Goal: Task Accomplishment & Management: Complete application form

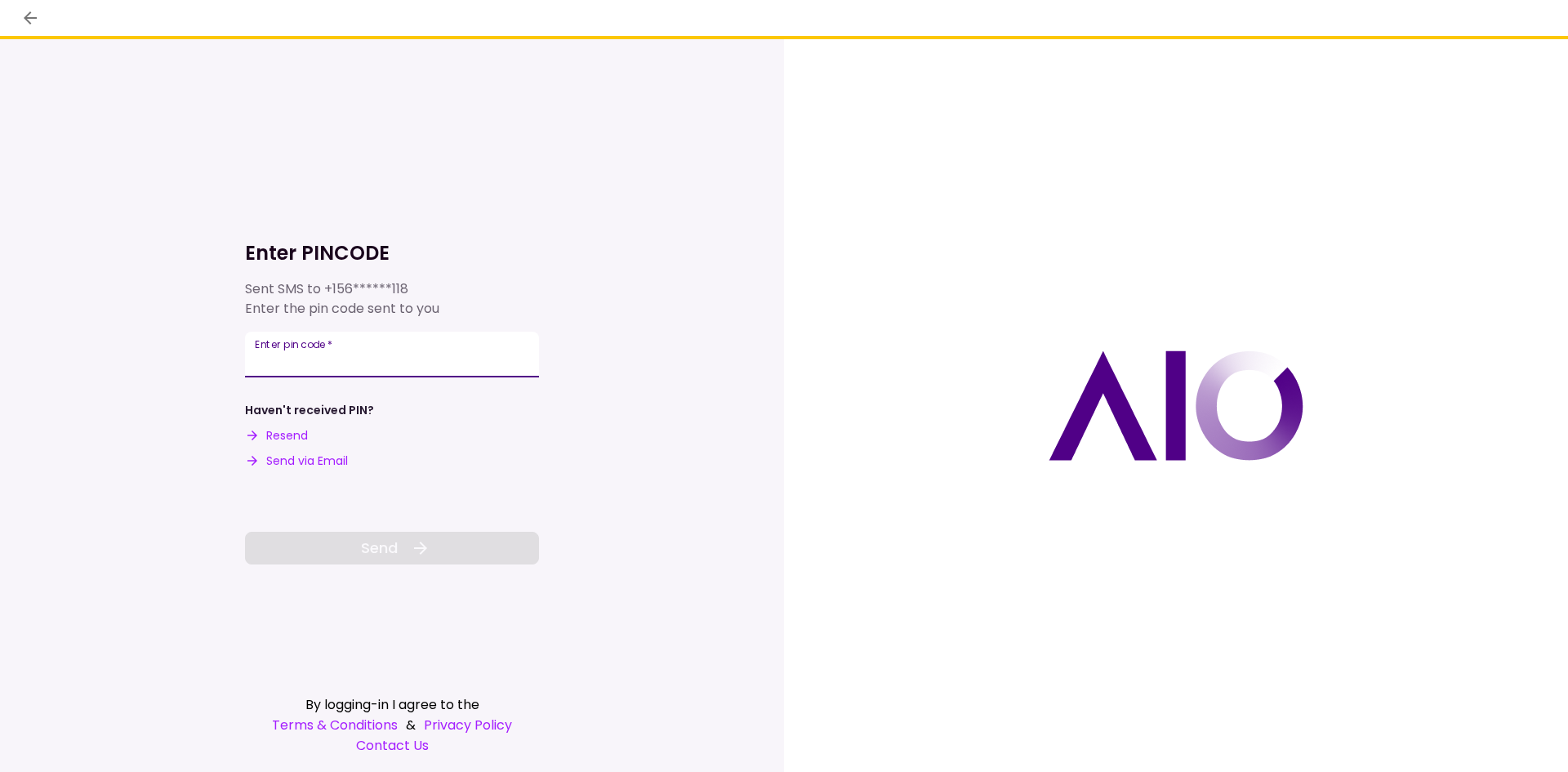
click at [369, 351] on input "Enter pin code   *" at bounding box center [392, 354] width 294 height 46
click at [307, 463] on button "Send via Email" at bounding box center [296, 461] width 103 height 17
click at [293, 355] on input "Enter pin code   *" at bounding box center [392, 352] width 294 height 46
paste input "******"
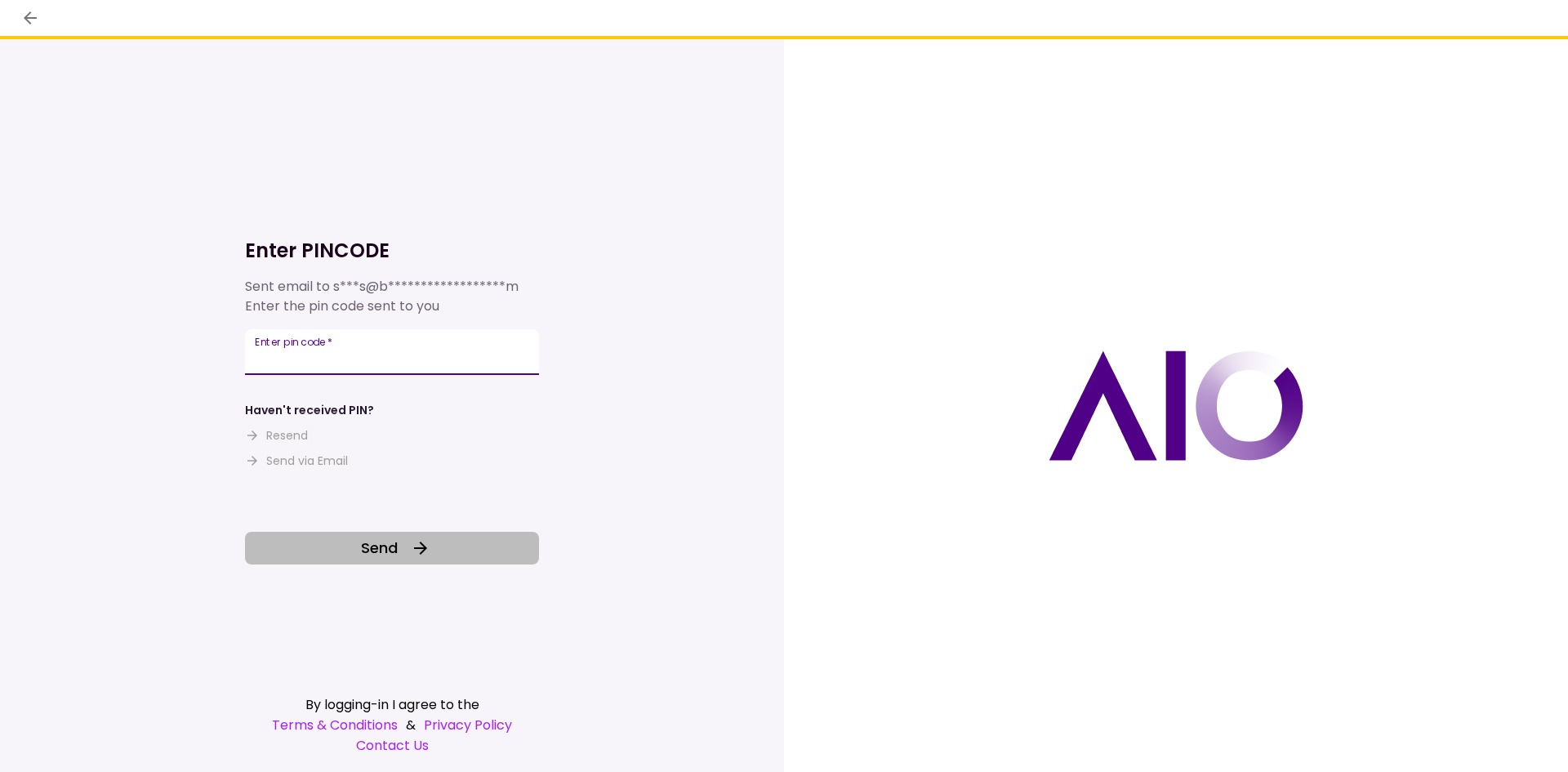
type input "******"
click at [473, 561] on button "Send" at bounding box center [392, 548] width 294 height 33
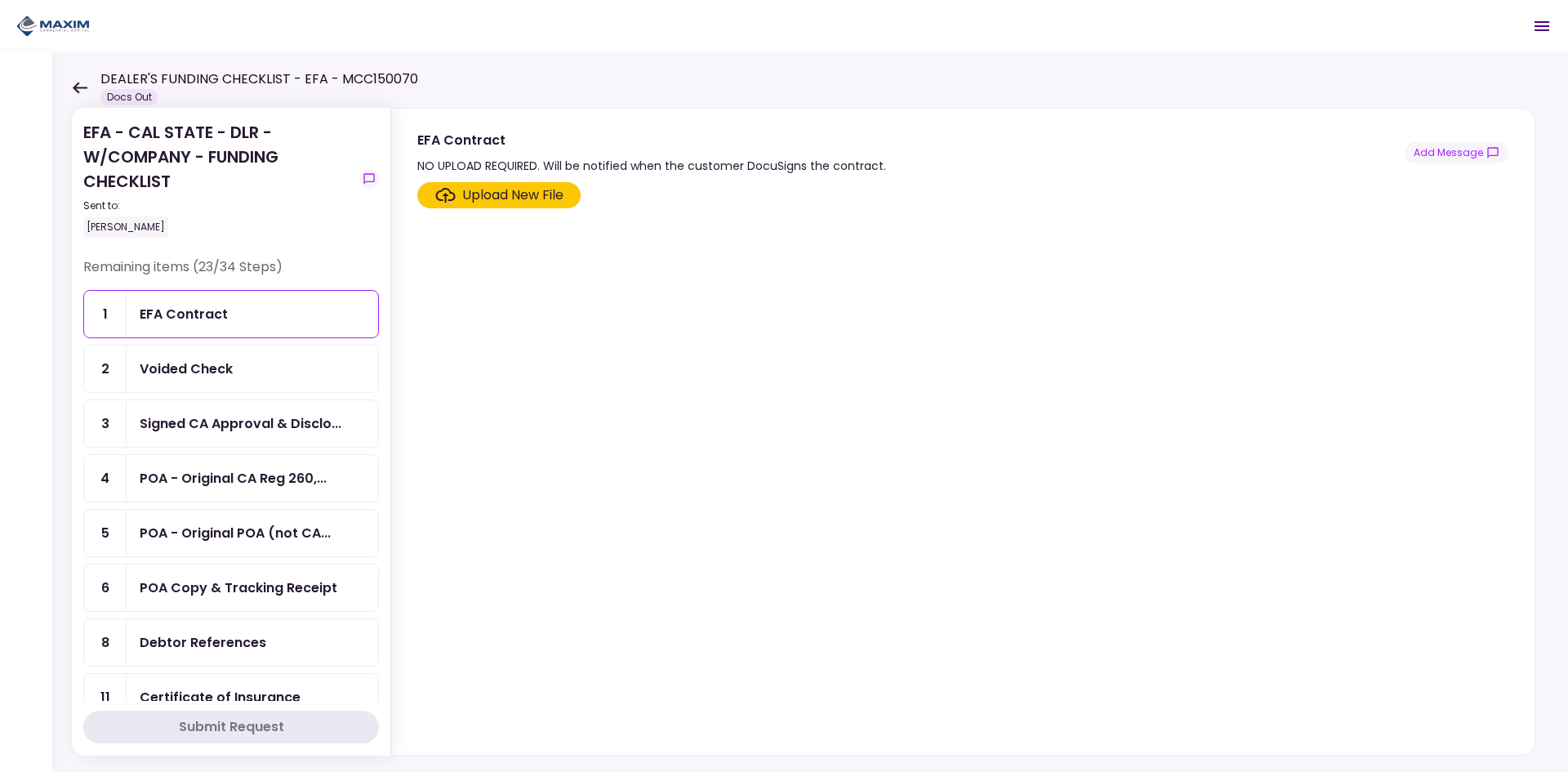
click at [270, 366] on div "Voided Check" at bounding box center [252, 369] width 226 height 21
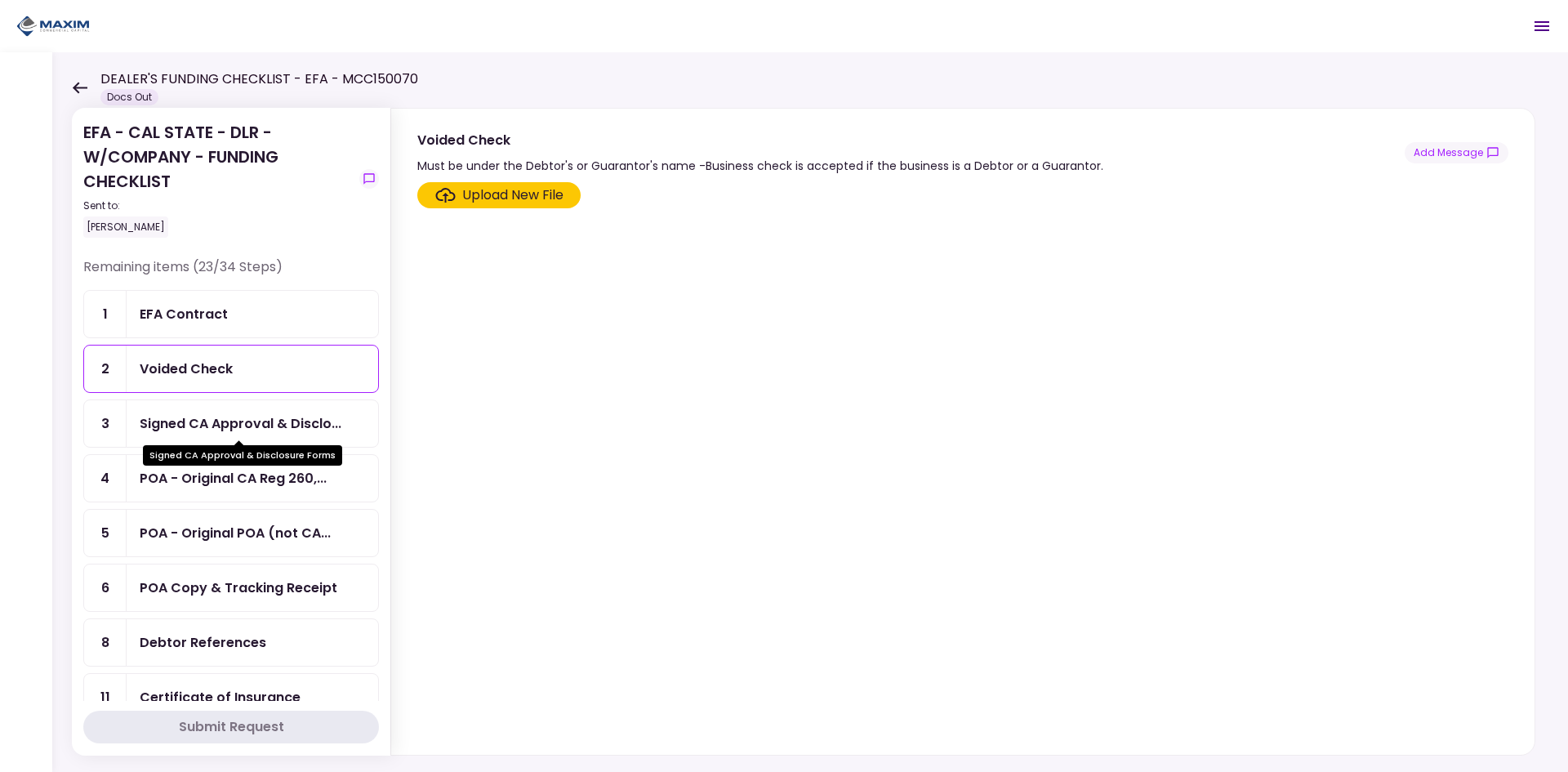
click at [276, 425] on div "Signed CA Approval & Disclo..." at bounding box center [241, 423] width 202 height 21
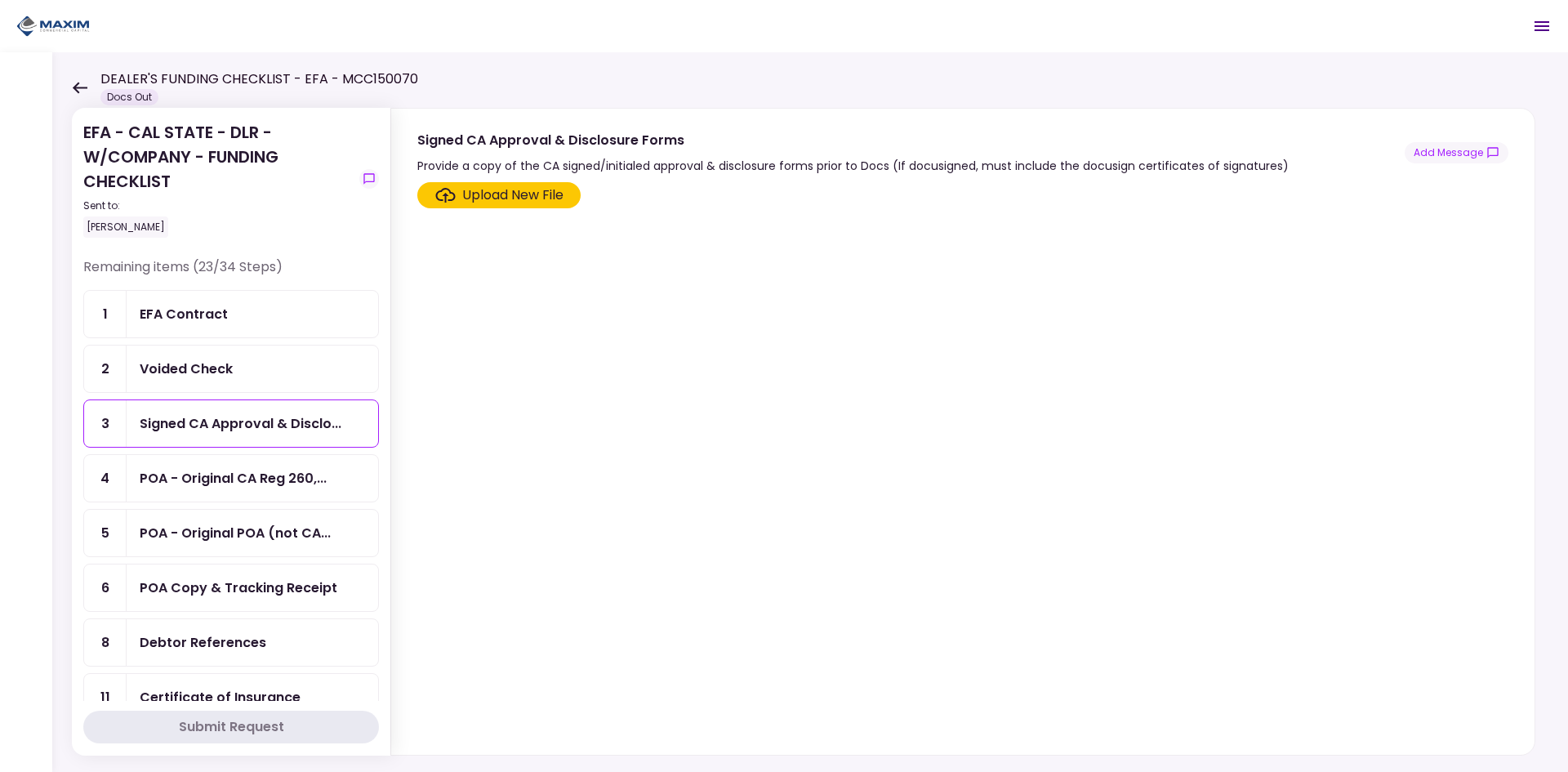
click at [475, 199] on div "Upload New File" at bounding box center [513, 195] width 102 height 20
click at [0, 0] on input "Upload New File" at bounding box center [0, 0] width 0 height 0
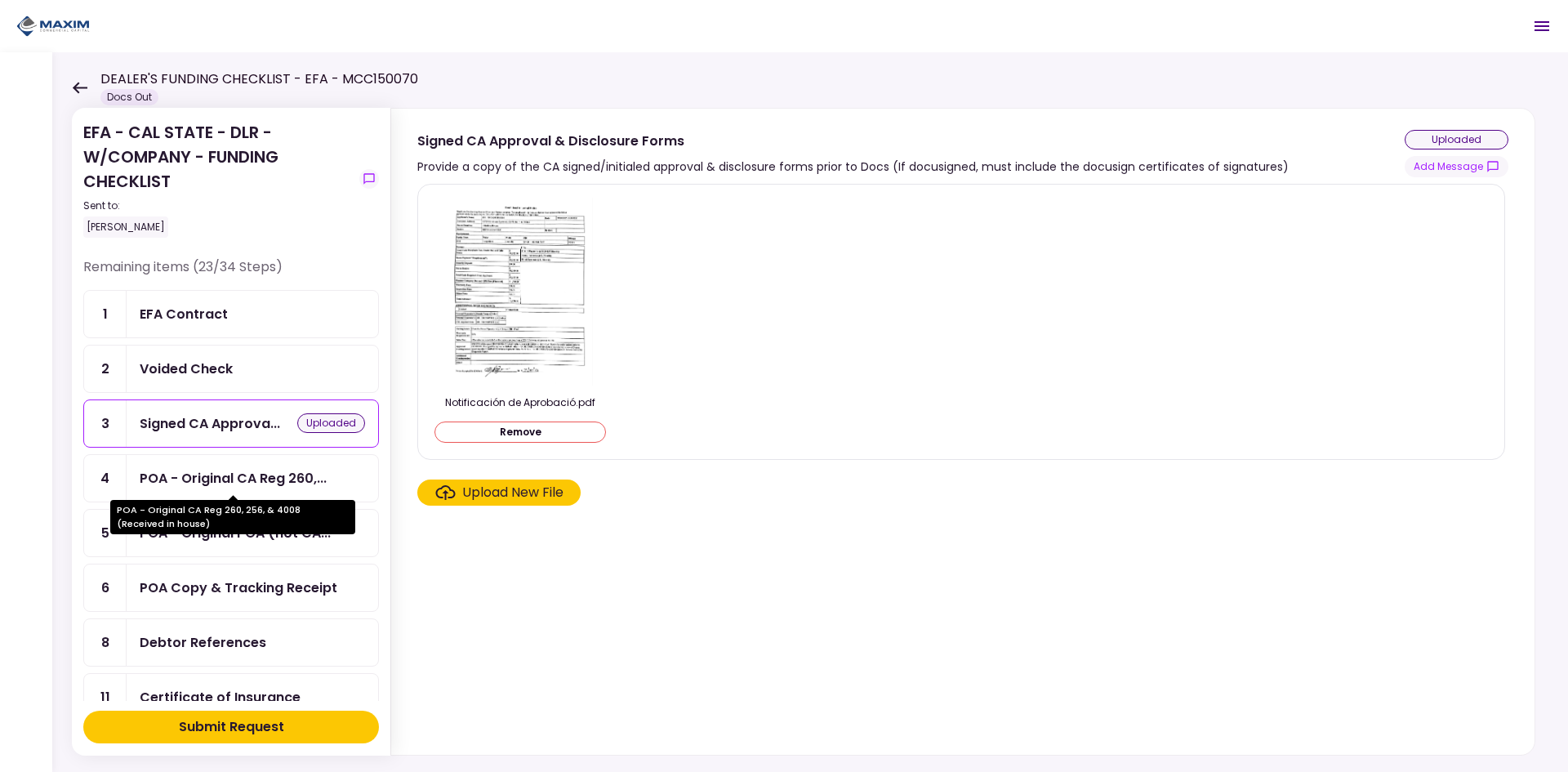
click at [257, 486] on div "POA - Original CA Reg 260,..." at bounding box center [234, 478] width 187 height 21
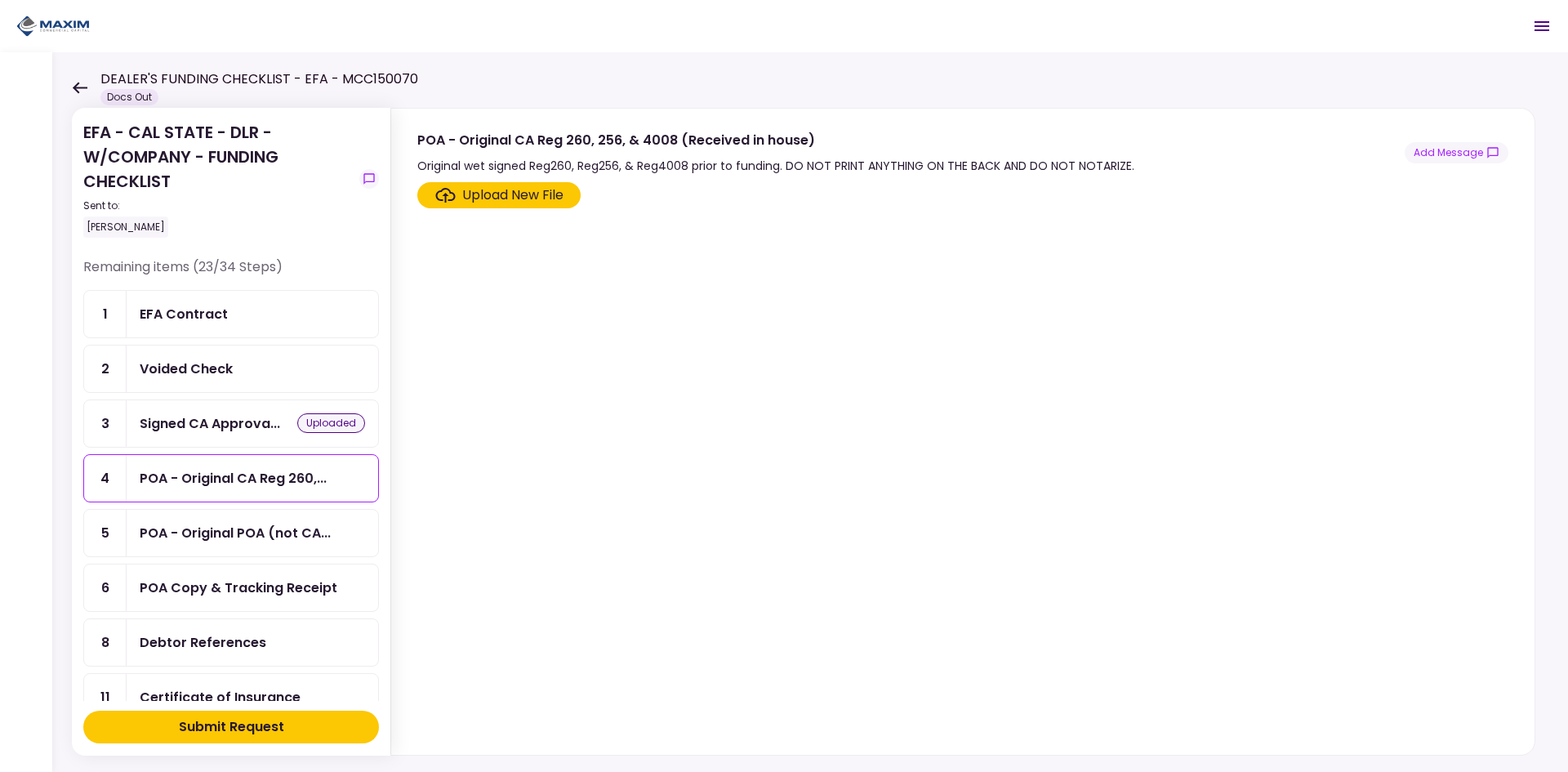
click at [273, 527] on div "POA - Original POA (not CA..." at bounding box center [235, 533] width 191 height 21
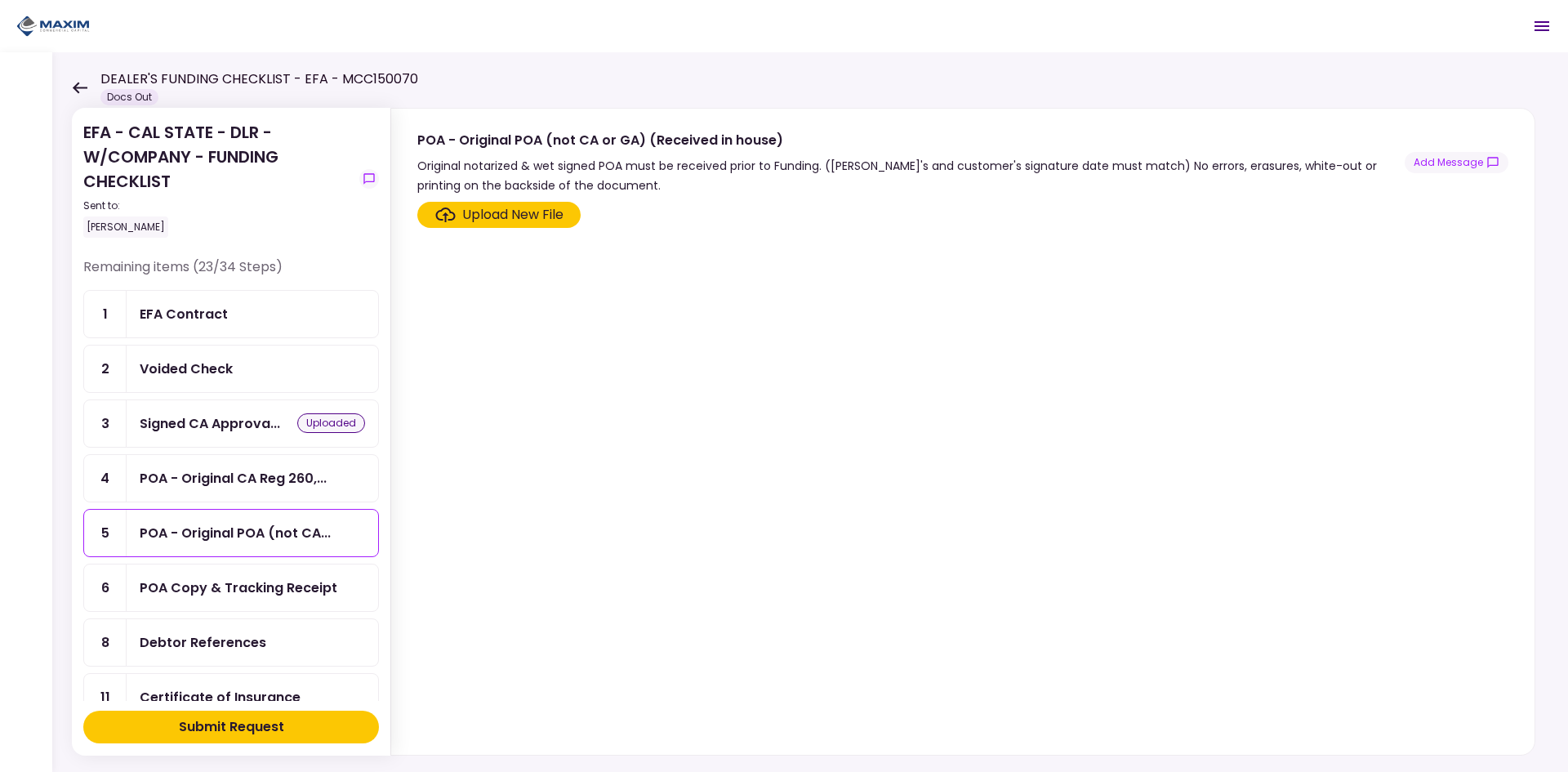
click at [256, 486] on div "POA - Original CA Reg 260,..." at bounding box center [234, 478] width 187 height 21
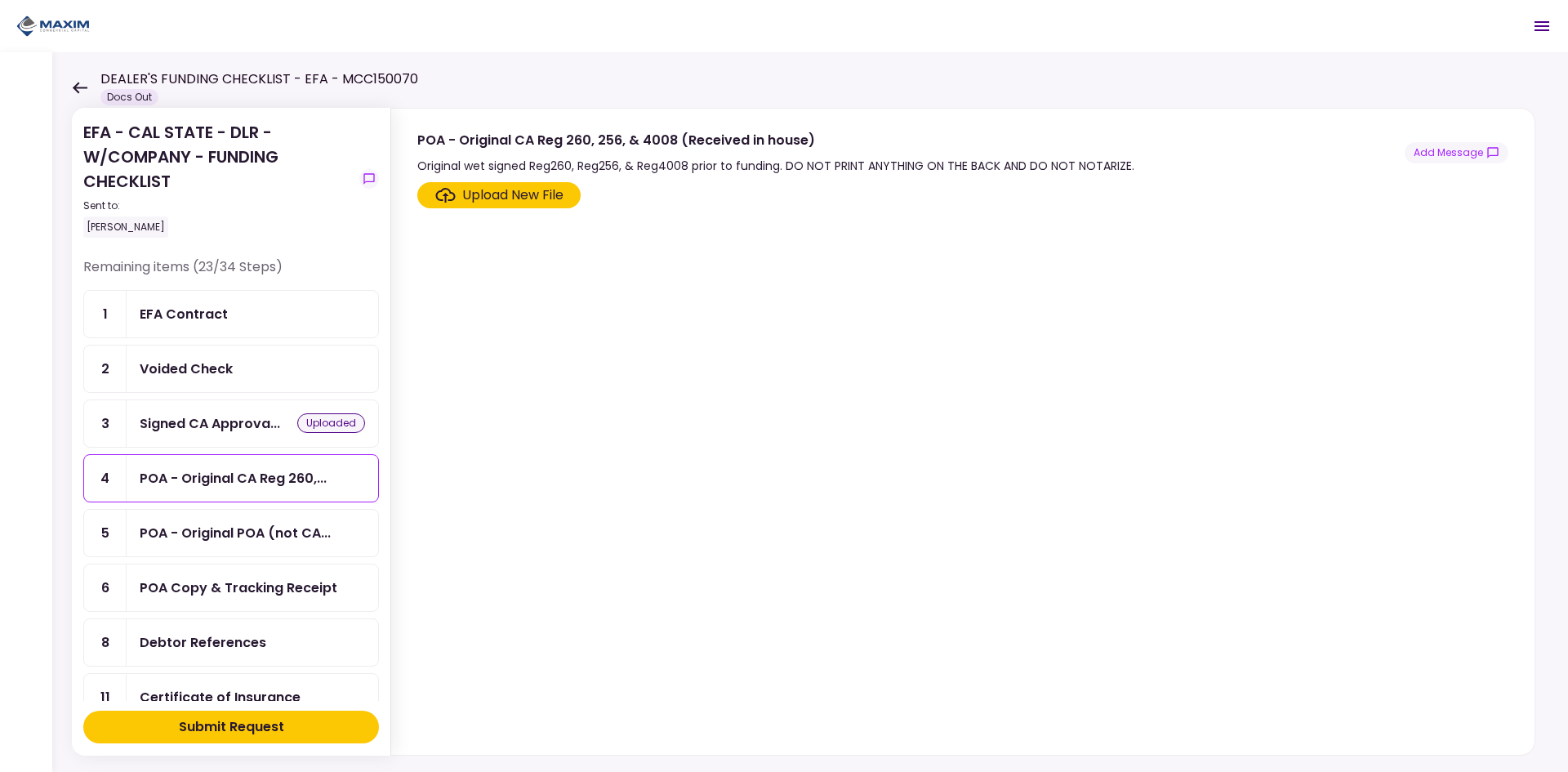
click at [467, 197] on div "Upload New File" at bounding box center [513, 195] width 102 height 20
click at [0, 0] on input "Upload New File" at bounding box center [0, 0] width 0 height 0
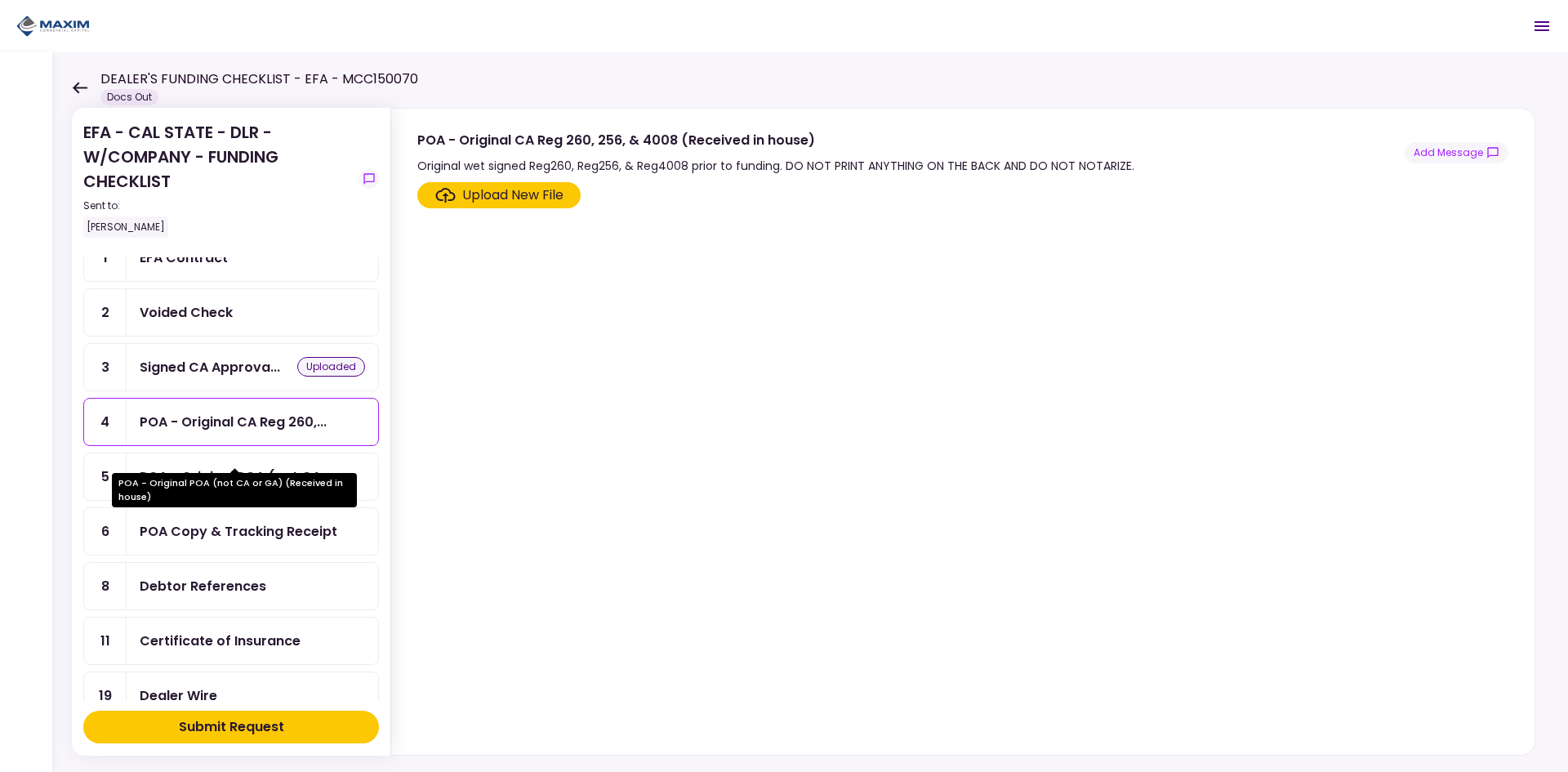
scroll to position [82, 0]
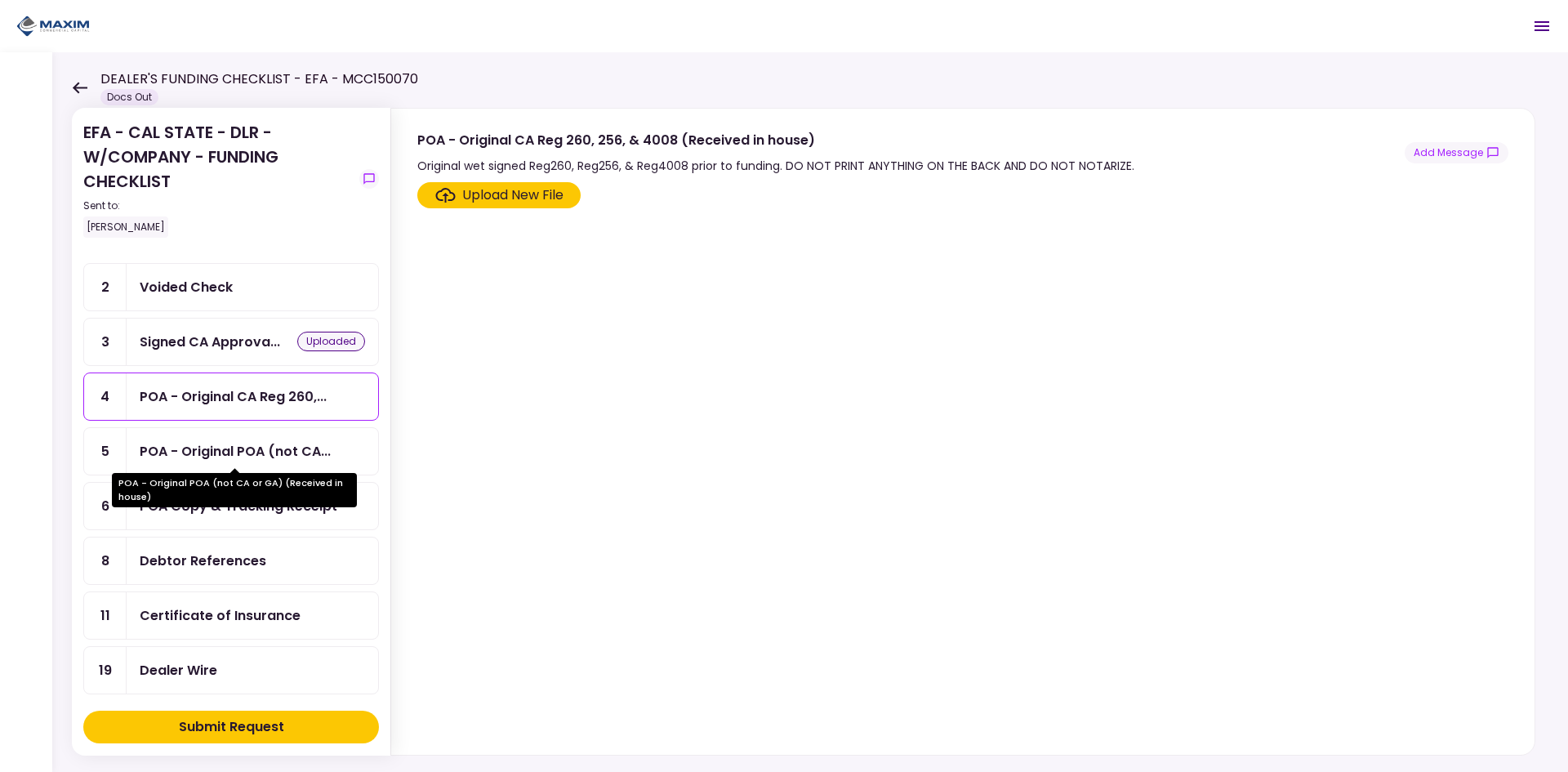
click at [243, 450] on div "POA - Original POA (not CA..." at bounding box center [235, 451] width 191 height 21
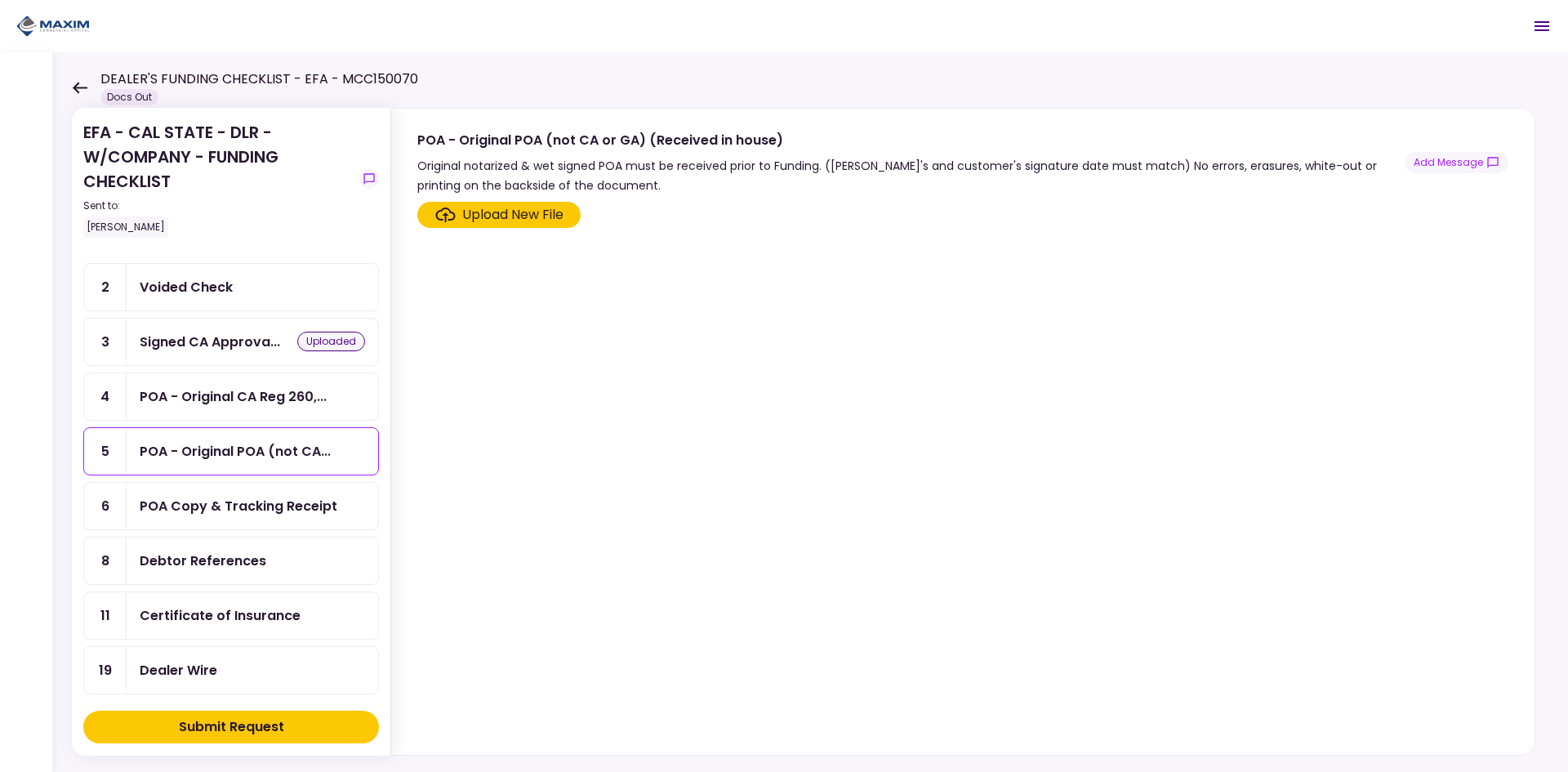
click at [552, 208] on div "Upload New File" at bounding box center [513, 215] width 102 height 20
click at [0, 0] on input "Upload New File" at bounding box center [0, 0] width 0 height 0
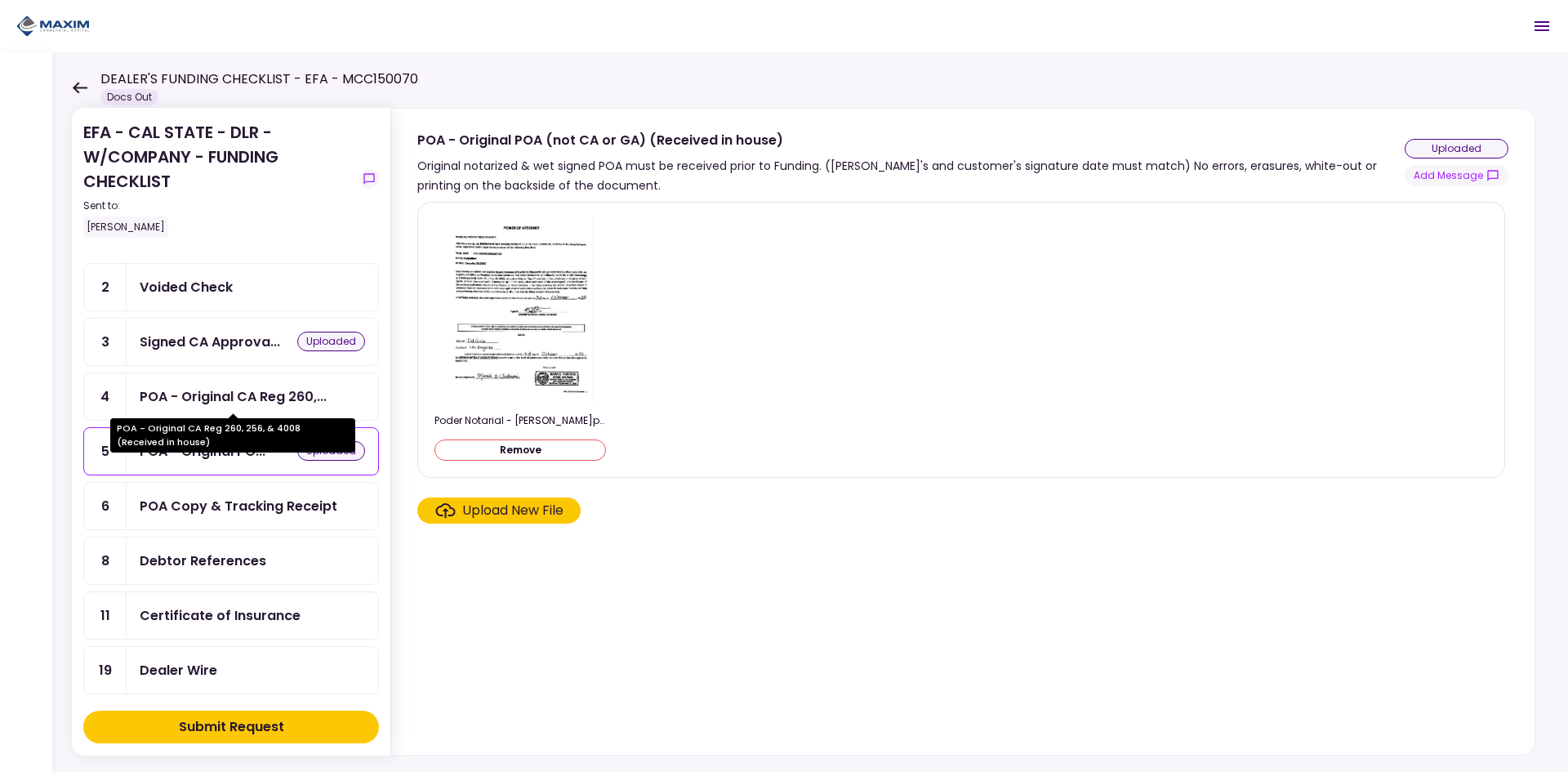
click at [255, 390] on div "POA - Original CA Reg 260,..." at bounding box center [234, 396] width 187 height 21
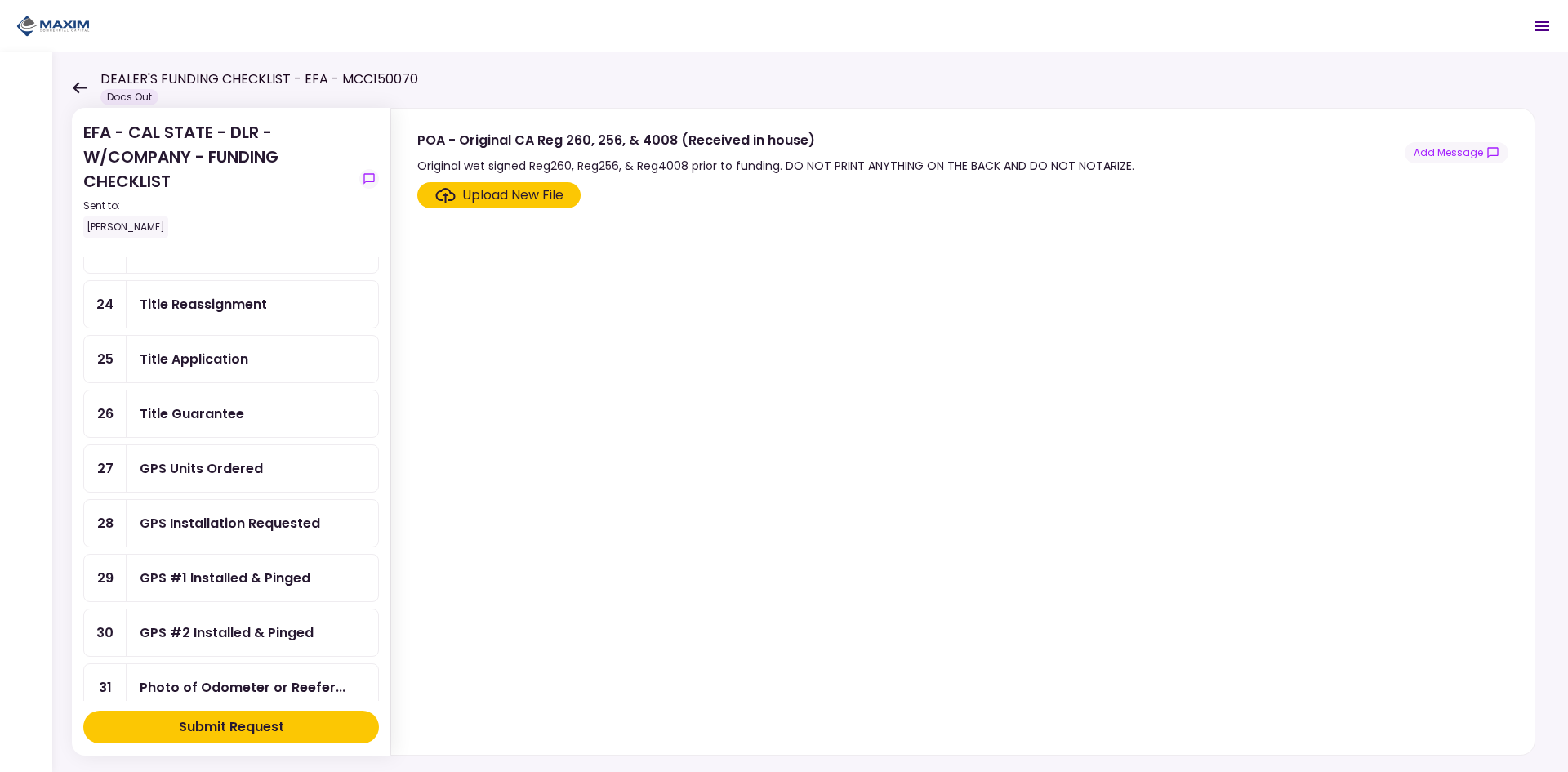
scroll to position [735, 0]
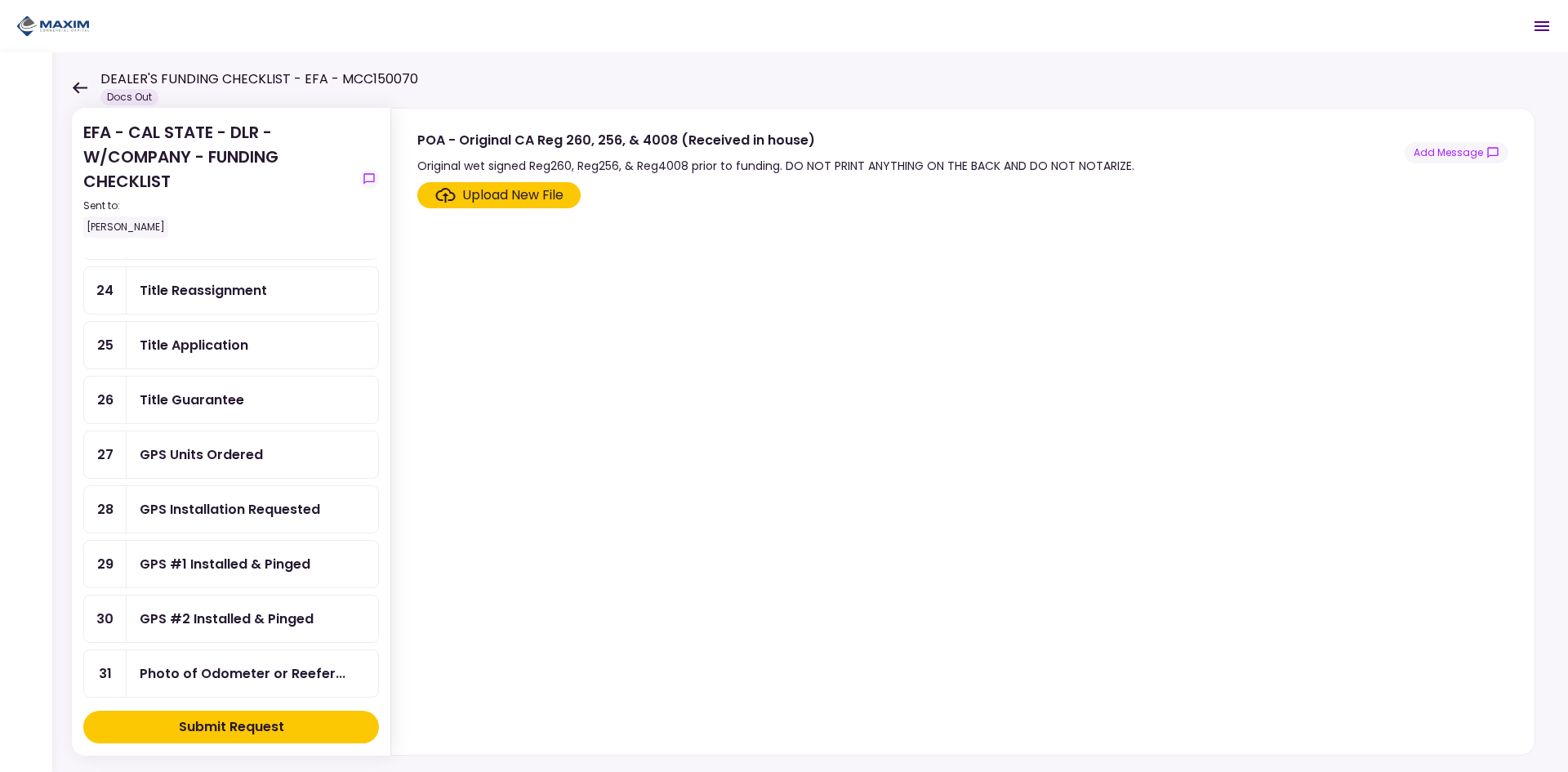
click at [293, 452] on div "GPS Units Ordered" at bounding box center [252, 454] width 226 height 21
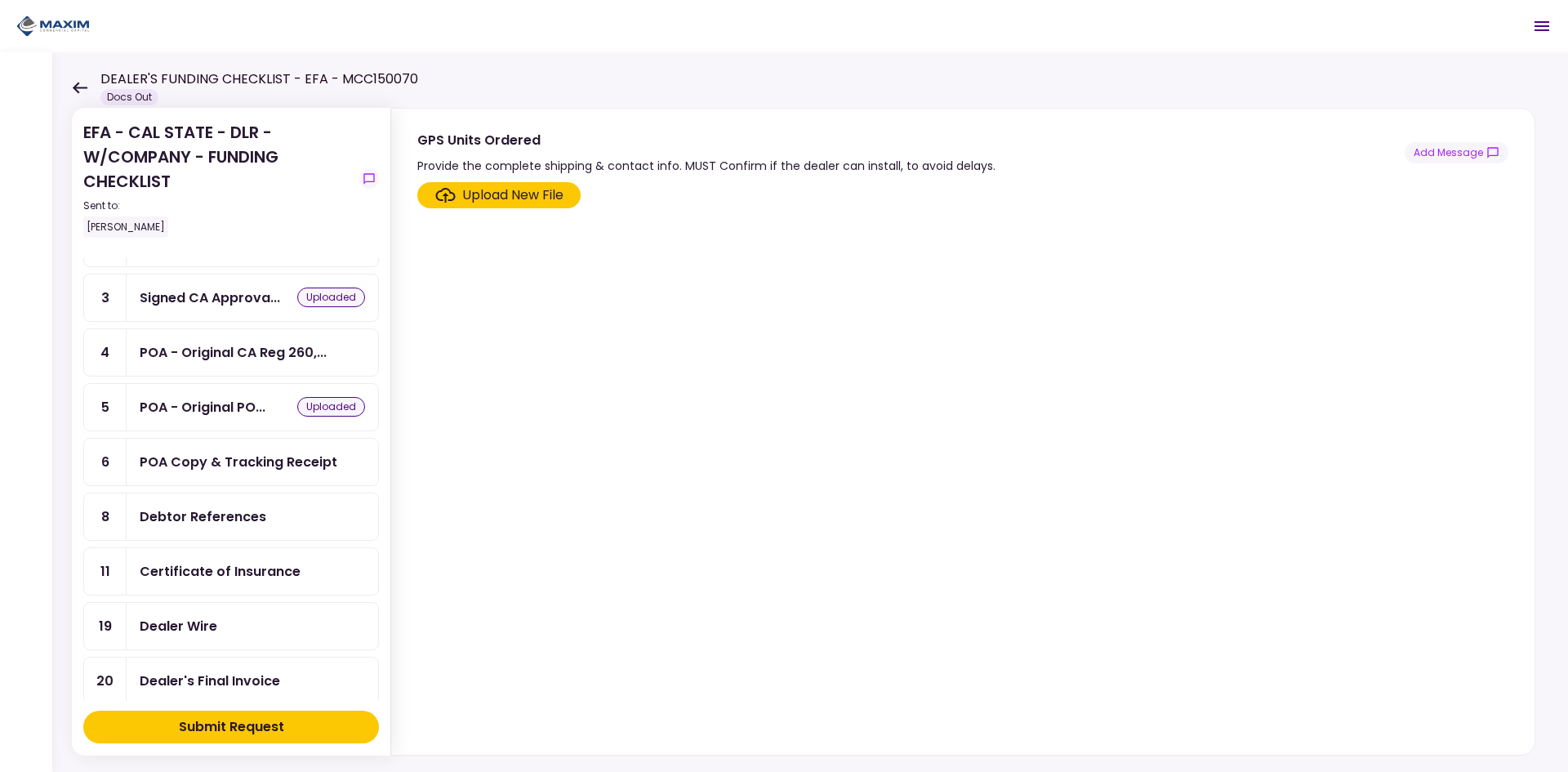
scroll to position [82, 0]
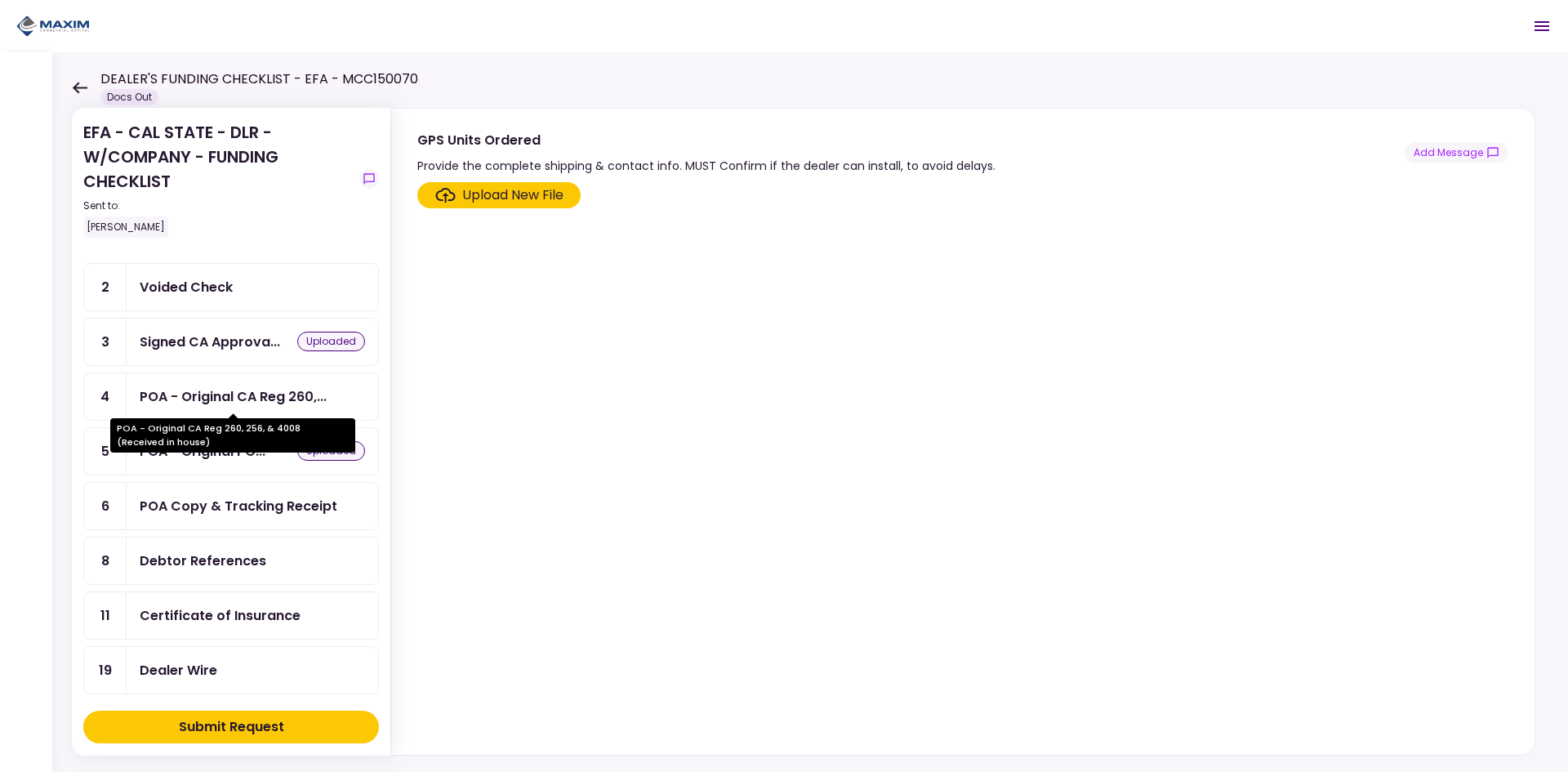
click at [309, 405] on div "POA - Original CA Reg 260,..." at bounding box center [234, 396] width 187 height 21
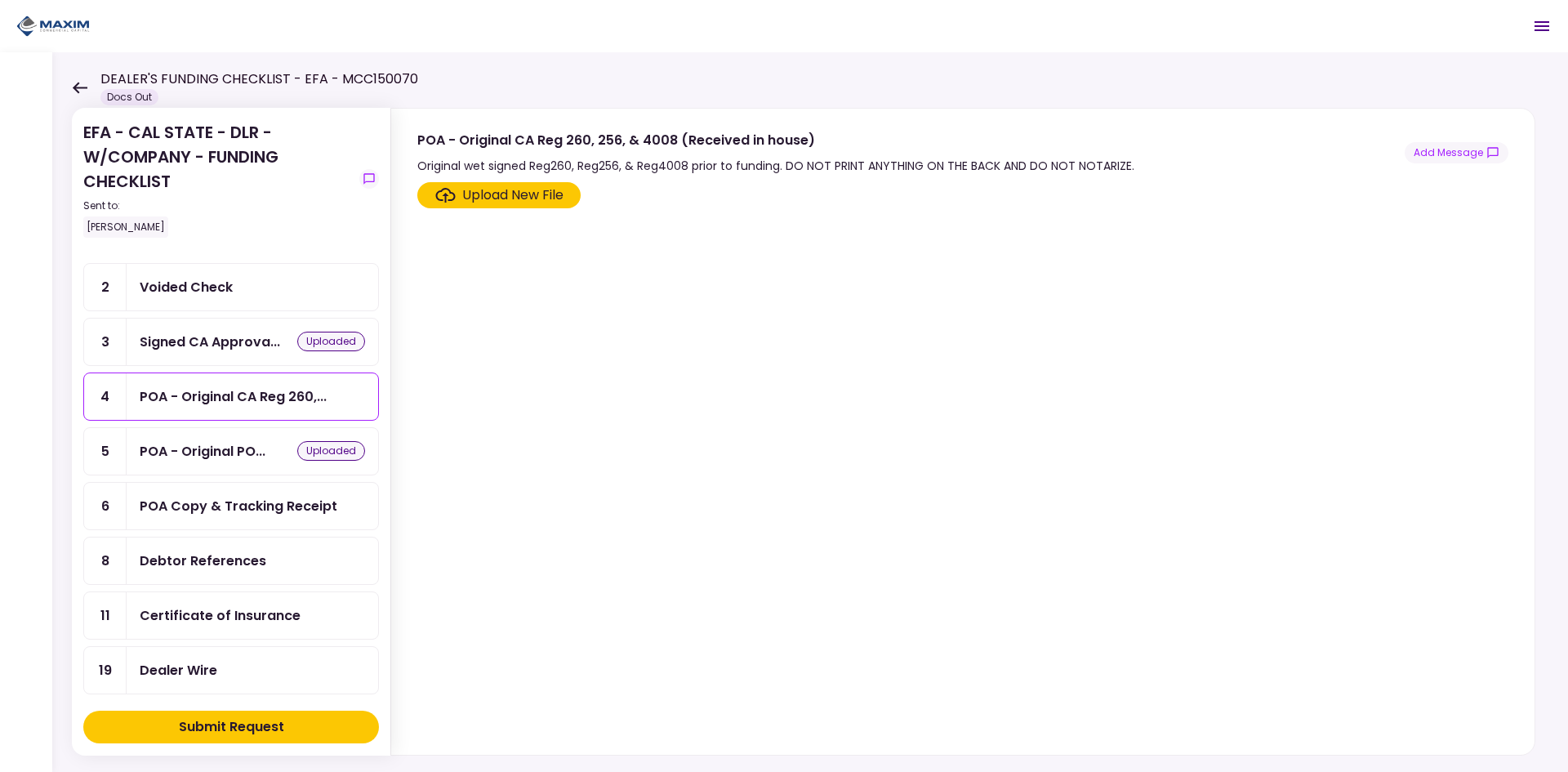
click at [537, 195] on div "Upload New File" at bounding box center [513, 195] width 102 height 20
click at [0, 0] on input "Upload New File" at bounding box center [0, 0] width 0 height 0
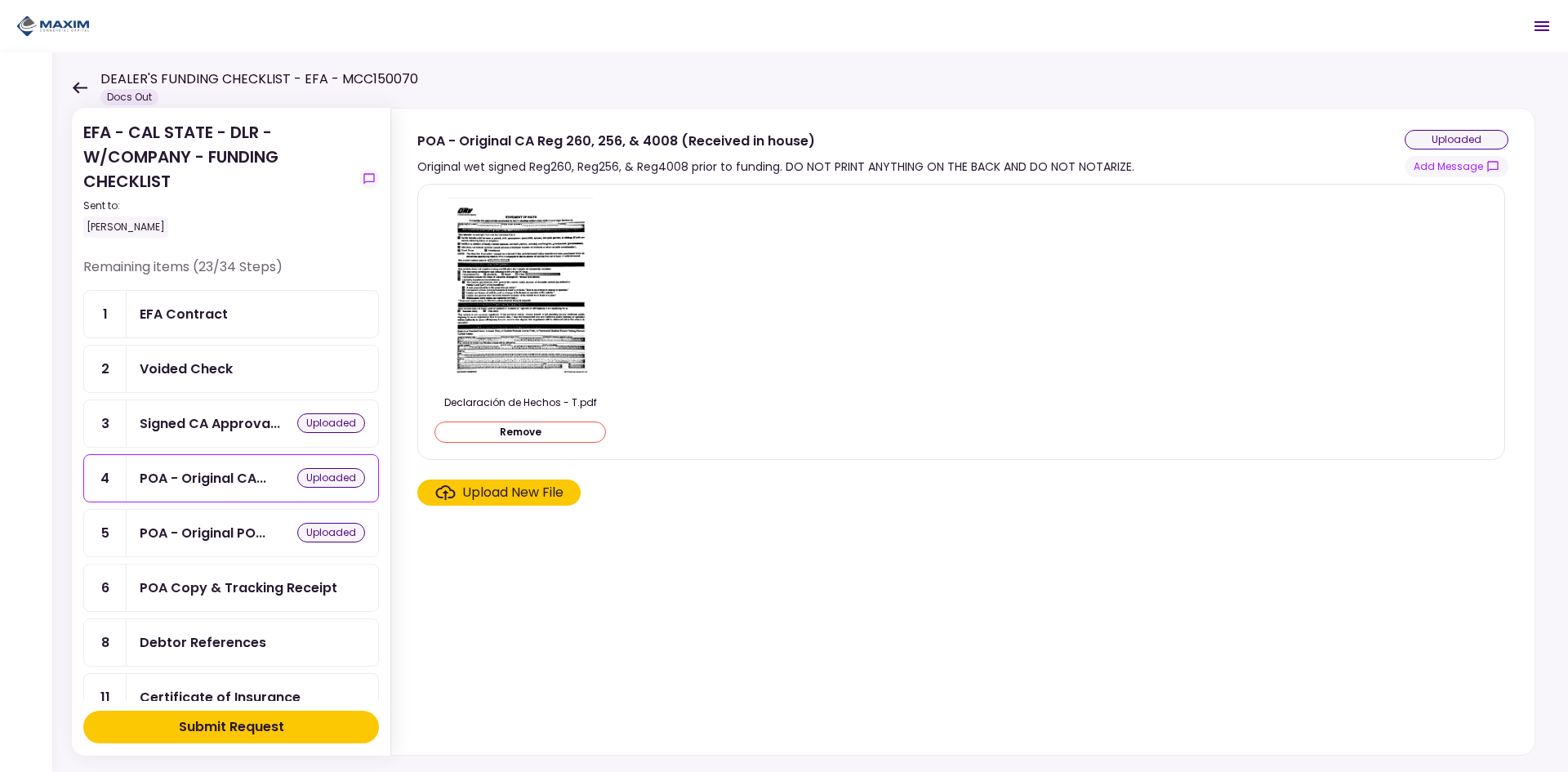
click at [238, 368] on div "Voided Check" at bounding box center [252, 369] width 226 height 21
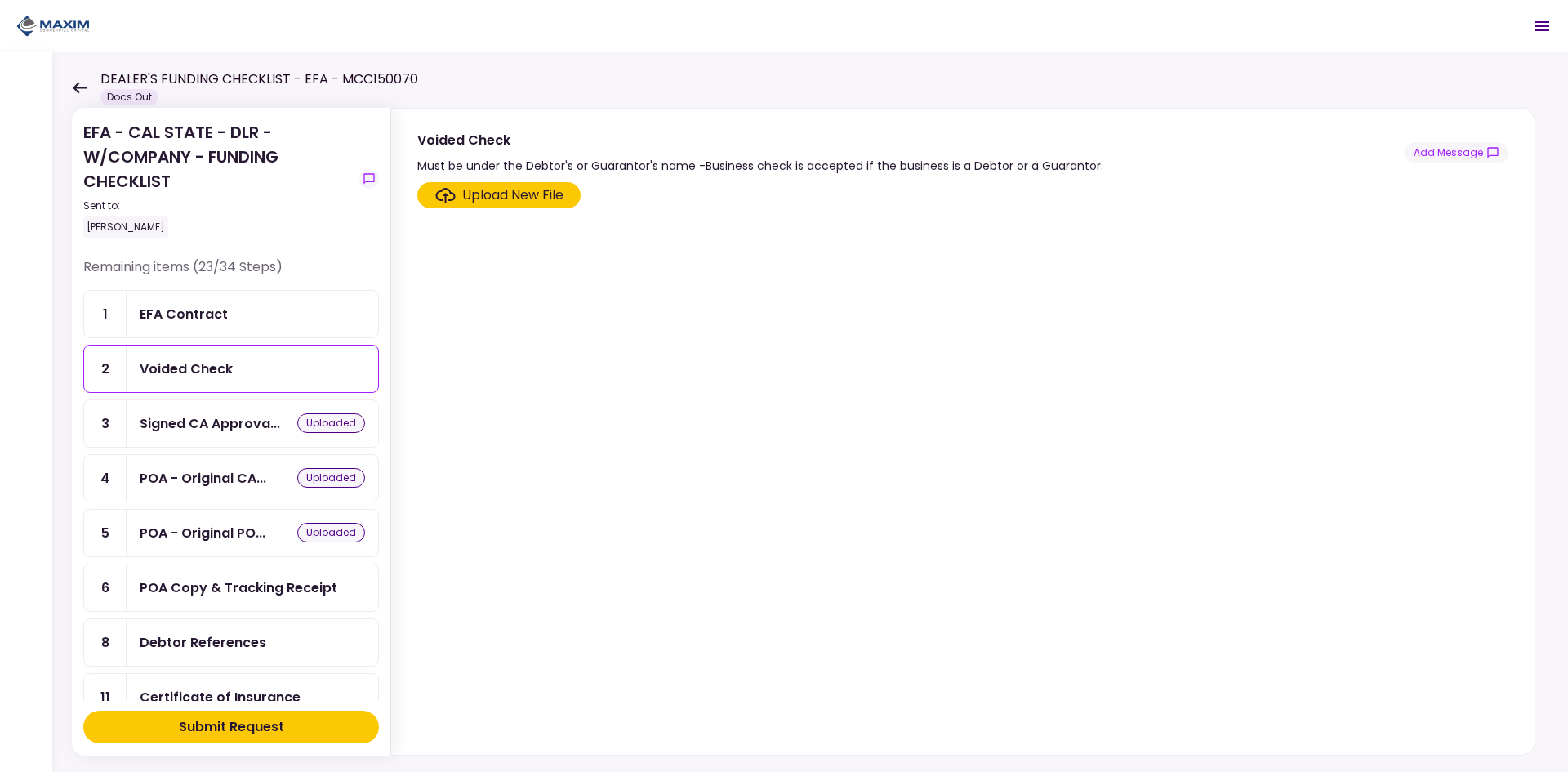
click at [504, 202] on div "Upload New File" at bounding box center [513, 195] width 102 height 20
click at [0, 0] on input "Upload New File" at bounding box center [0, 0] width 0 height 0
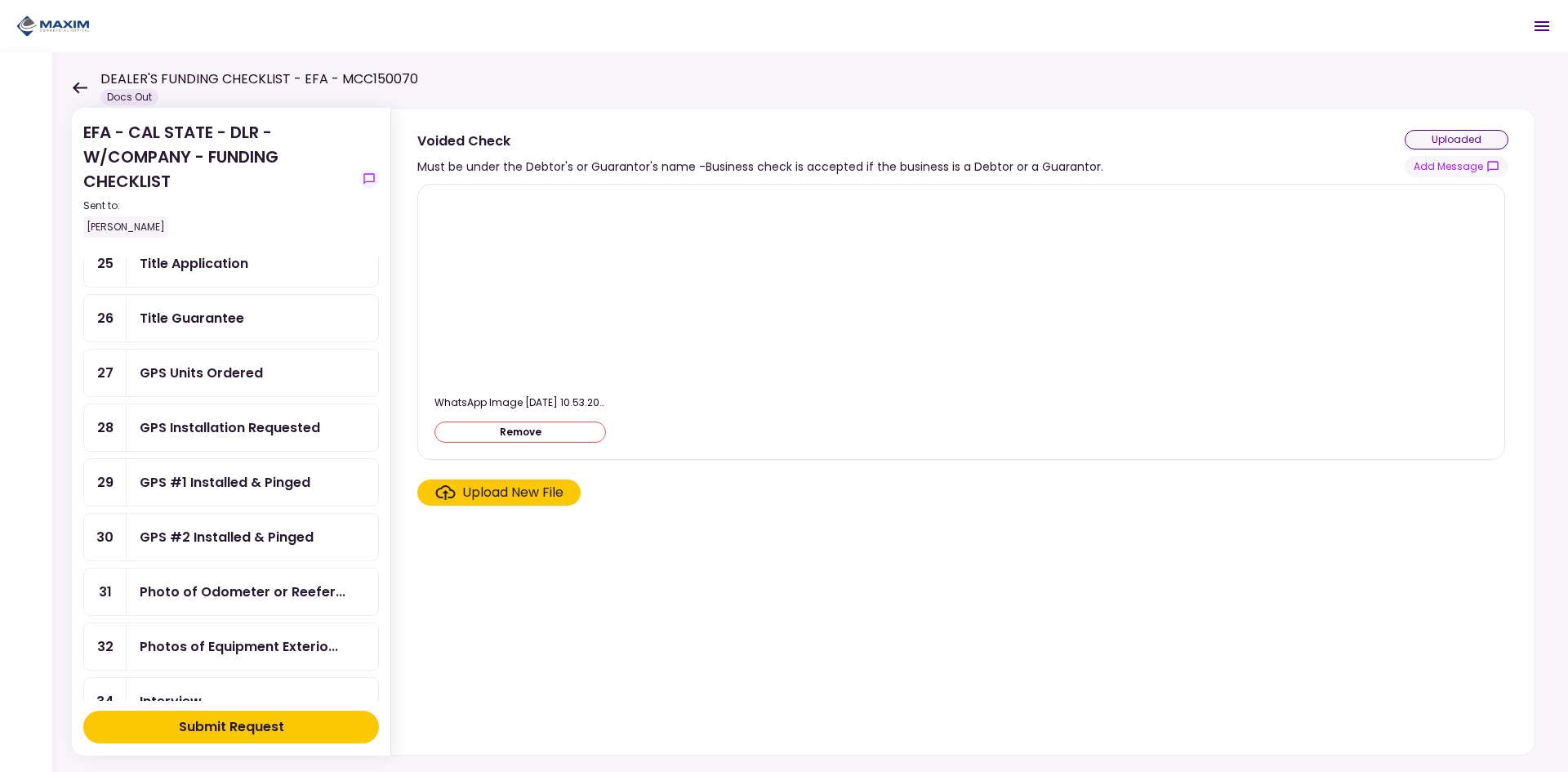
scroll to position [1062, 0]
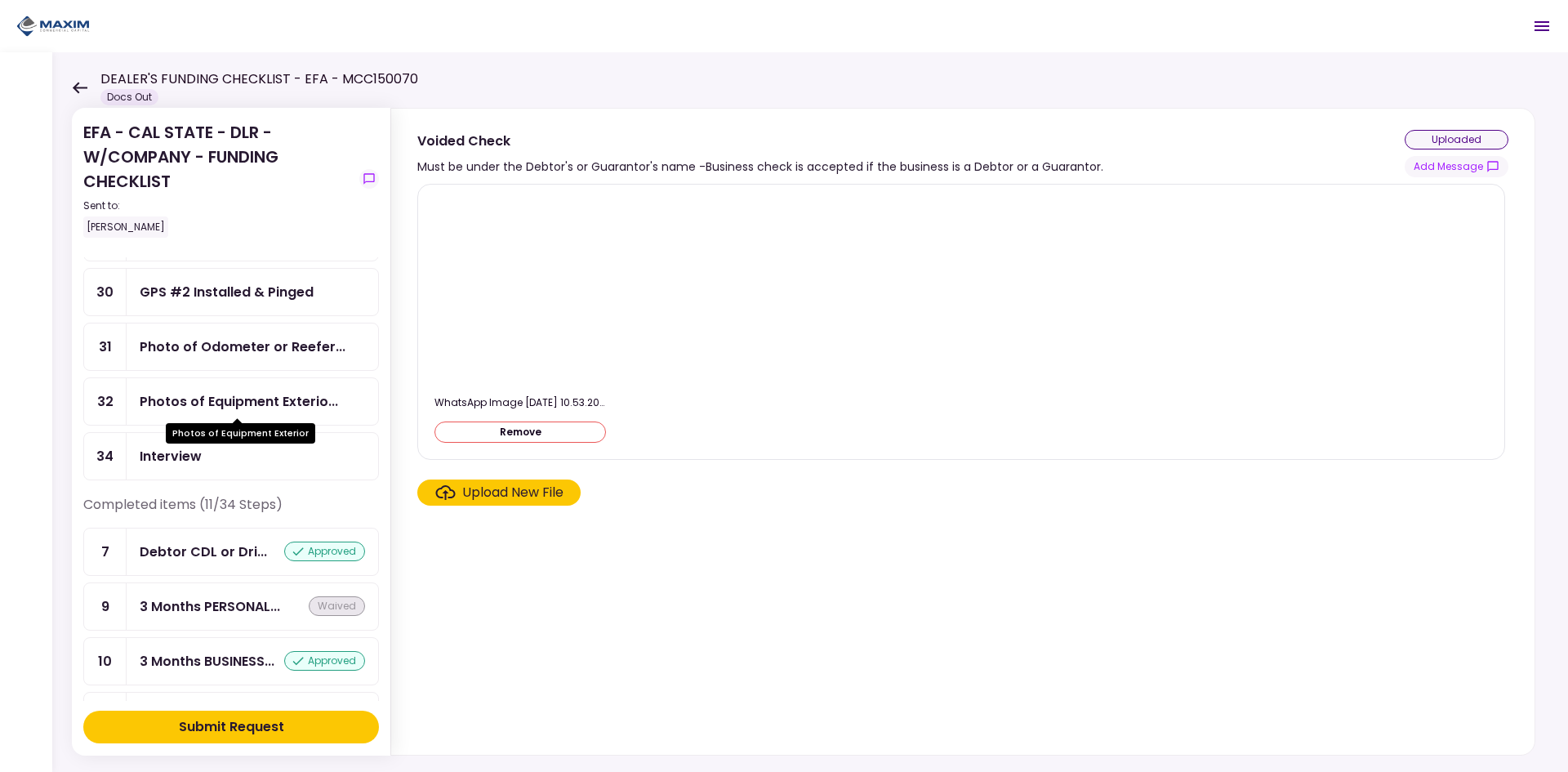
click at [276, 401] on div "Photos of Equipment Exterio..." at bounding box center [239, 401] width 198 height 21
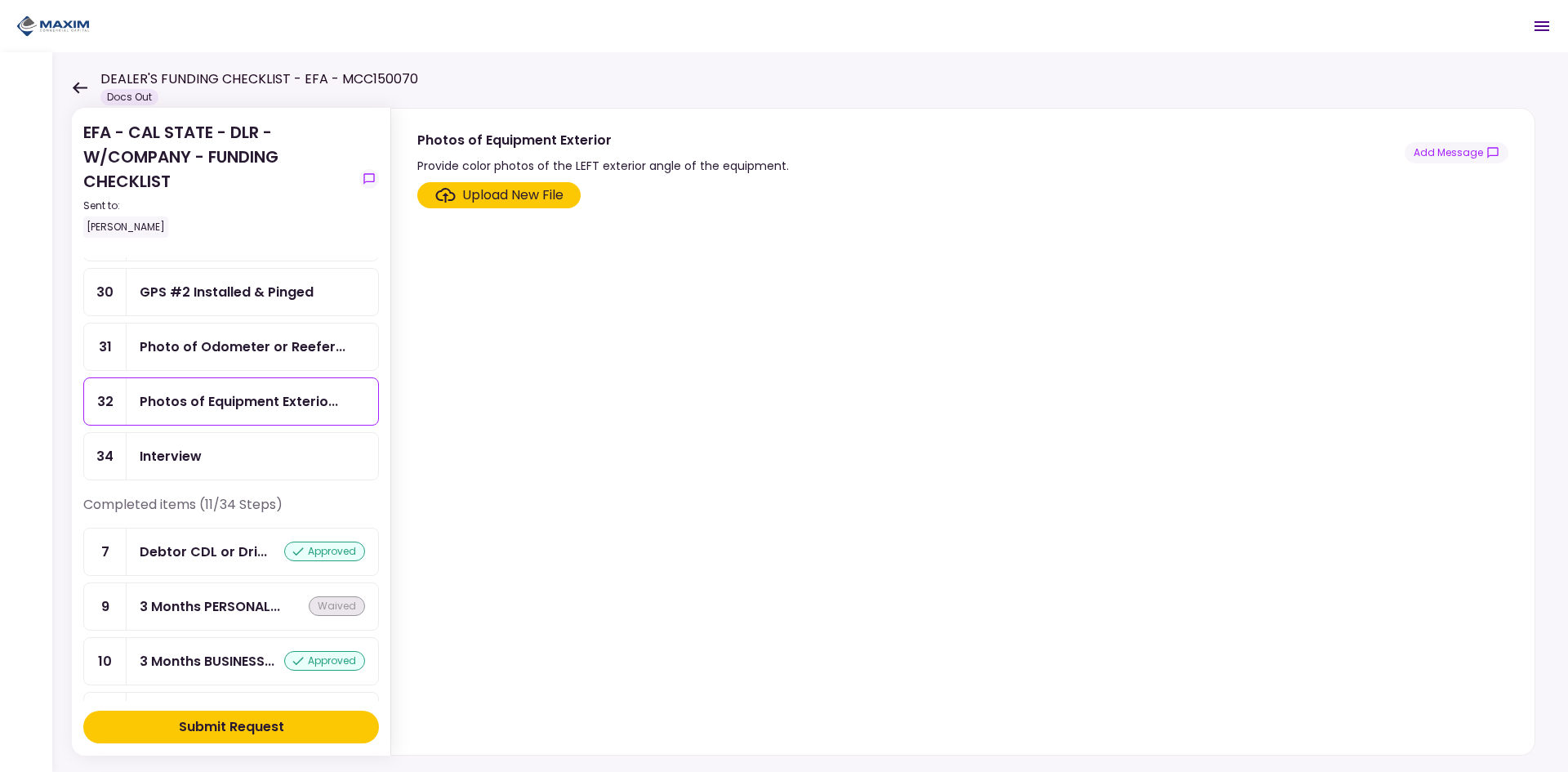
click at [482, 201] on div "Upload New File" at bounding box center [513, 195] width 102 height 20
click at [0, 0] on input "Upload New File" at bounding box center [0, 0] width 0 height 0
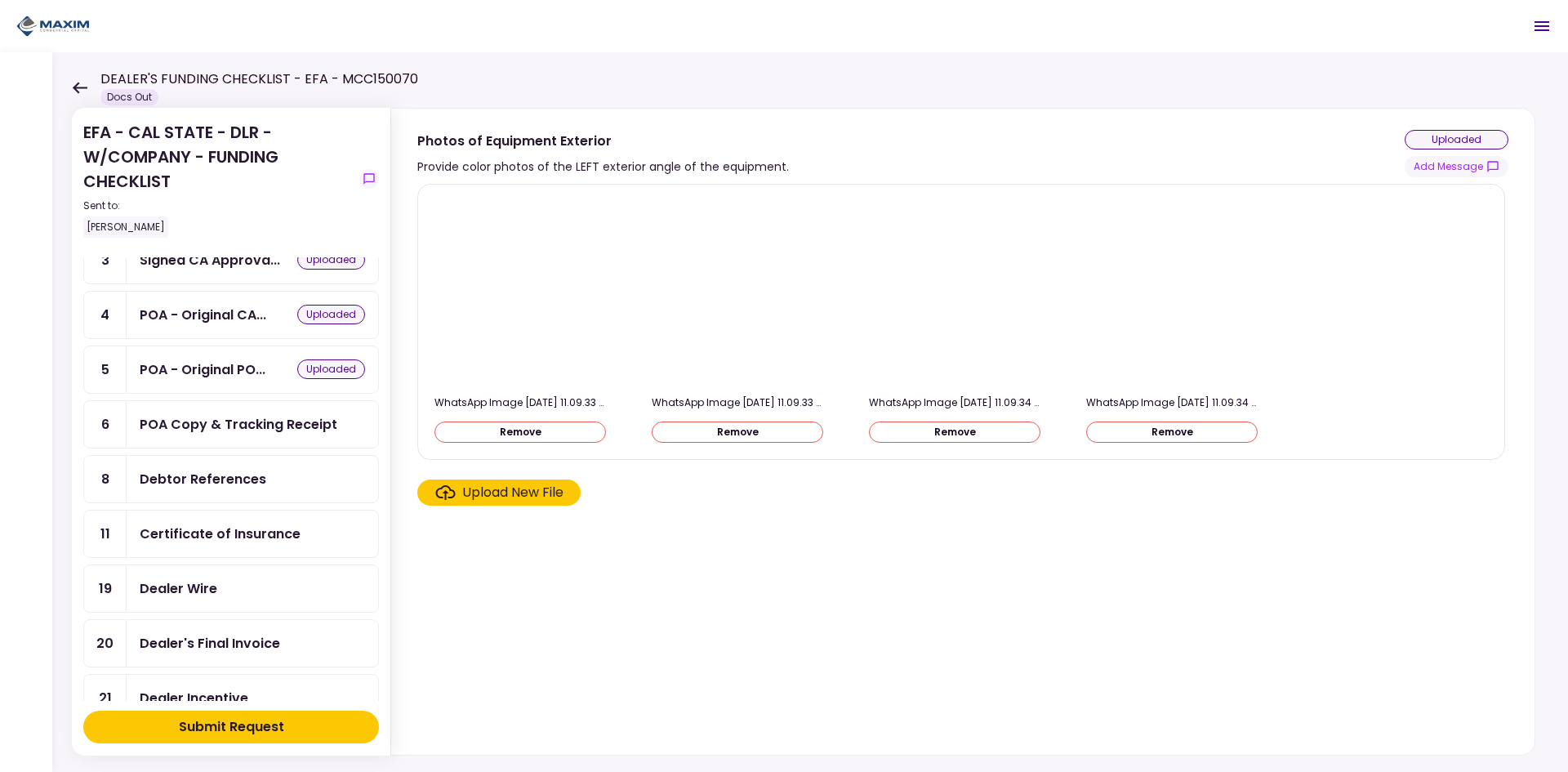
scroll to position [245, 0]
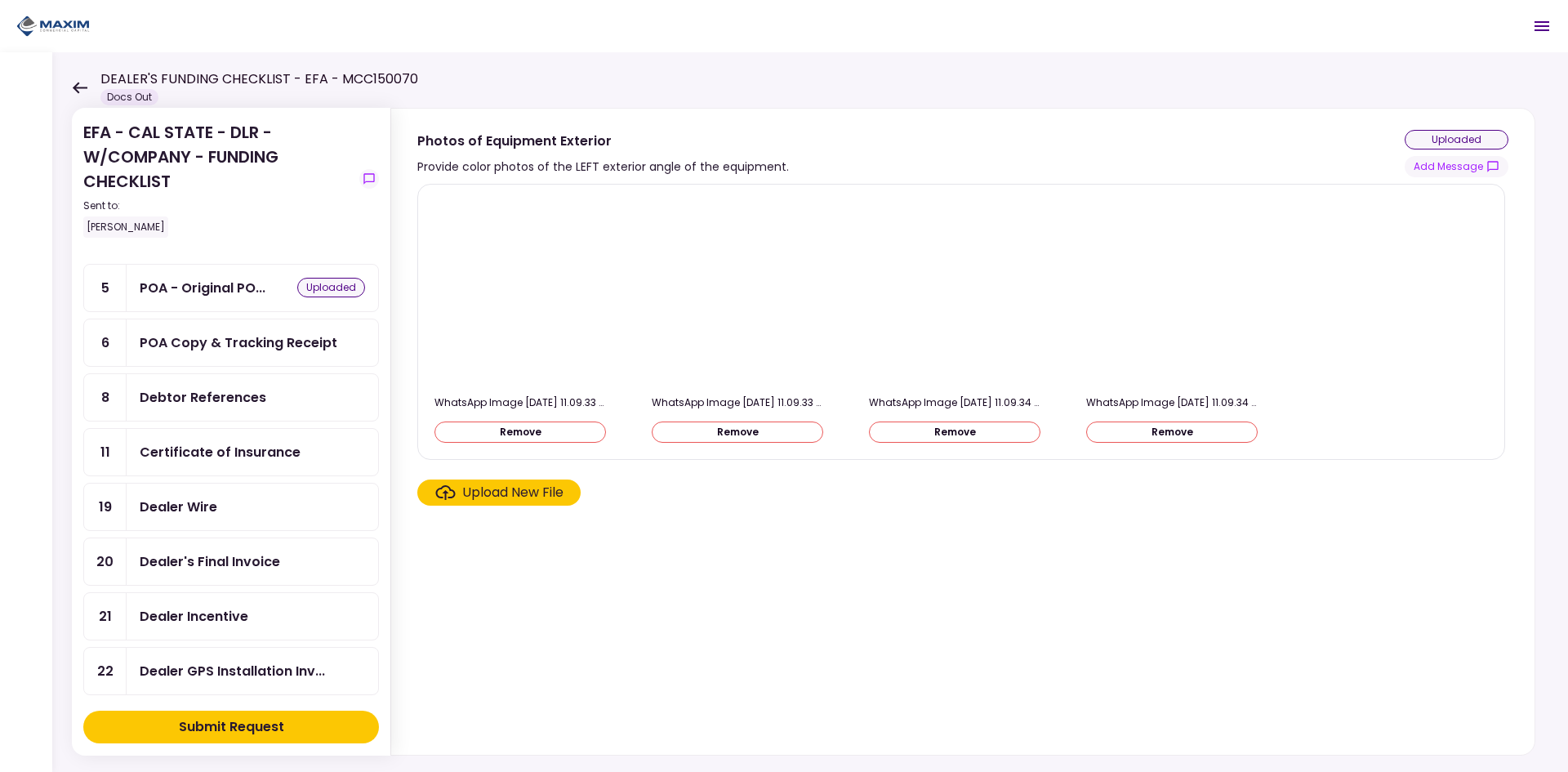
click at [255, 397] on div "Debtor References" at bounding box center [203, 397] width 127 height 21
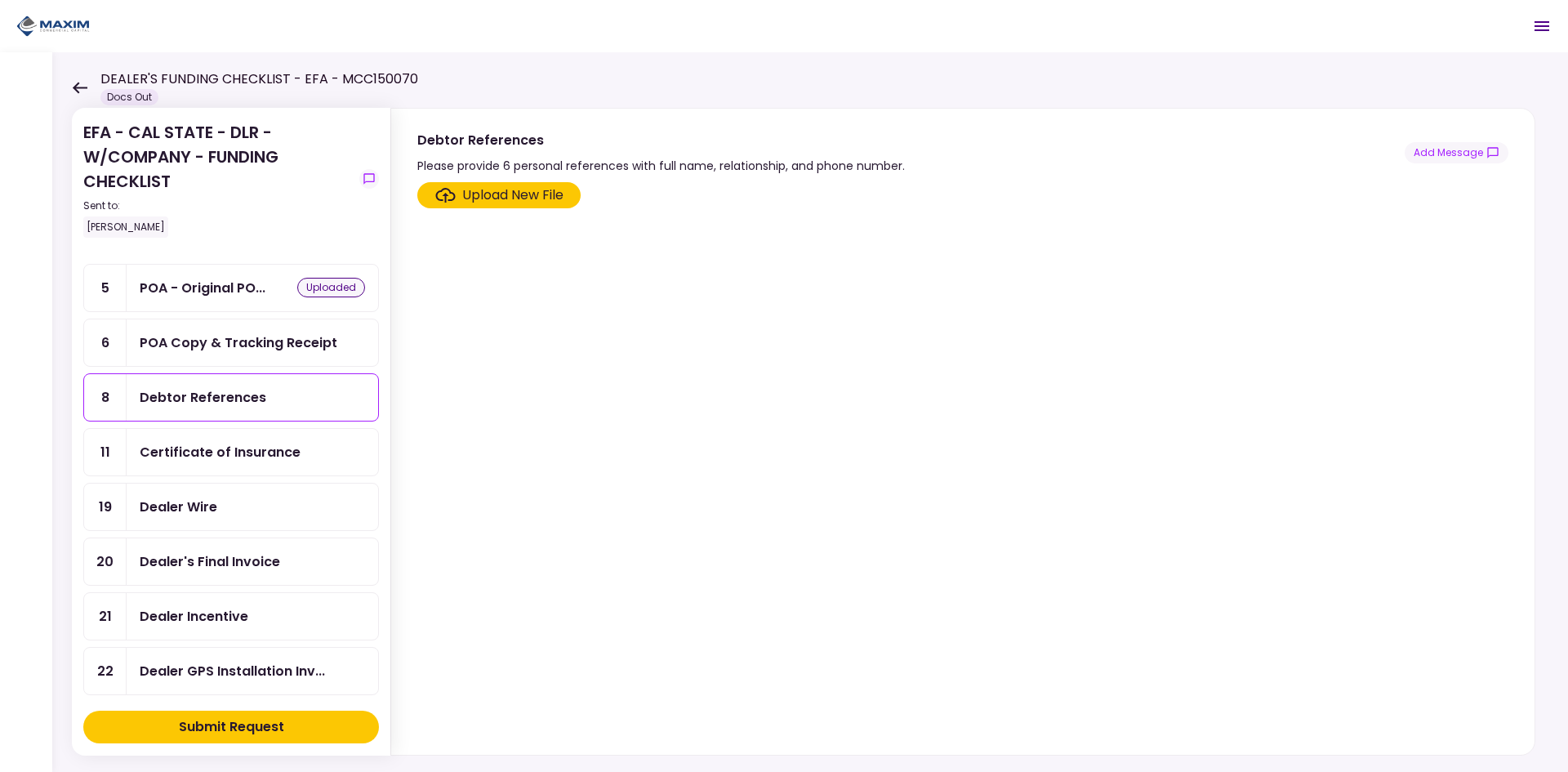
click at [533, 199] on div "Upload New File" at bounding box center [513, 195] width 102 height 20
click at [0, 0] on input "Upload New File" at bounding box center [0, 0] width 0 height 0
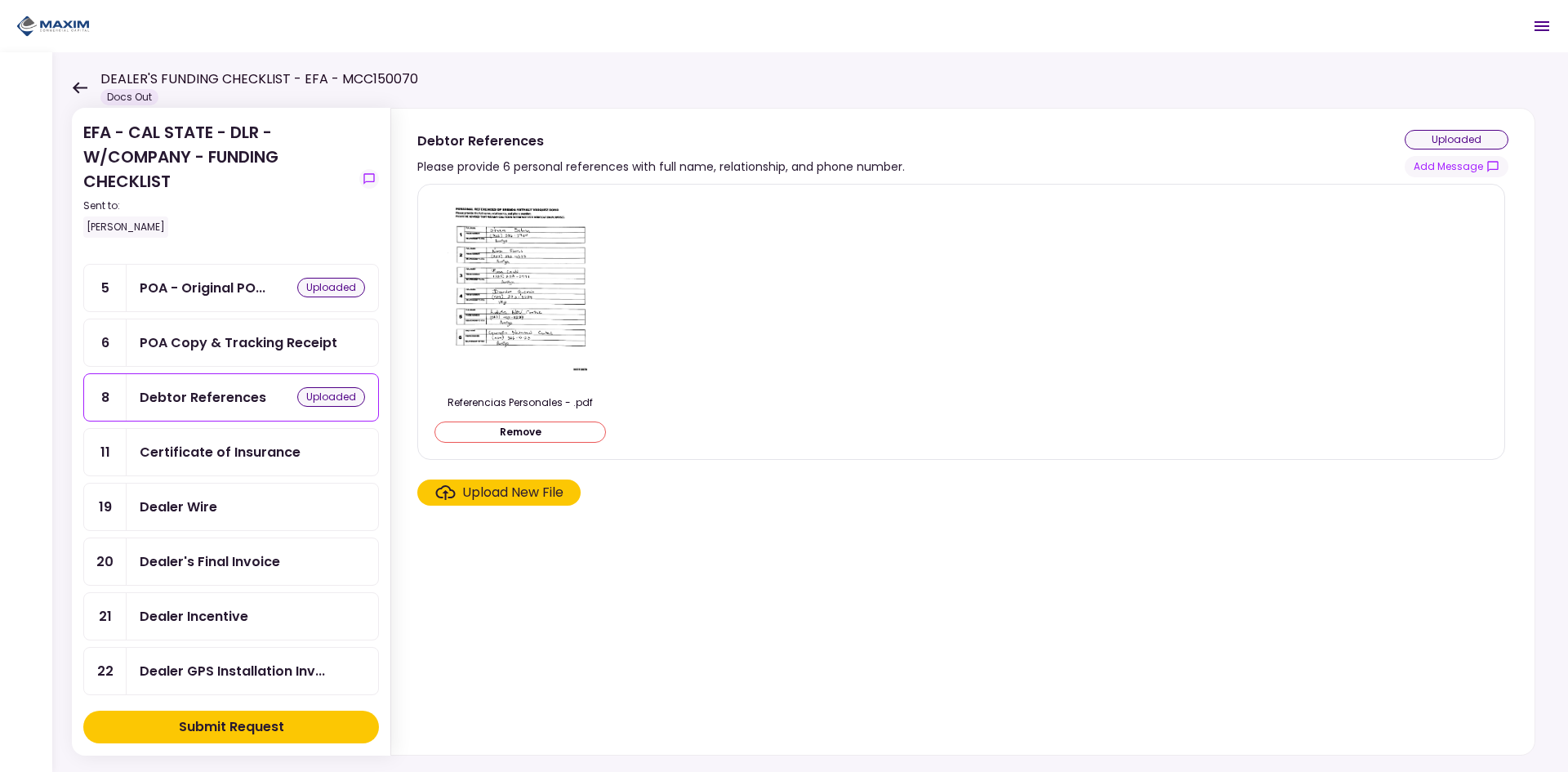
click at [196, 513] on div "Dealer Wire" at bounding box center [178, 507] width 78 height 21
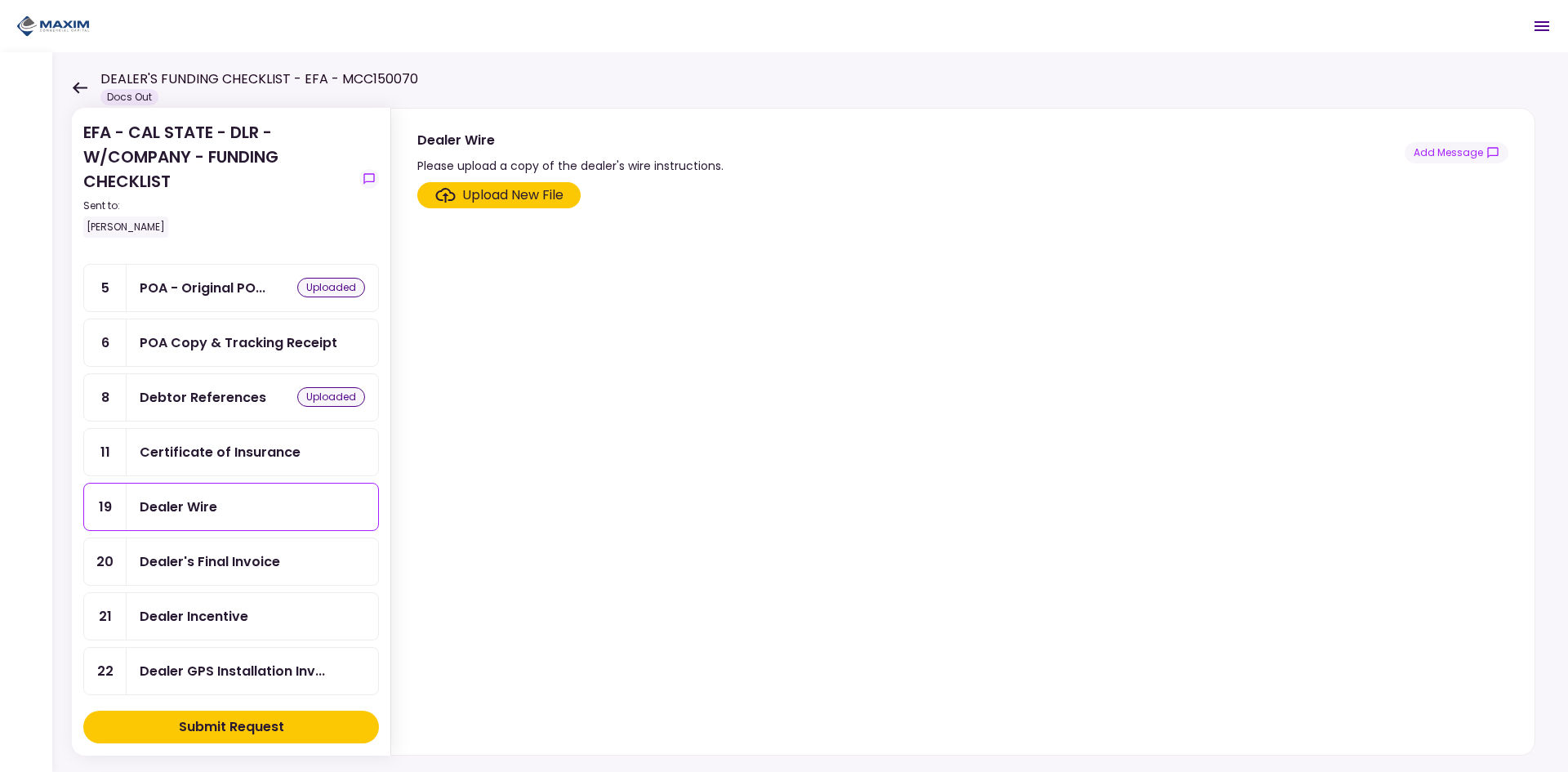
click at [553, 194] on div "Upload New File" at bounding box center [513, 195] width 102 height 20
click at [0, 0] on input "Upload New File" at bounding box center [0, 0] width 0 height 0
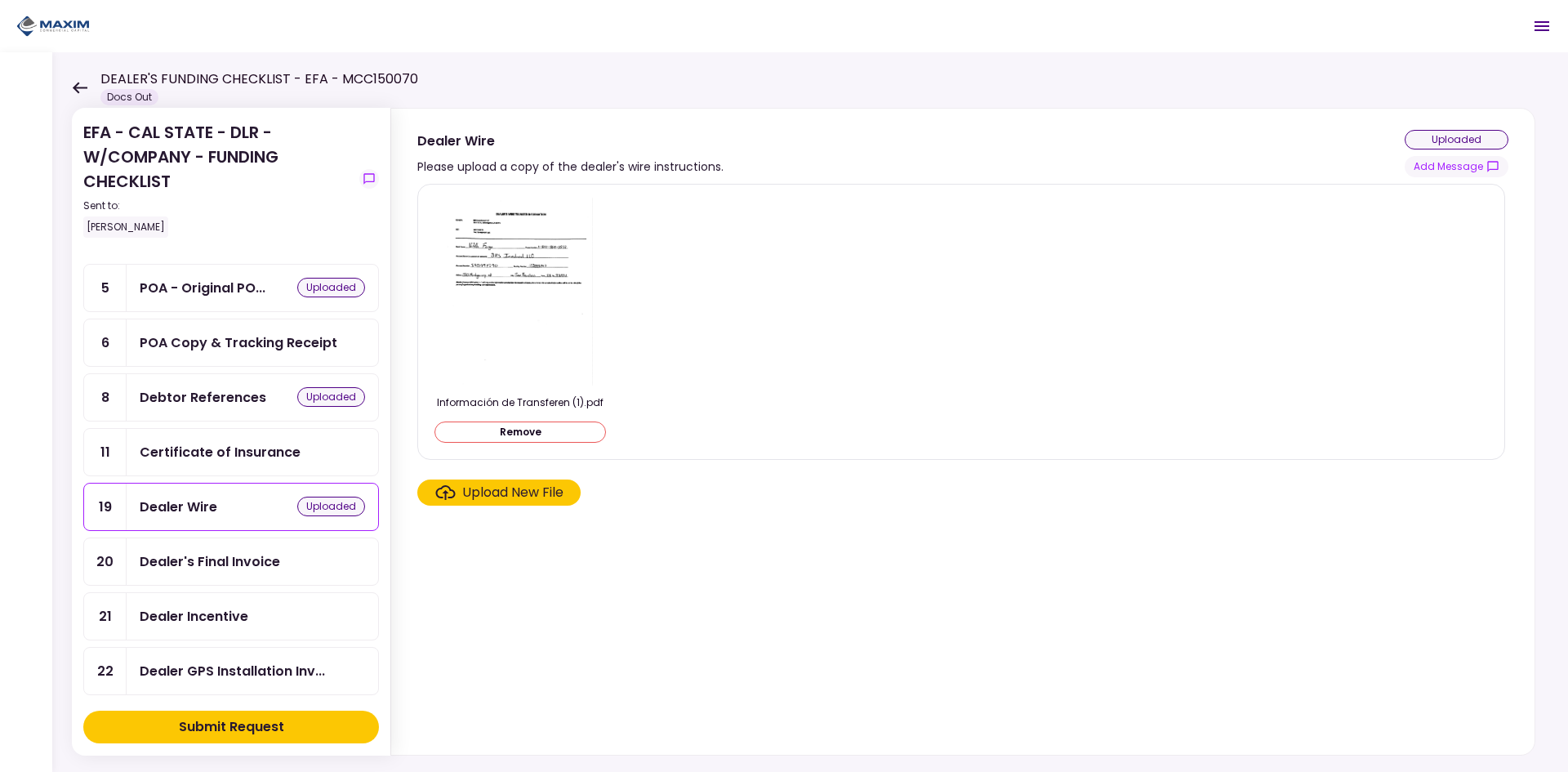
click at [212, 614] on div "Dealer Incentive" at bounding box center [194, 616] width 109 height 21
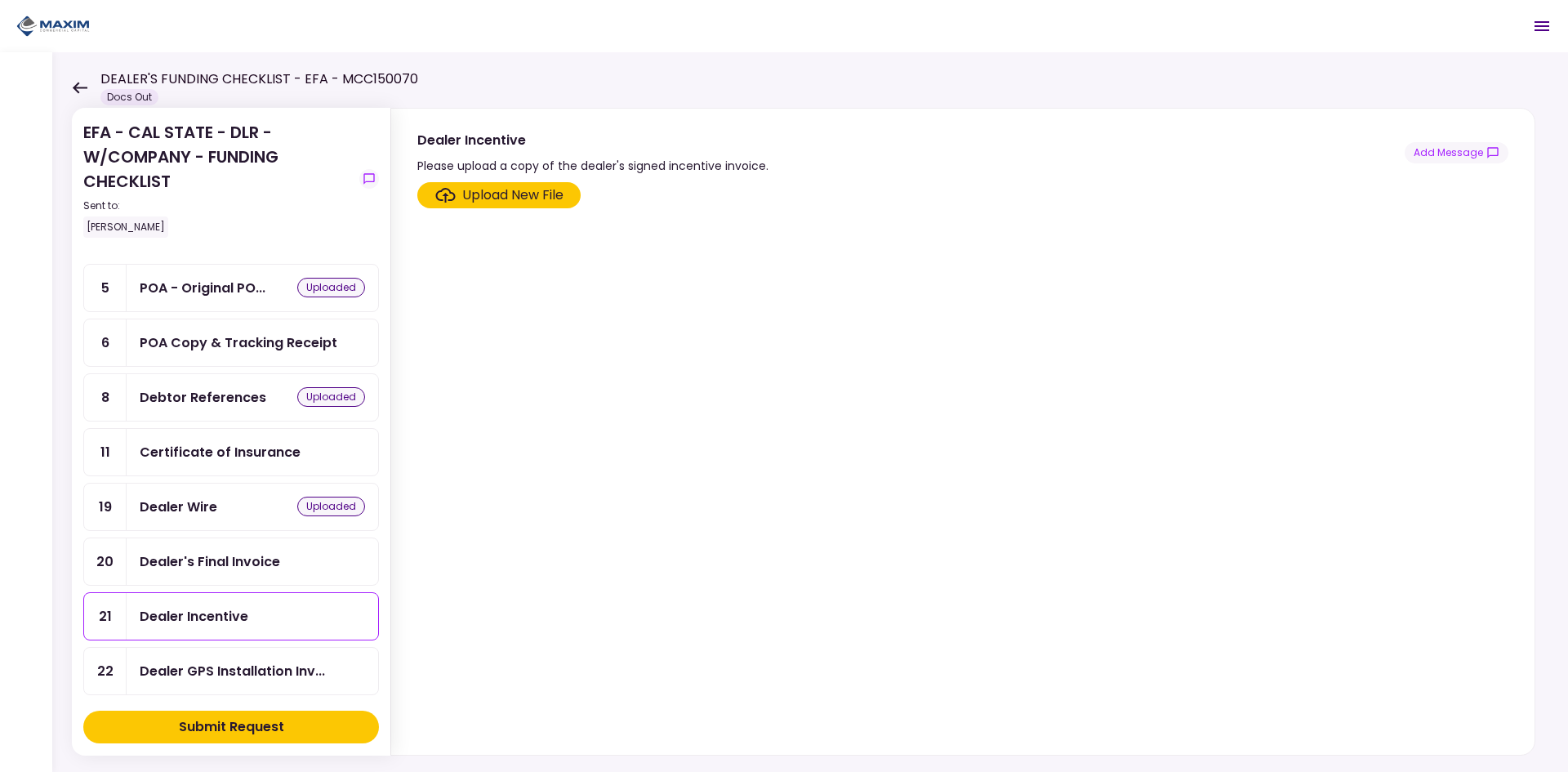
click at [532, 191] on div "Upload New File" at bounding box center [513, 195] width 102 height 20
click at [0, 0] on input "Upload New File" at bounding box center [0, 0] width 0 height 0
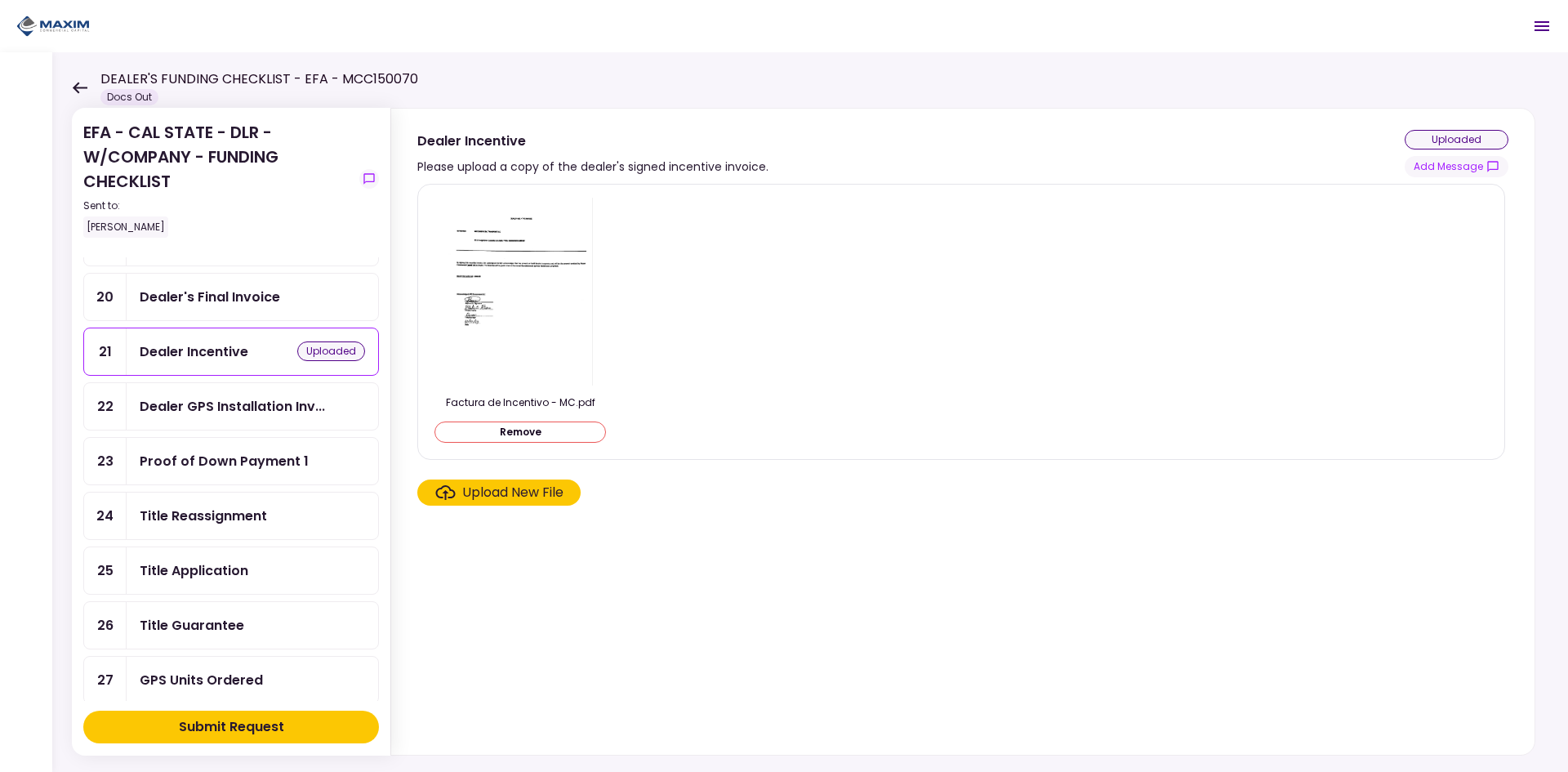
scroll to position [653, 0]
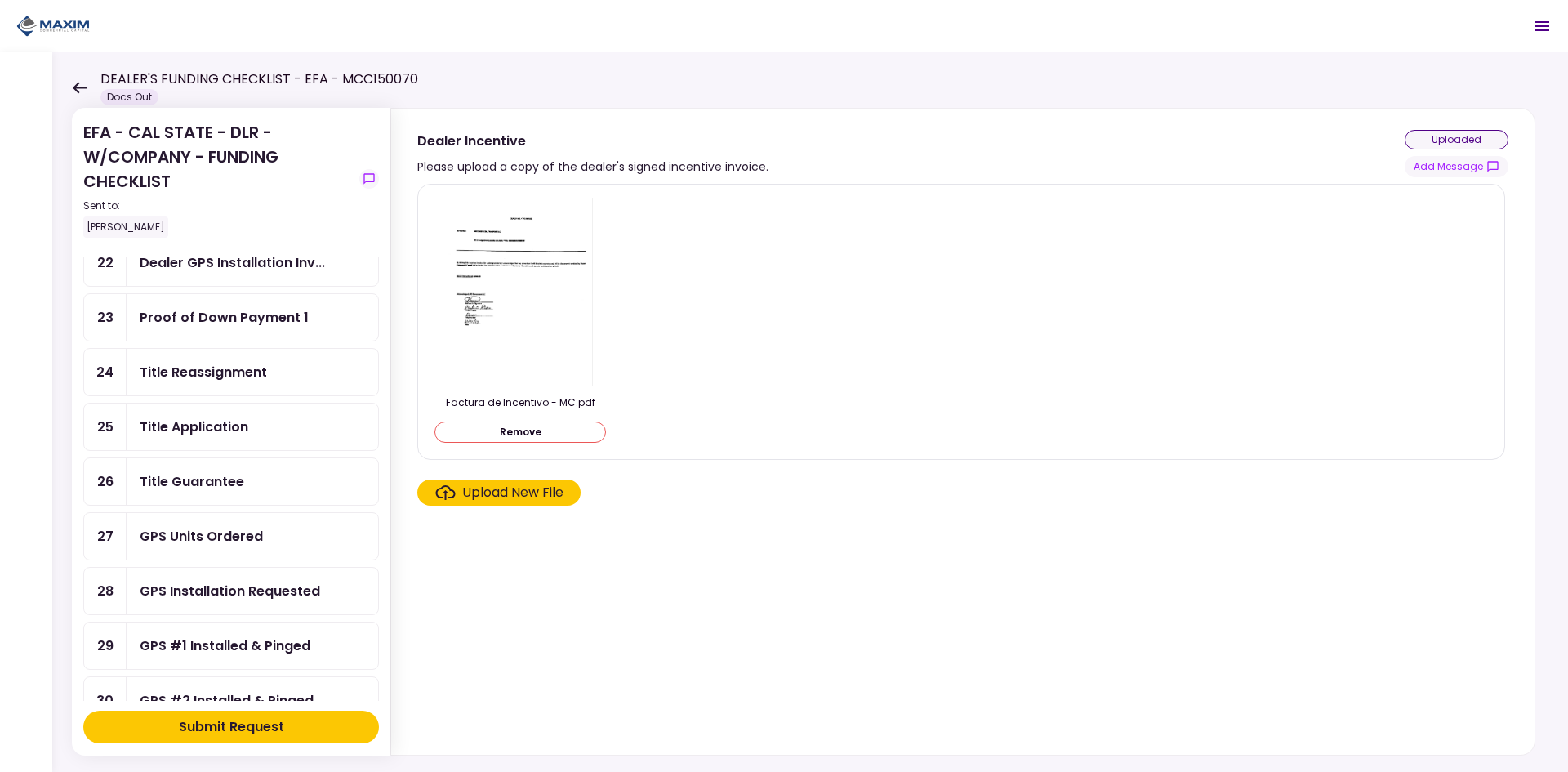
click at [243, 475] on div "Title Guarantee" at bounding box center [252, 481] width 226 height 21
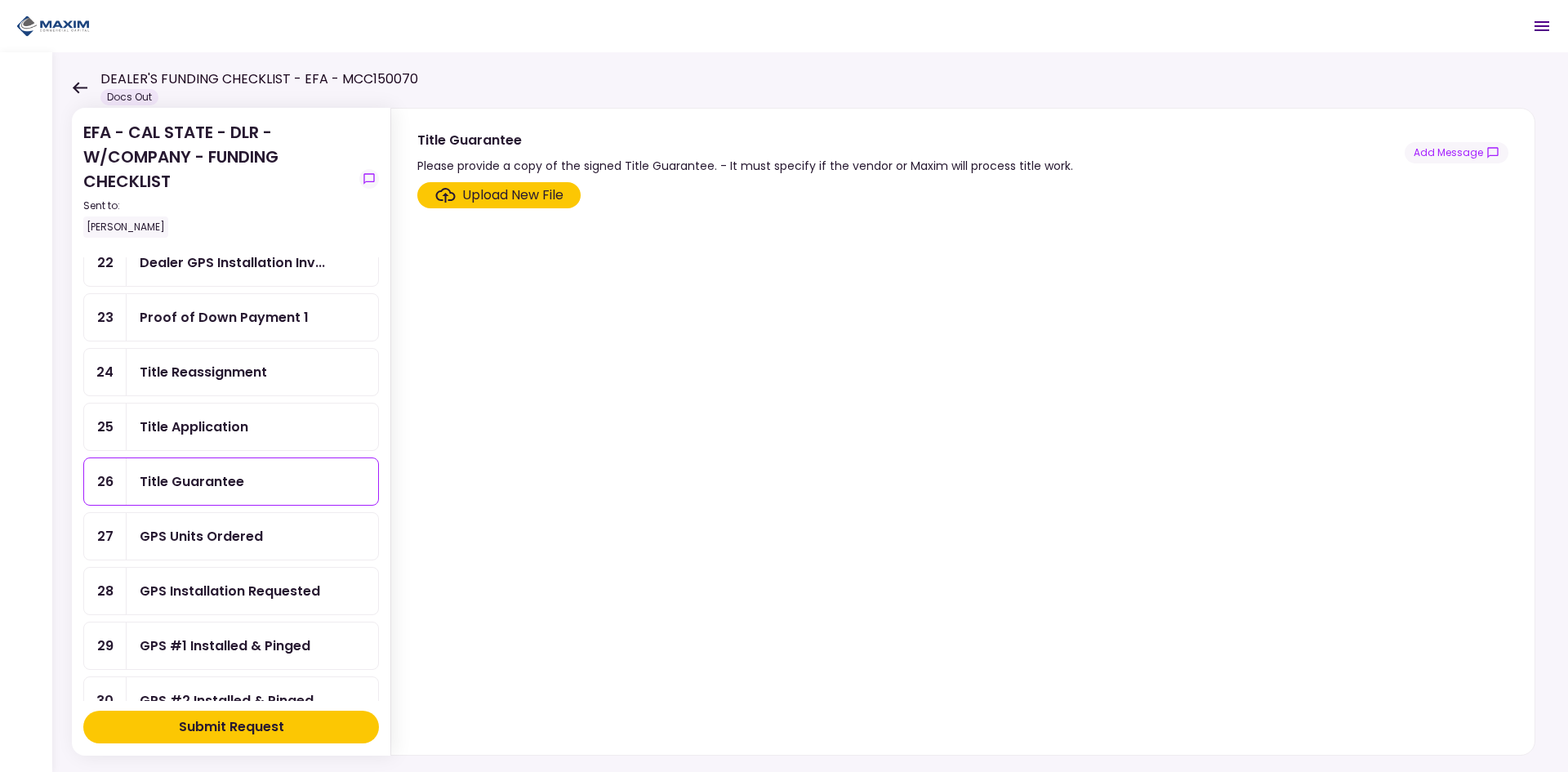
click at [550, 203] on div "Upload New File" at bounding box center [513, 195] width 102 height 20
click at [0, 0] on input "Upload New File" at bounding box center [0, 0] width 0 height 0
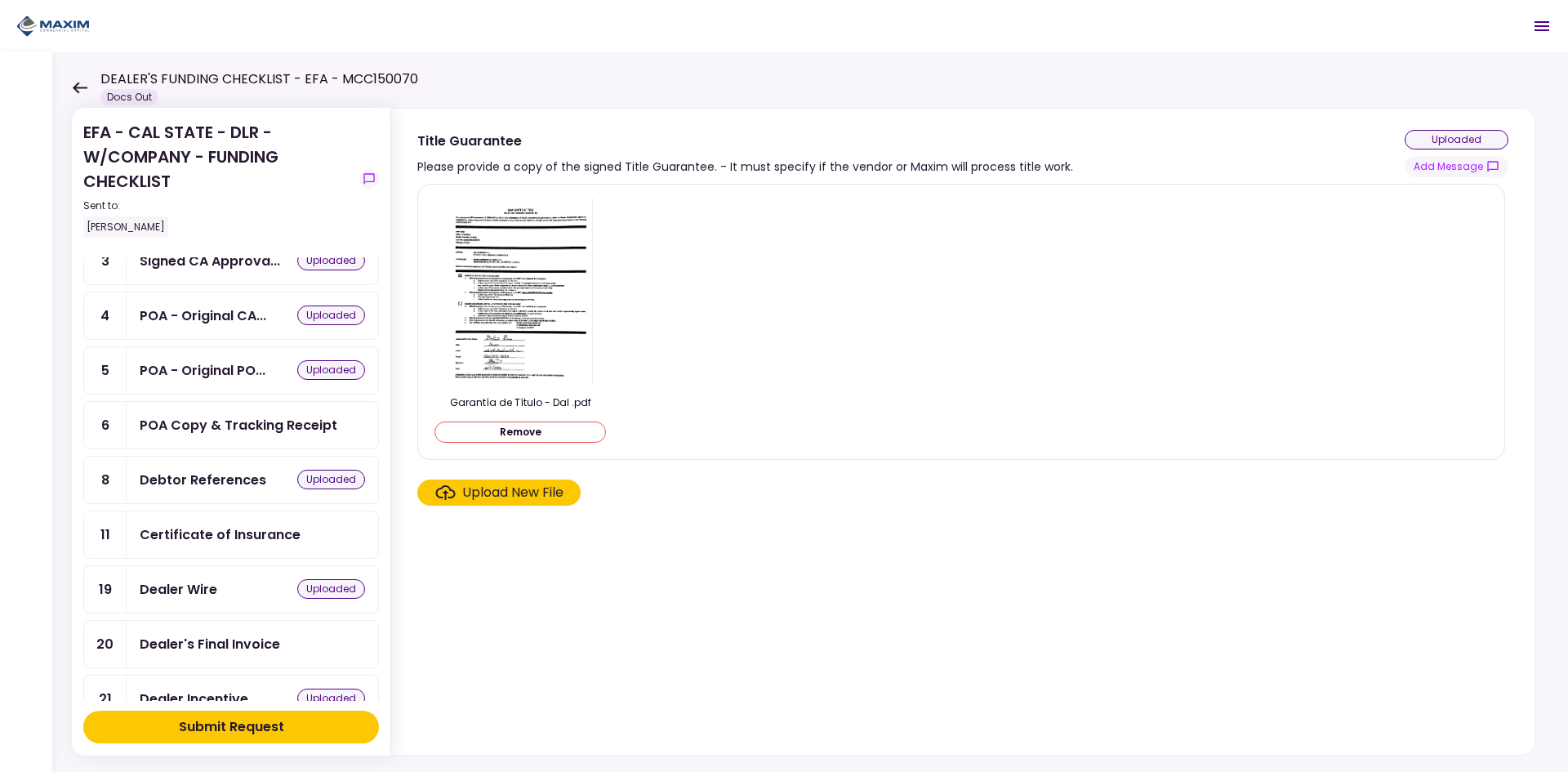
scroll to position [163, 0]
click at [252, 439] on div "POA Copy & Tracking Receipt" at bounding box center [252, 424] width 252 height 46
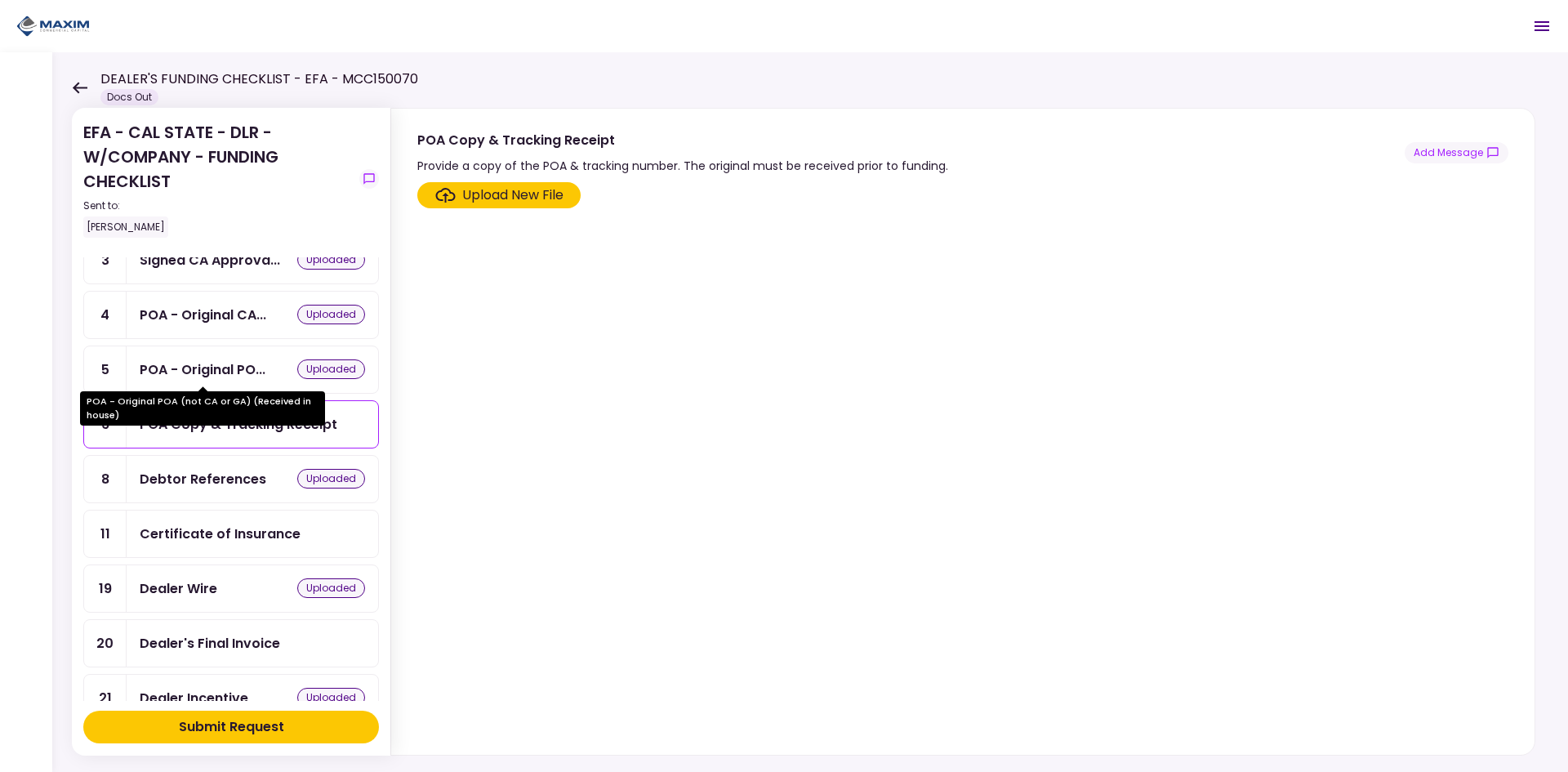
click at [246, 362] on div "POA - Original PO..." at bounding box center [202, 369] width 126 height 21
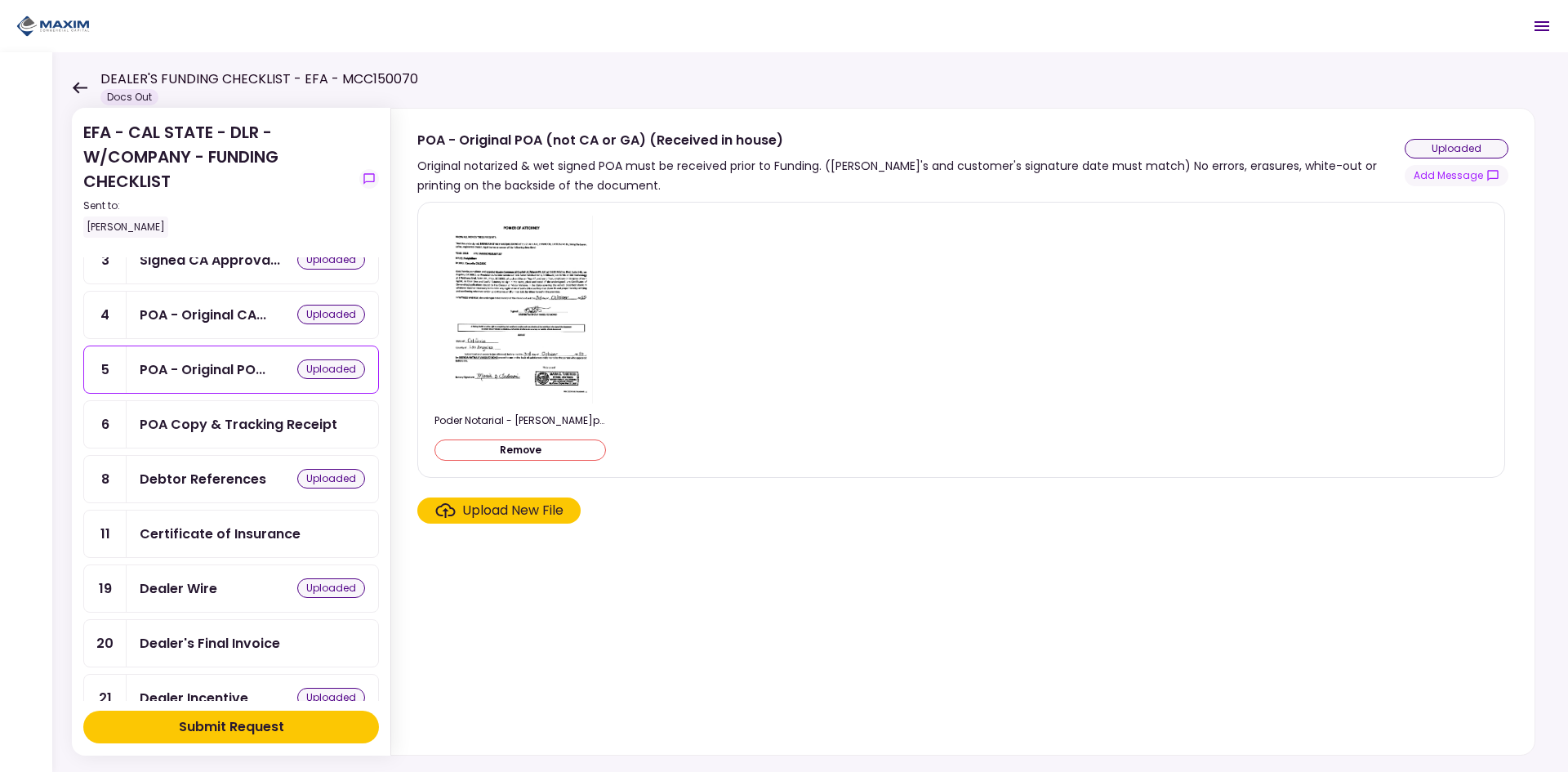
click at [508, 445] on button "Remove" at bounding box center [520, 450] width 171 height 21
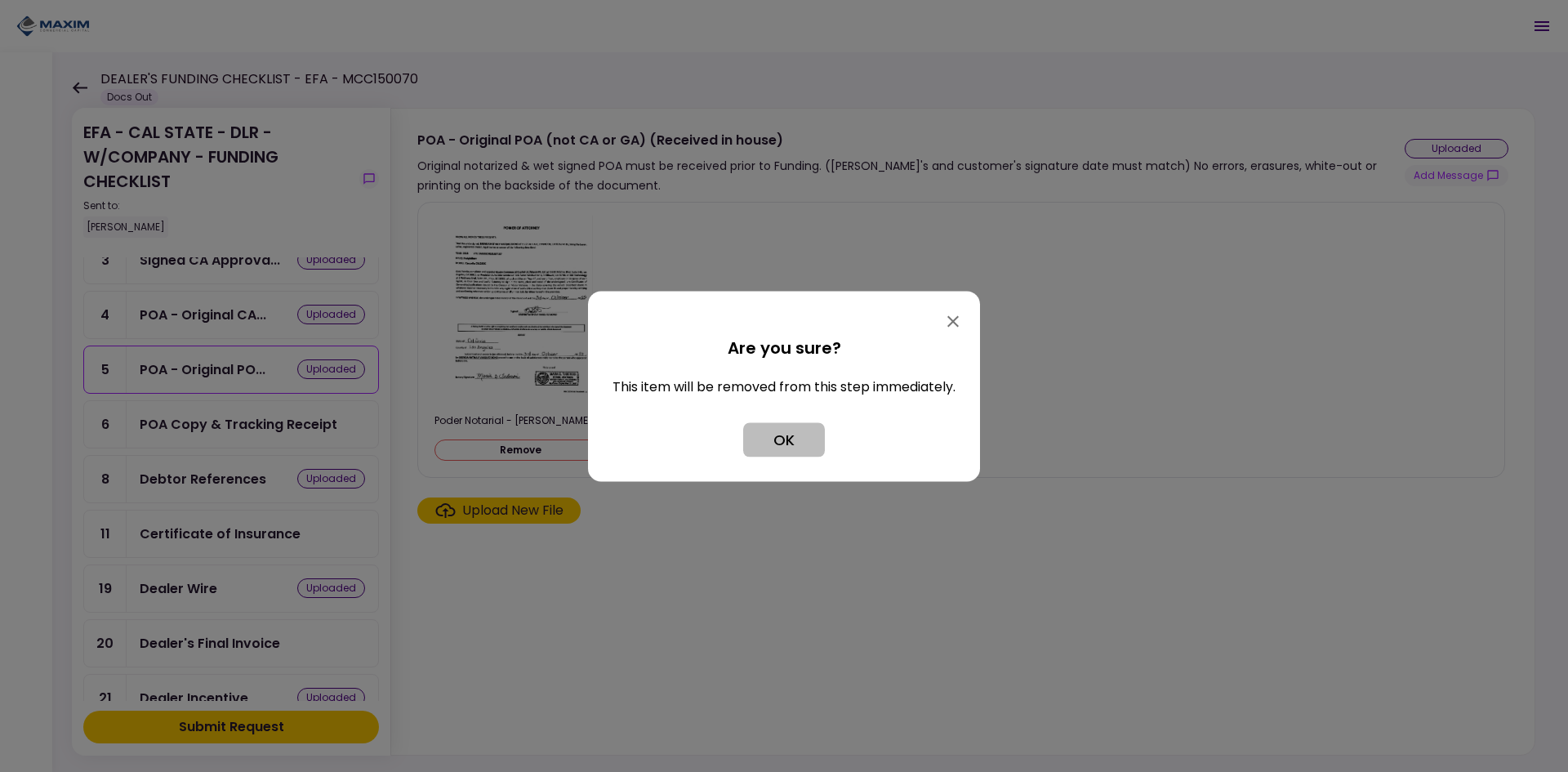
click at [788, 431] on button "OK" at bounding box center [784, 439] width 82 height 34
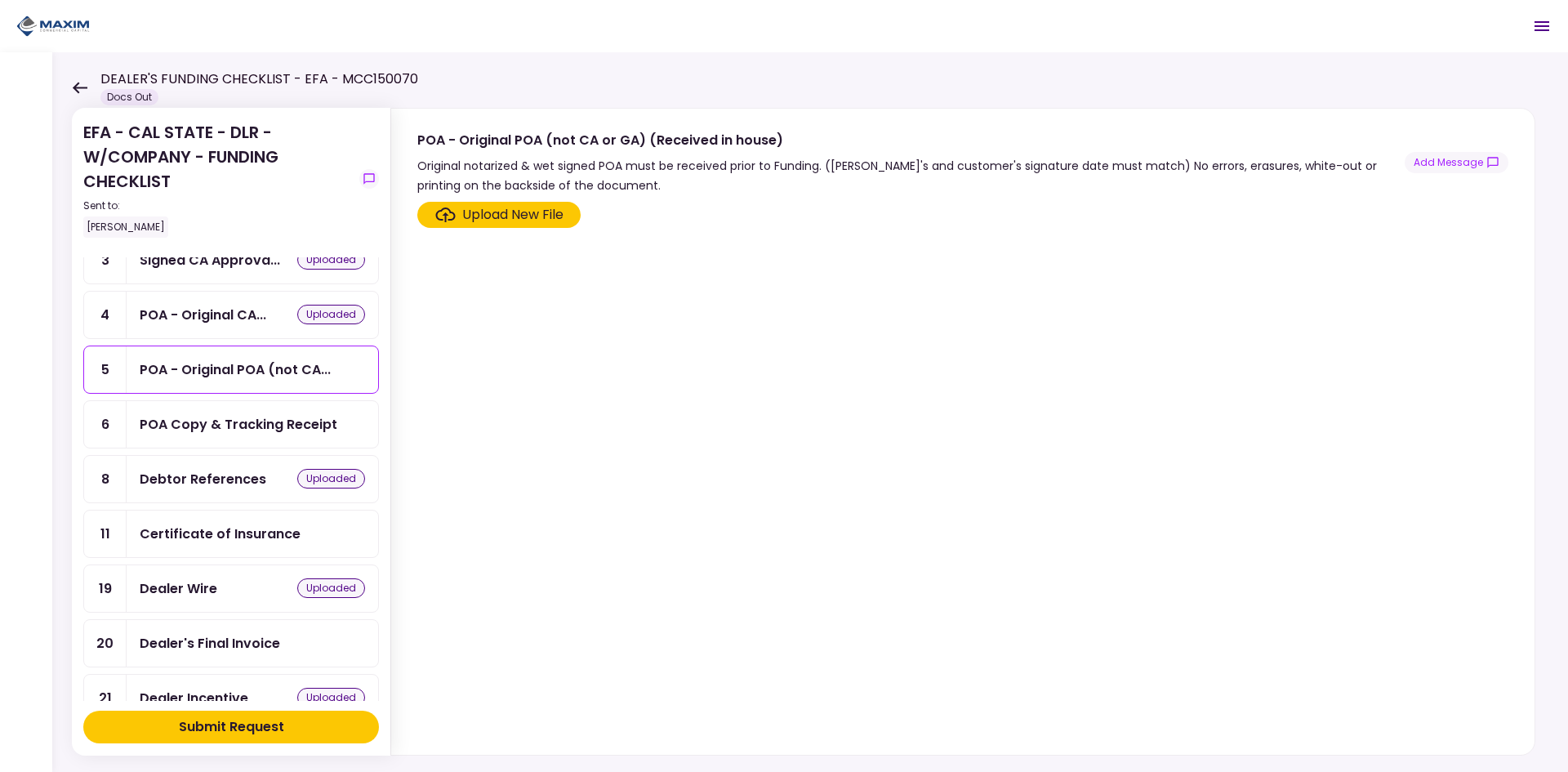
click at [236, 428] on div "POA Copy & Tracking Receipt" at bounding box center [239, 424] width 198 height 21
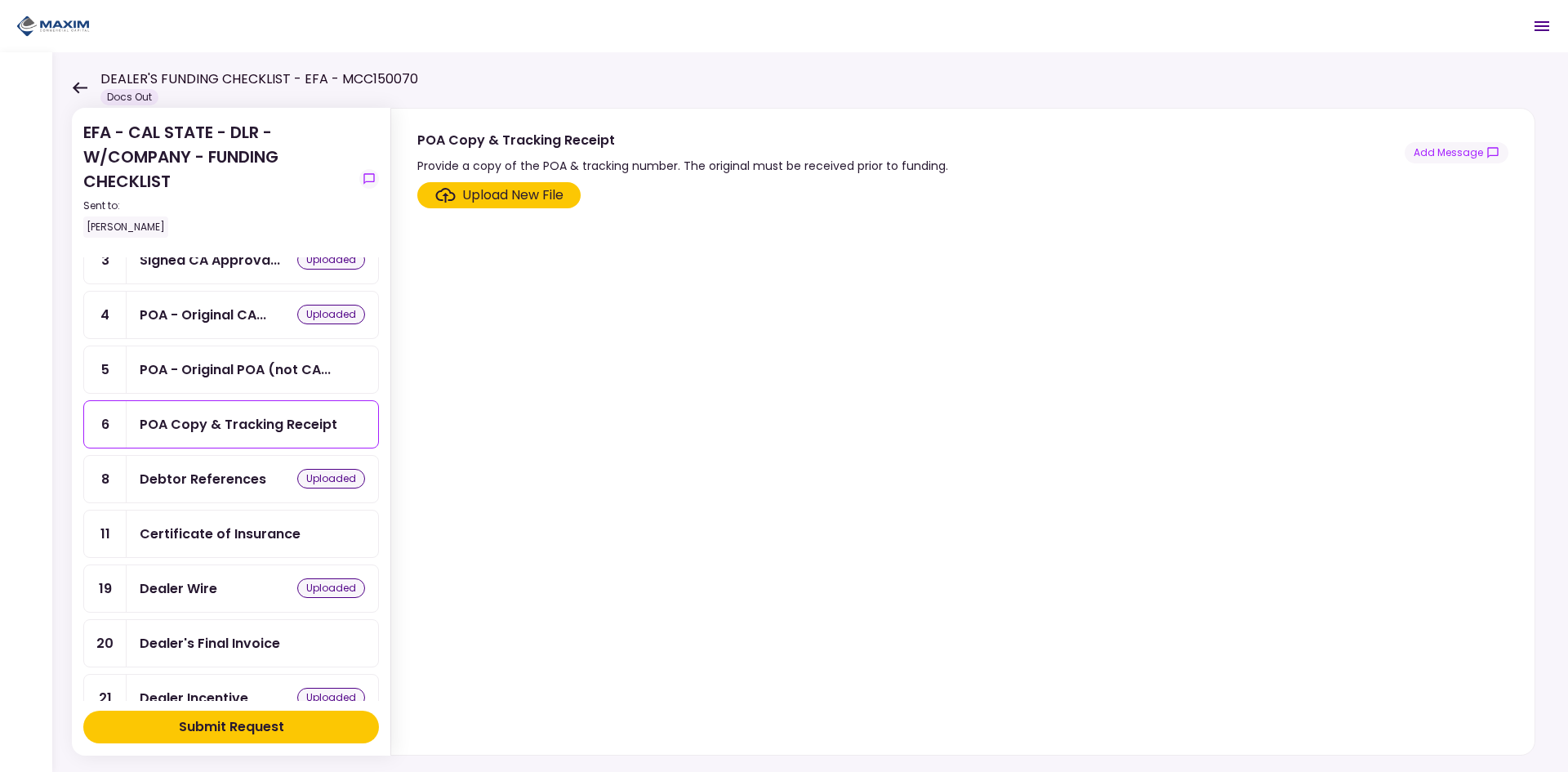
click at [531, 188] on div "Upload New File" at bounding box center [513, 195] width 102 height 20
click at [0, 0] on input "Upload New File" at bounding box center [0, 0] width 0 height 0
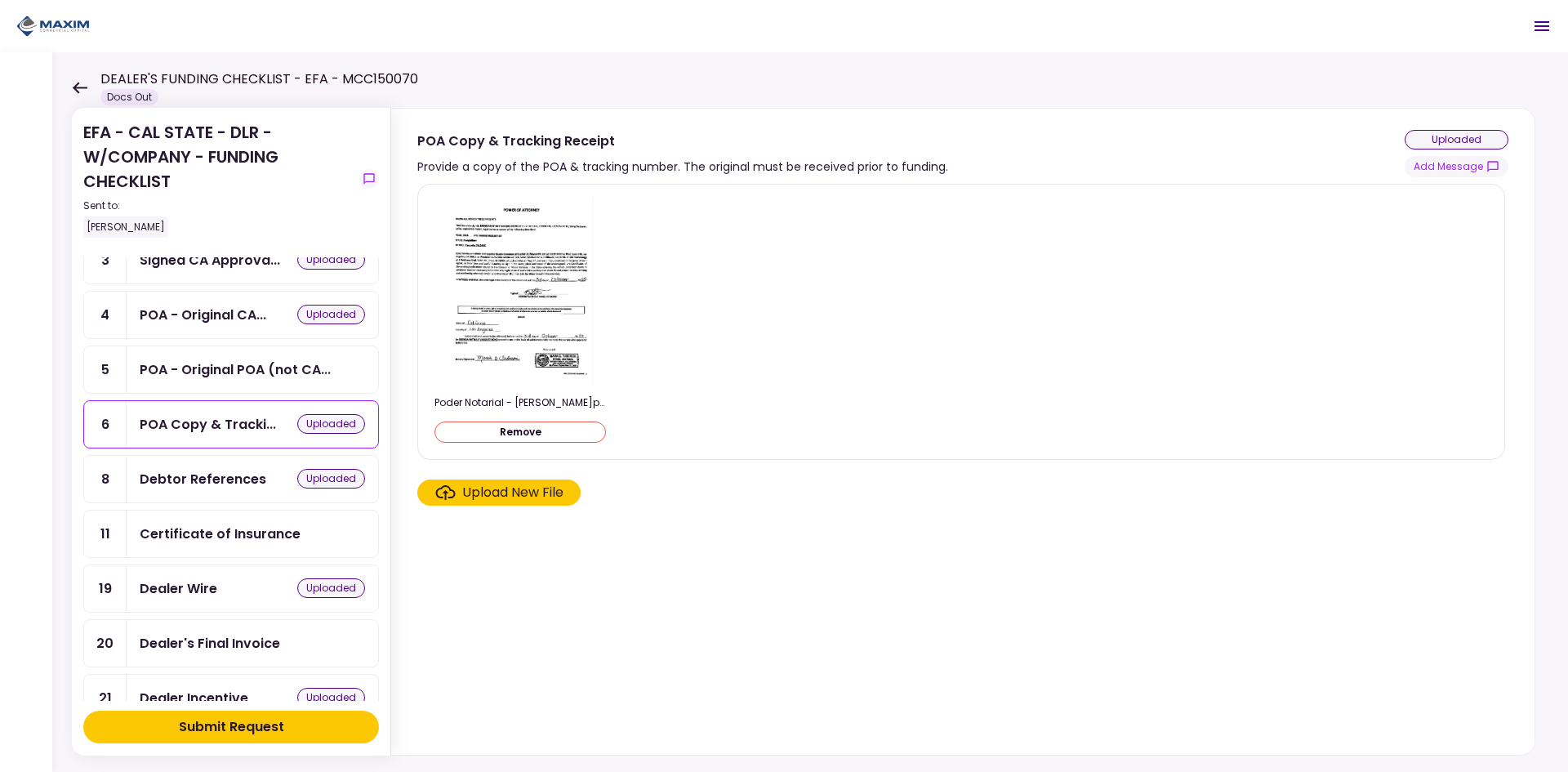
scroll to position [82, 0]
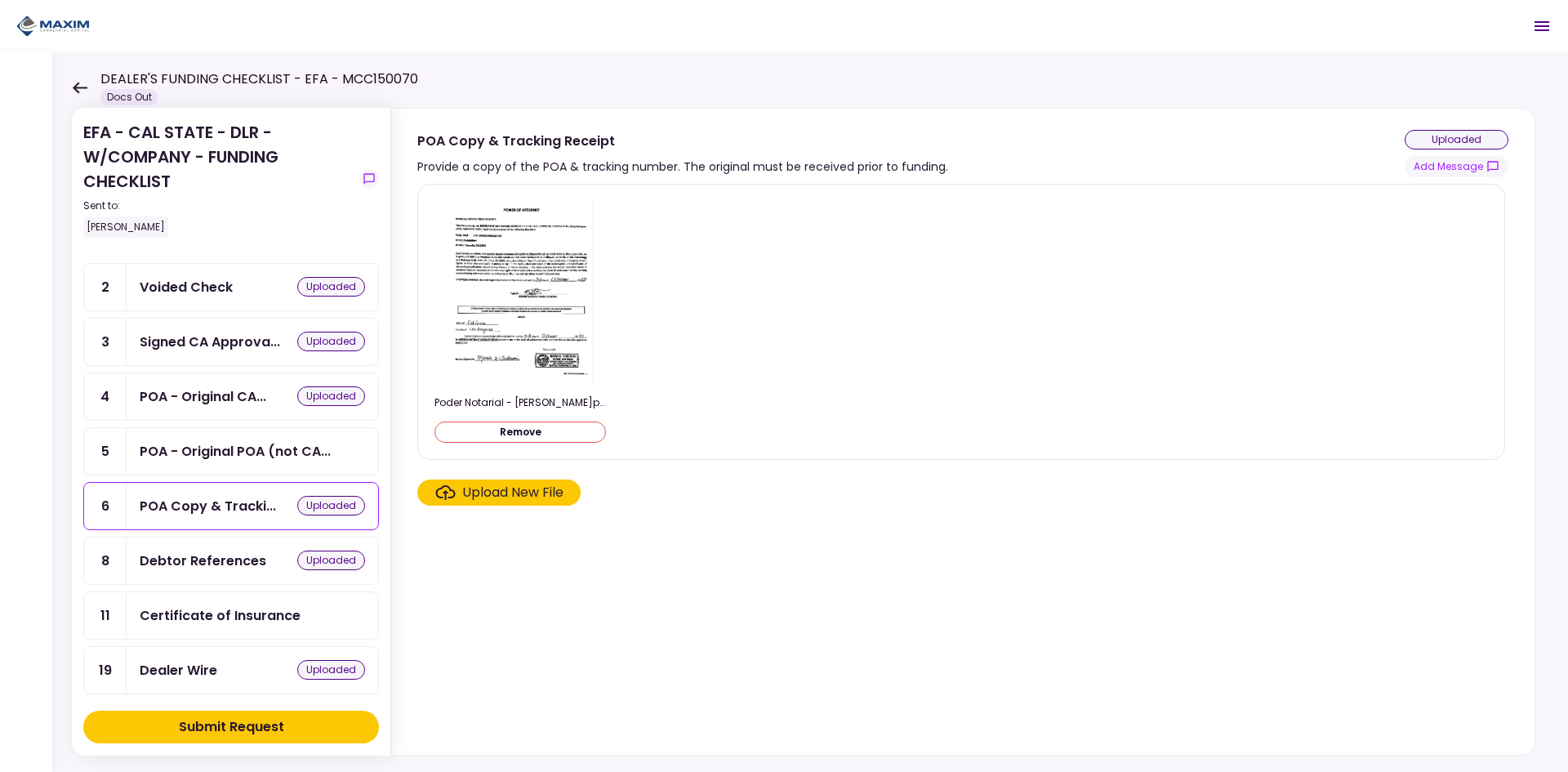
click at [264, 465] on div "POA - Original POA (not CA..." at bounding box center [252, 452] width 252 height 46
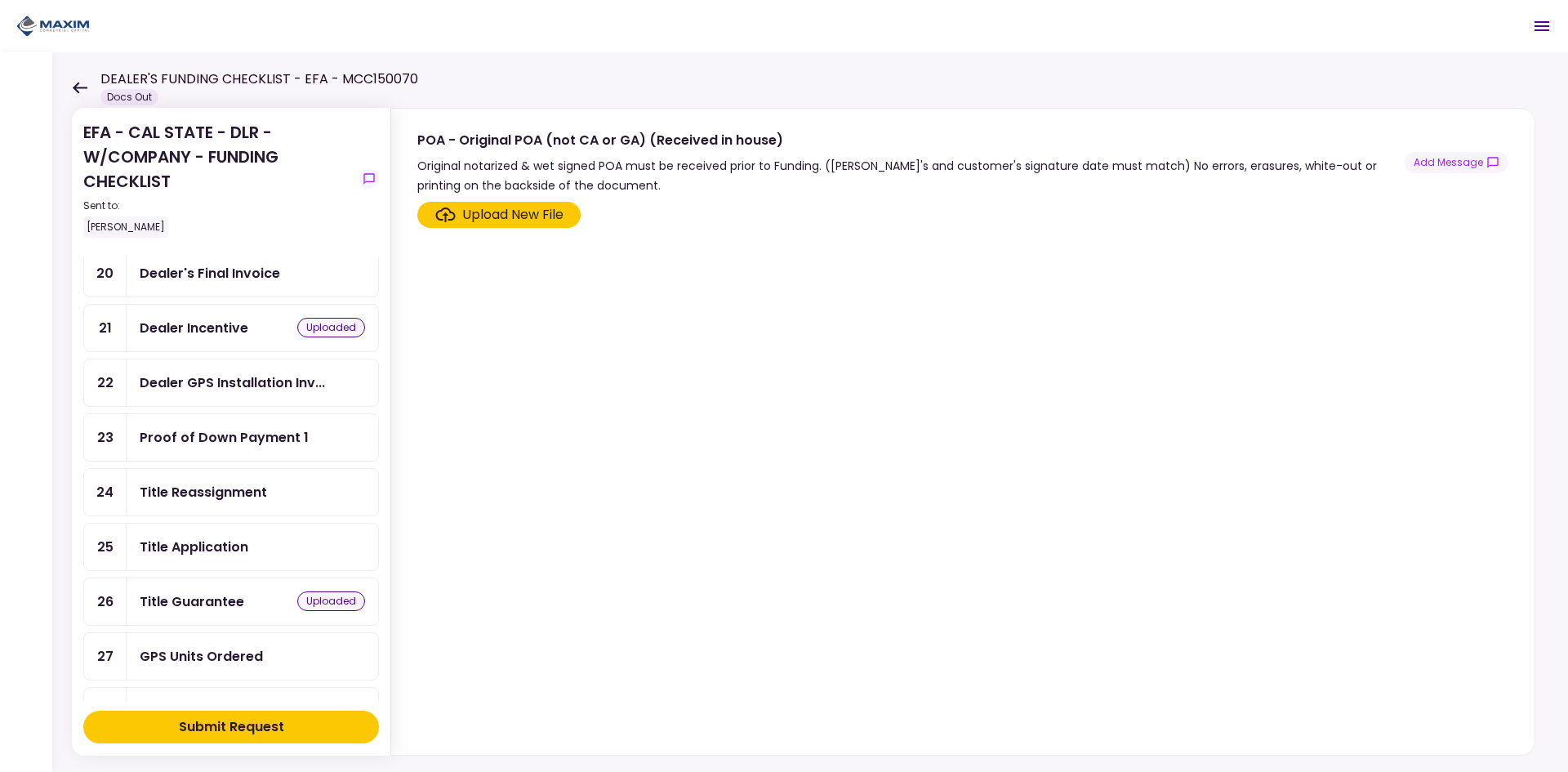
scroll to position [572, 0]
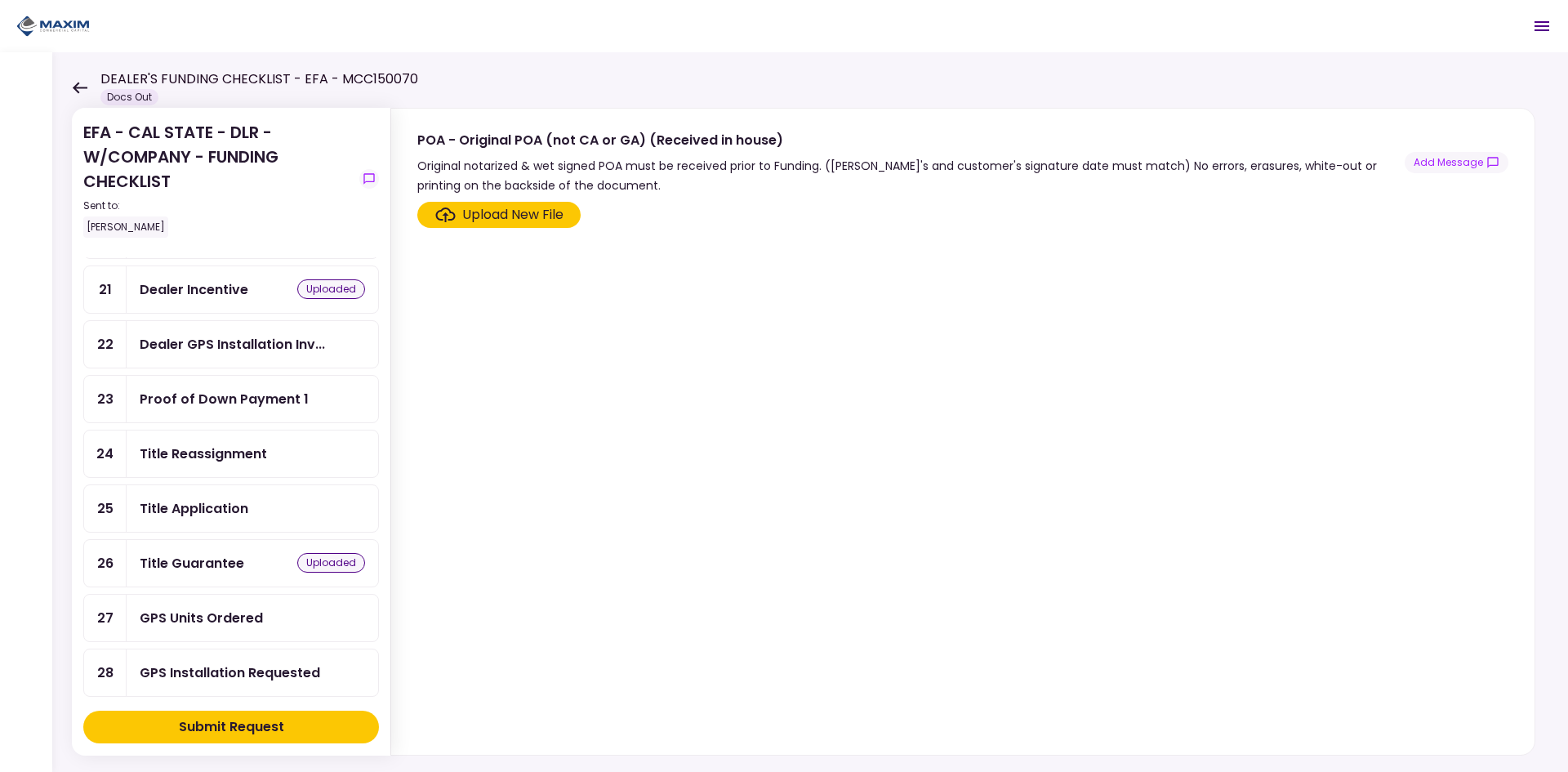
click at [335, 406] on div "Proof of Down Payment 1" at bounding box center [252, 399] width 226 height 21
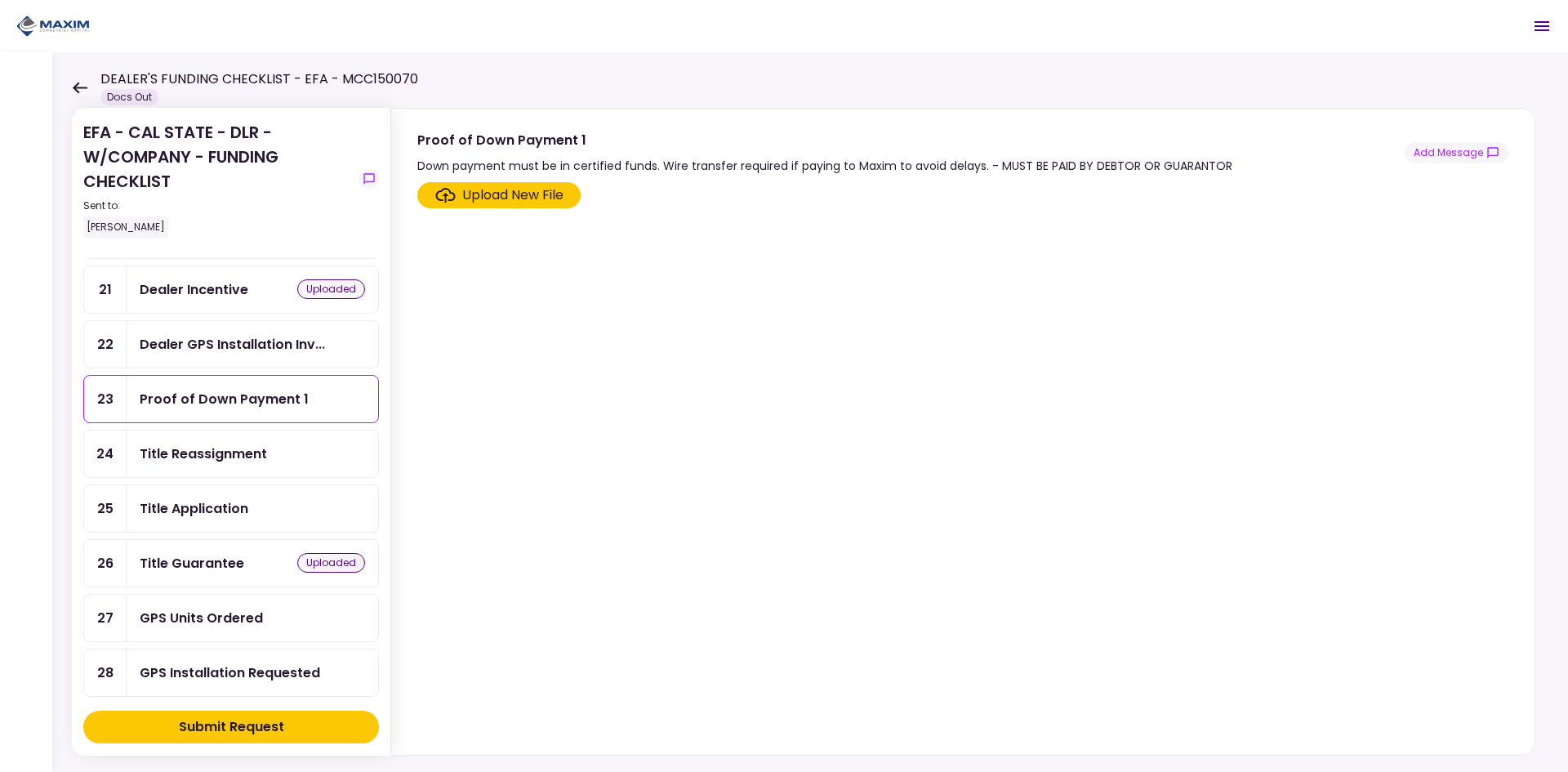
click at [541, 203] on div "Upload New File" at bounding box center [513, 195] width 102 height 20
click at [0, 0] on input "Upload New File" at bounding box center [0, 0] width 0 height 0
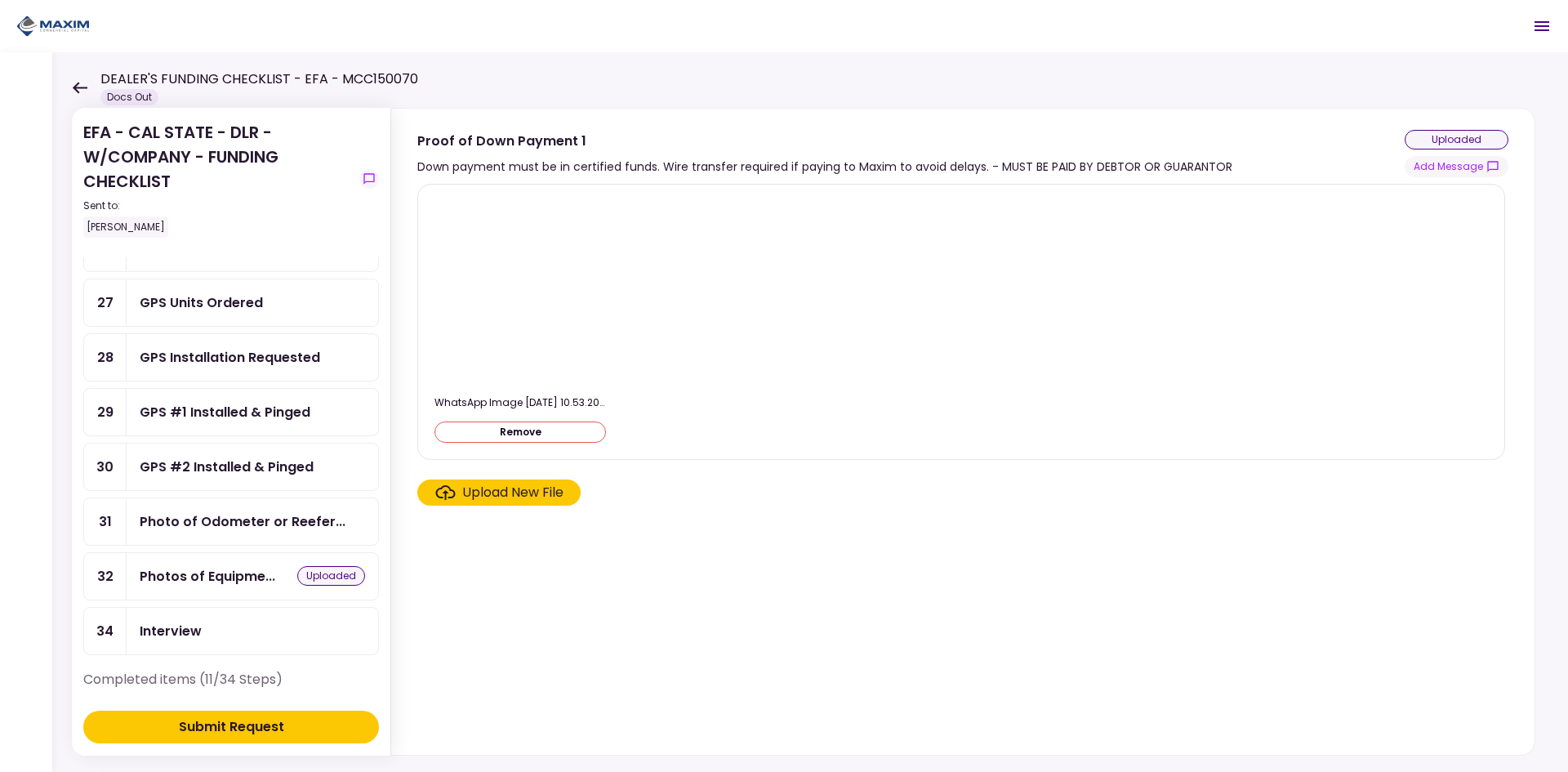
scroll to position [899, 0]
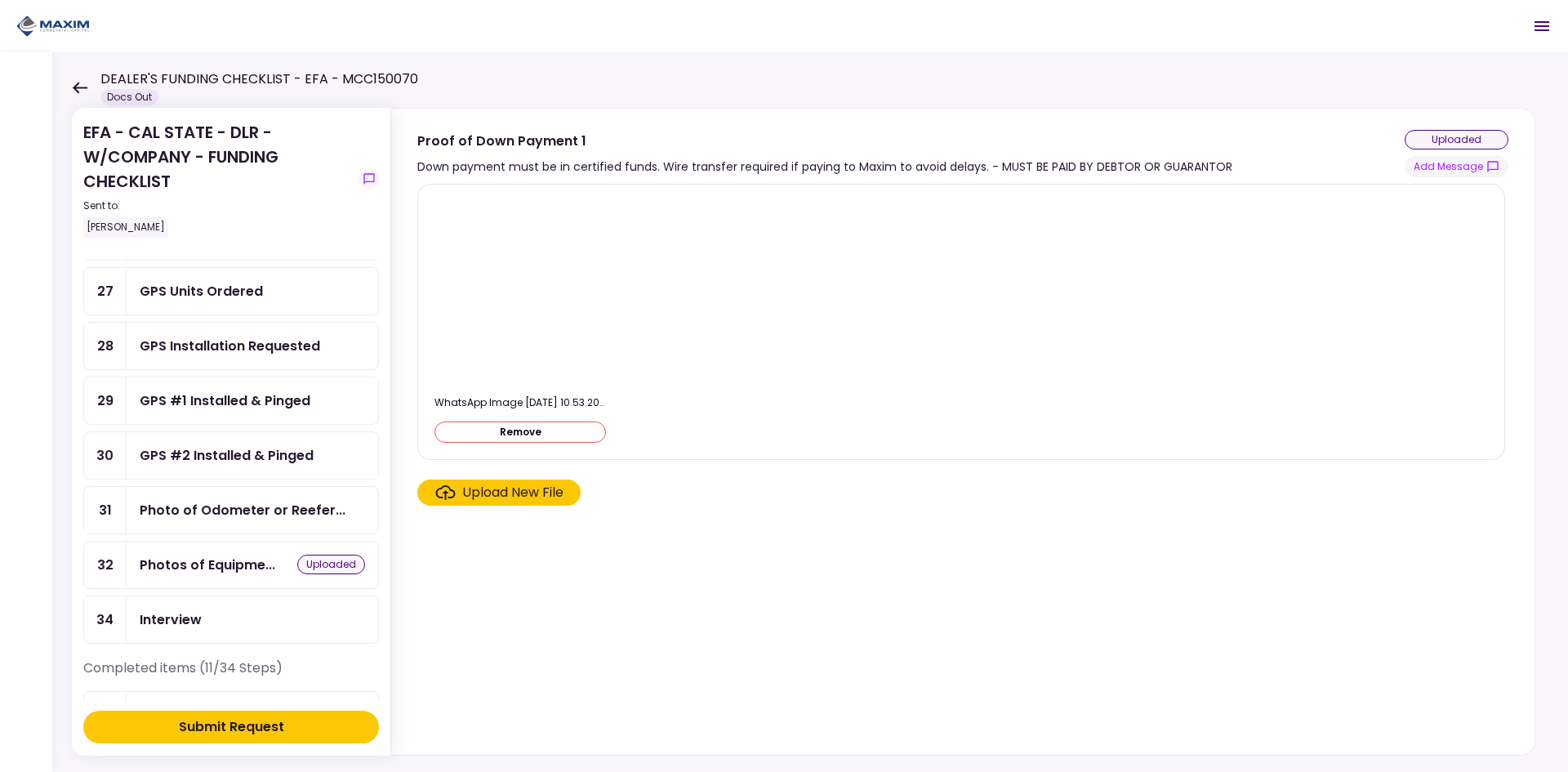
click at [255, 519] on div "Photo of Odometer or Reefer..." at bounding box center [243, 510] width 206 height 21
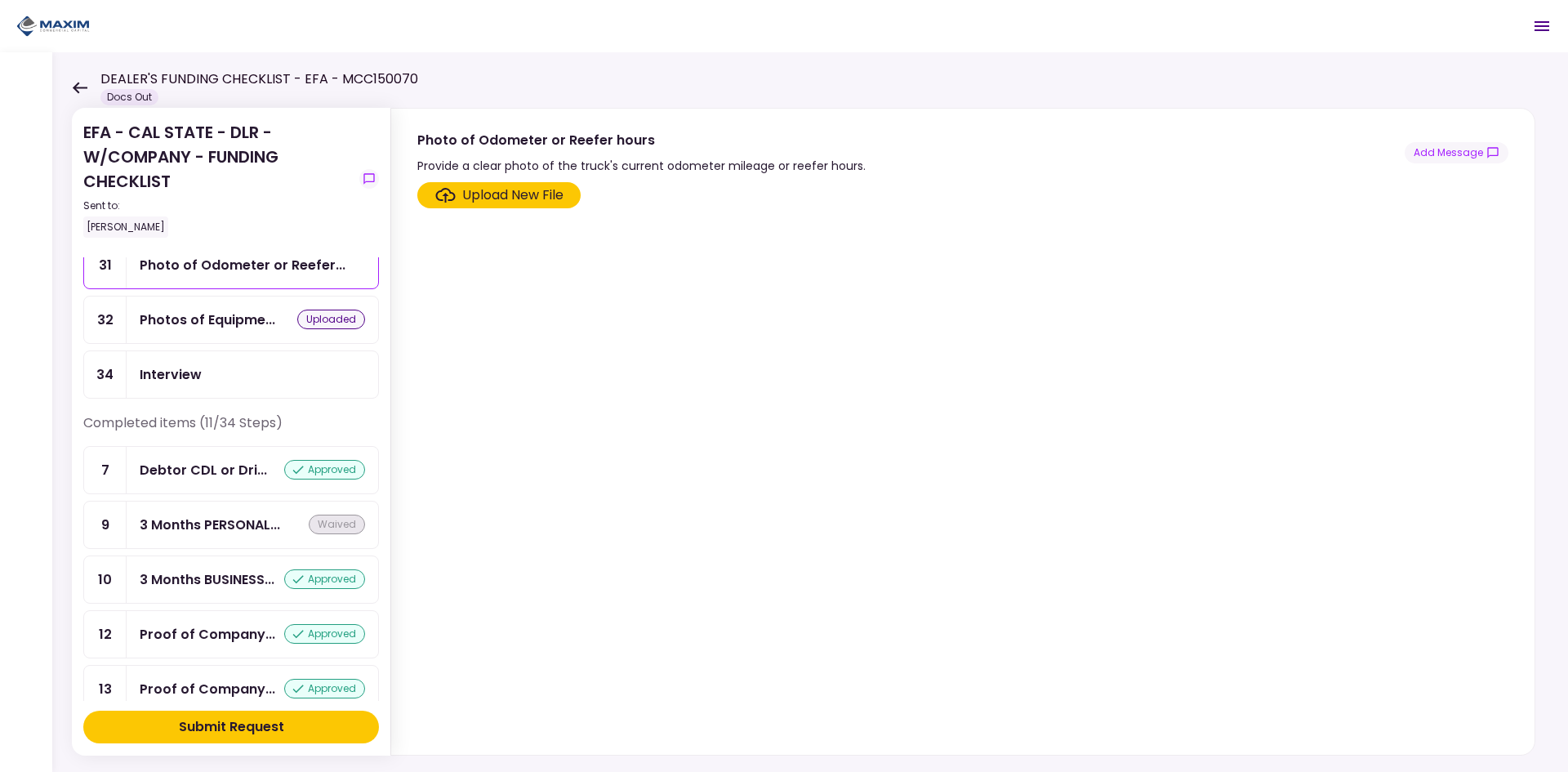
scroll to position [1307, 0]
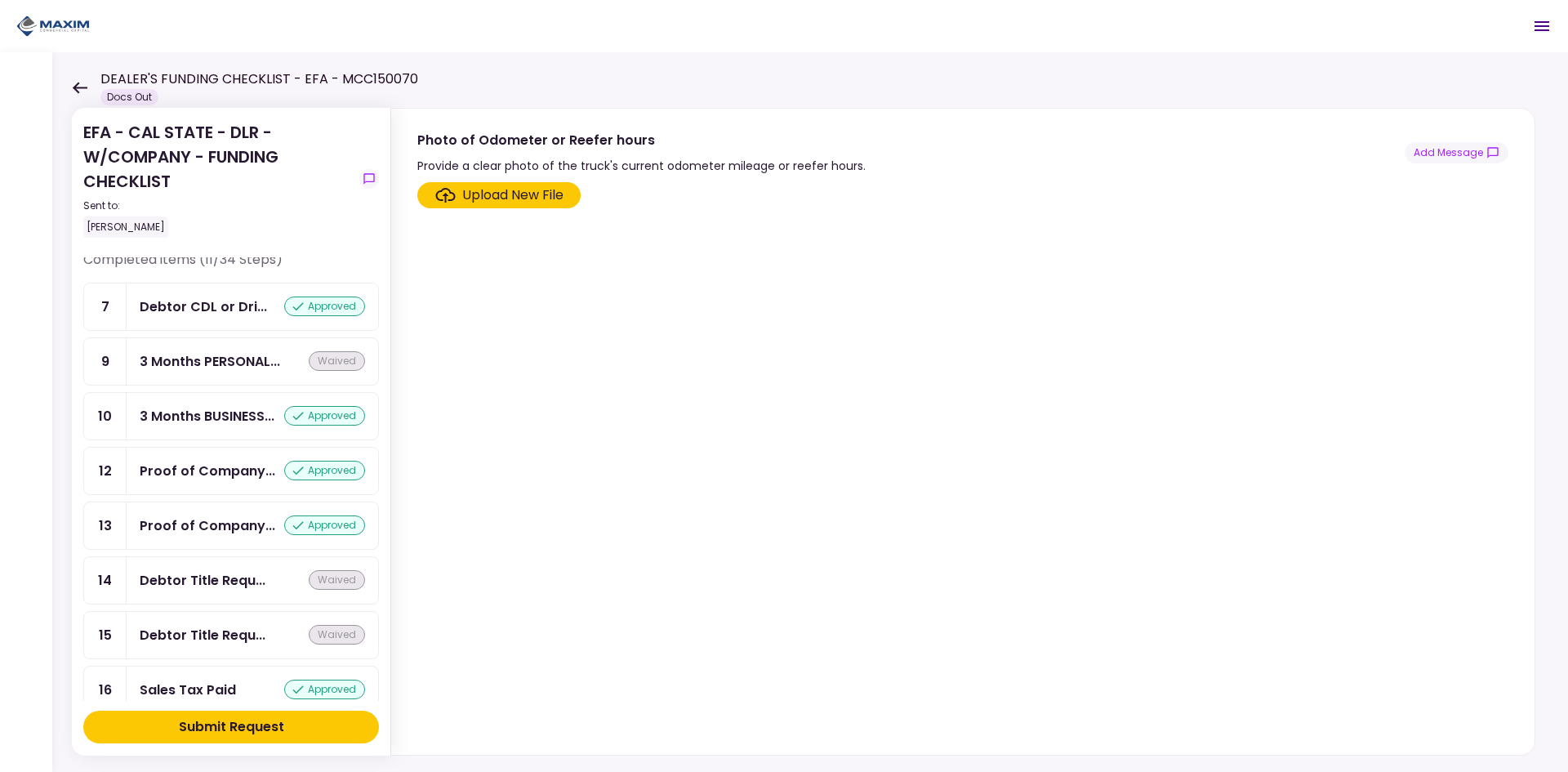
click at [226, 722] on div "Submit Request" at bounding box center [231, 727] width 105 height 20
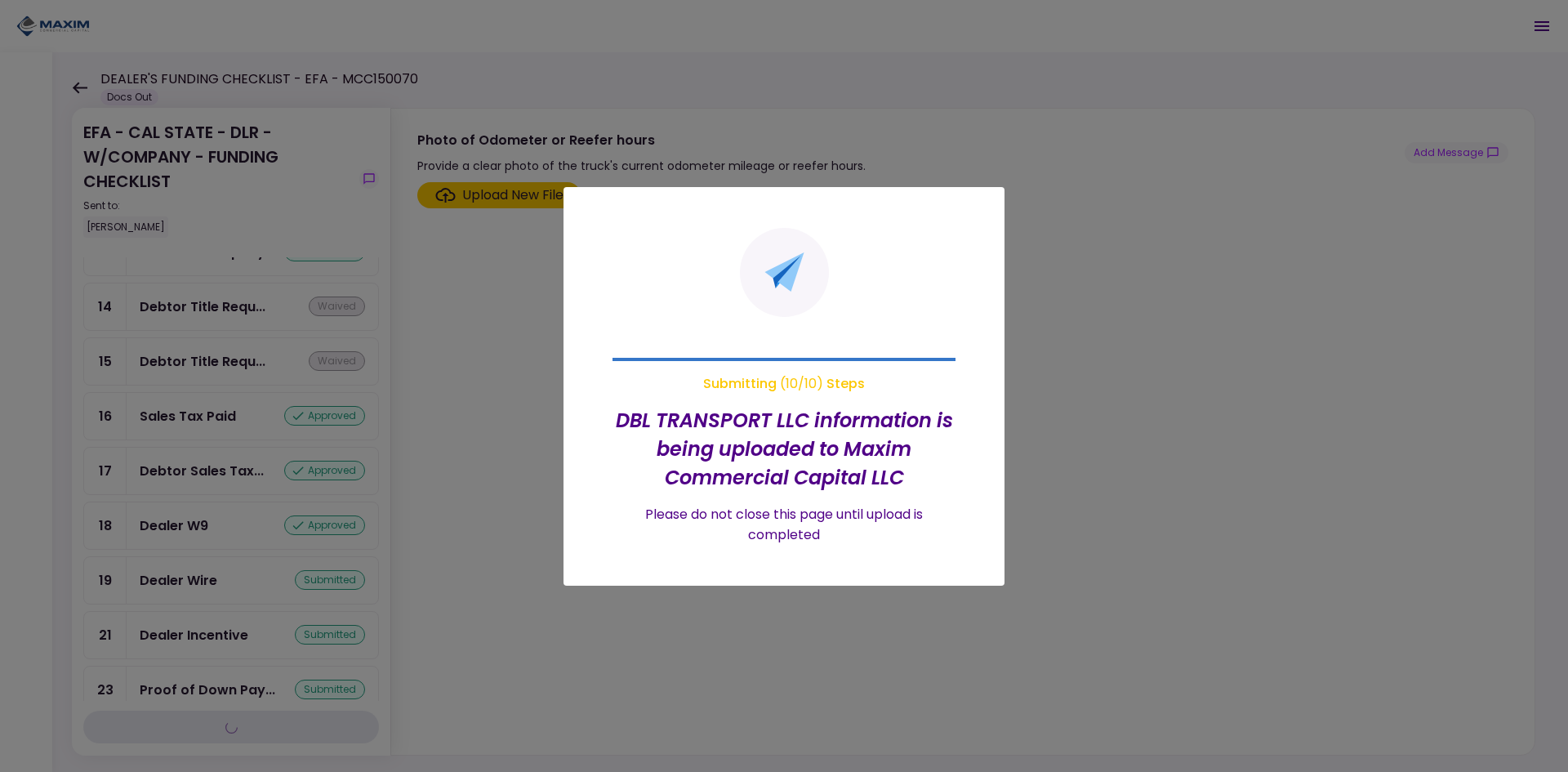
scroll to position [760, 0]
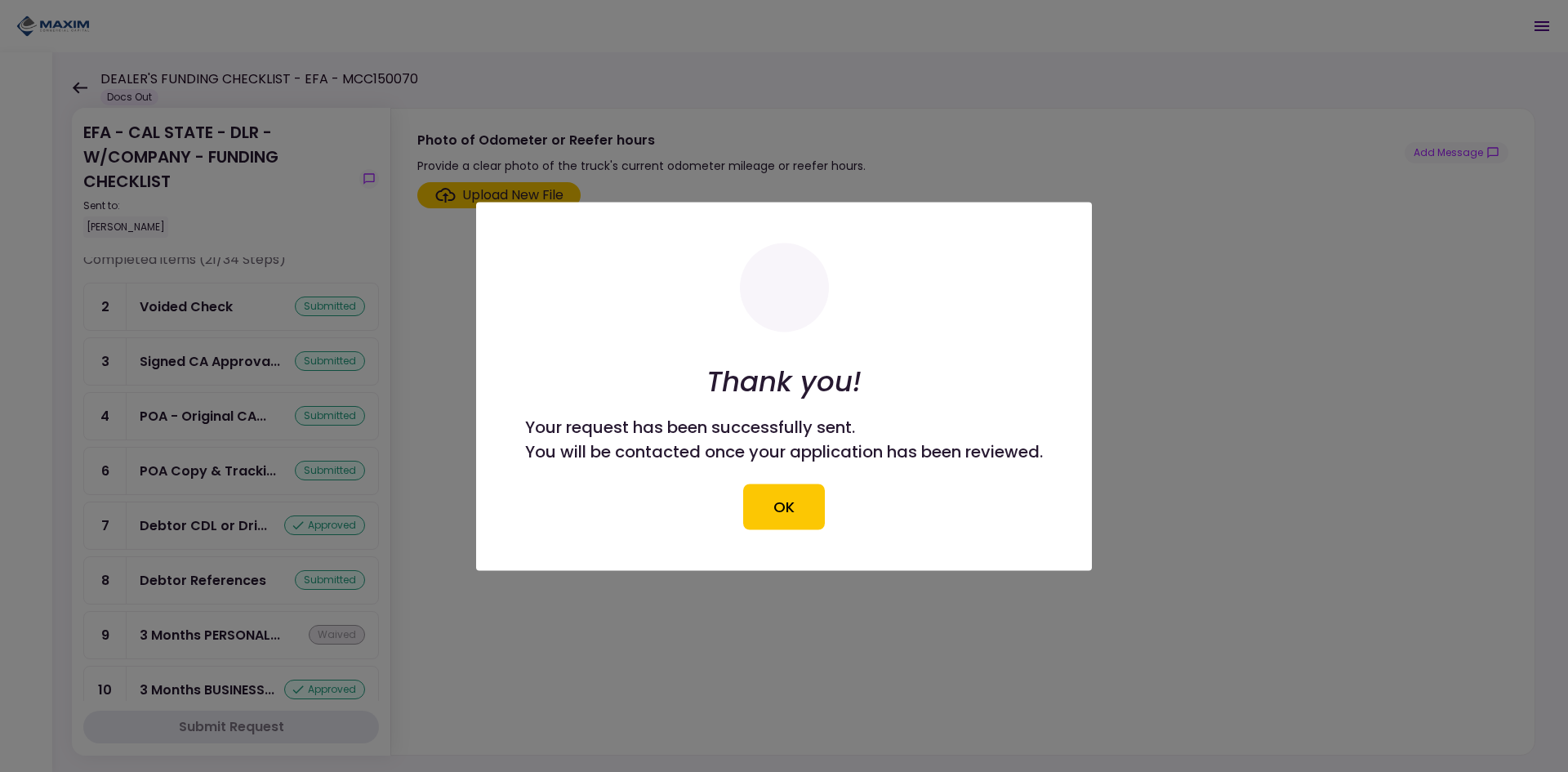
click at [782, 510] on button "OK" at bounding box center [784, 506] width 82 height 46
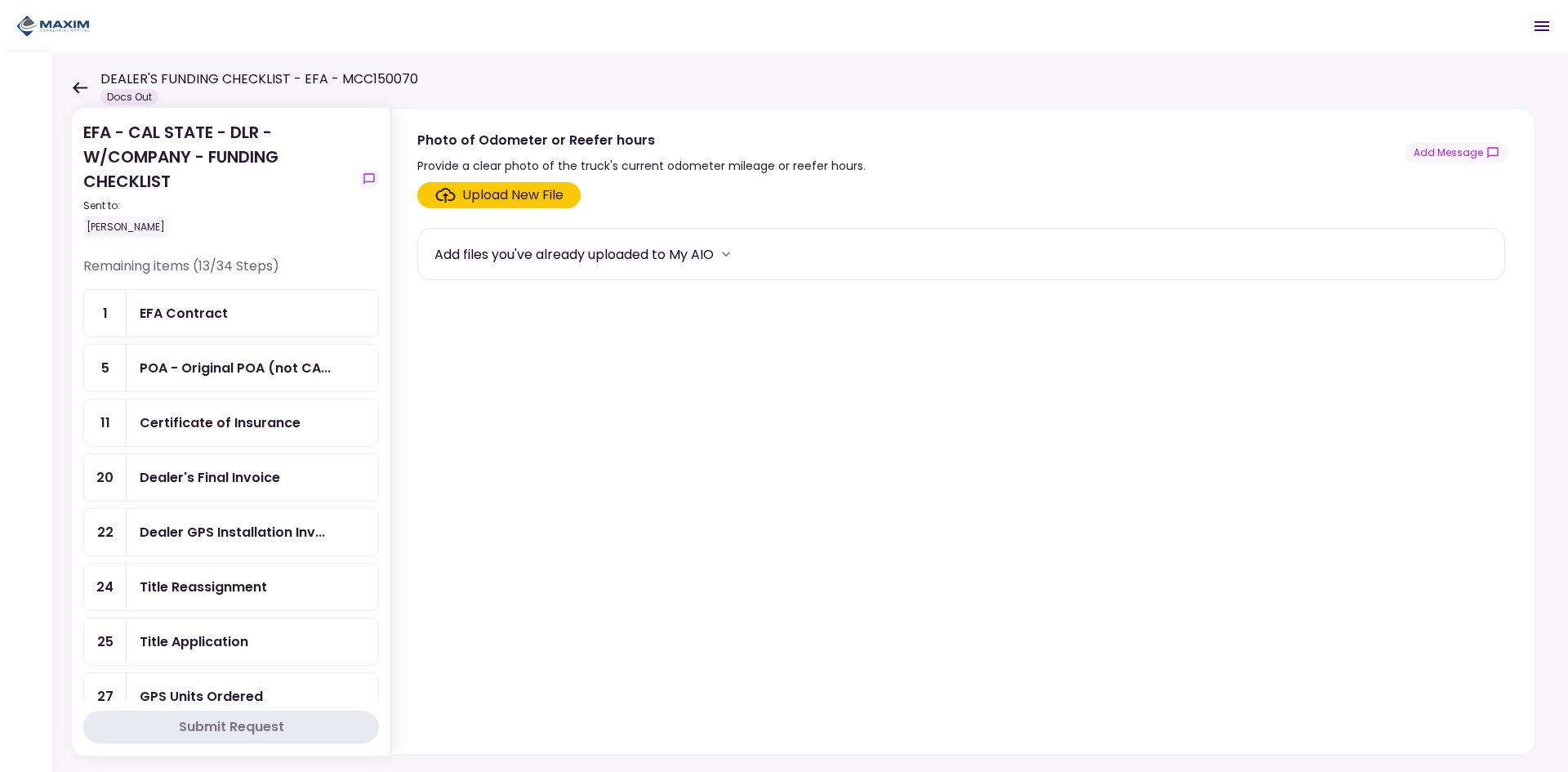
scroll to position [0, 0]
click at [68, 85] on div "EFA - CAL STATE - DLR - W/COMPANY - FUNDING CHECKLIST Sent to: [PERSON_NAME] Re…" at bounding box center [810, 412] width 1515 height 719
click at [73, 87] on icon at bounding box center [79, 87] width 14 height 12
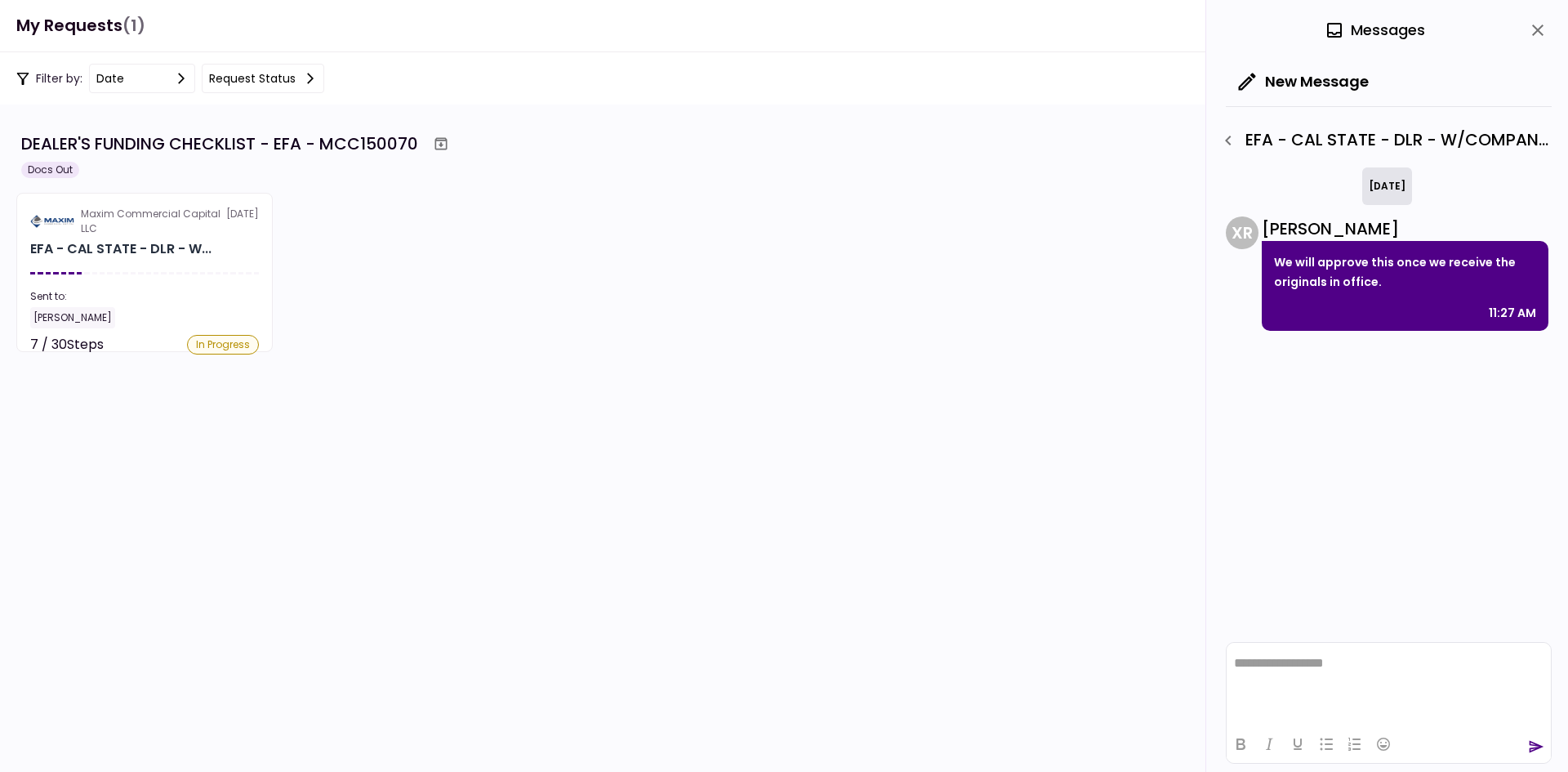
click at [1538, 37] on icon "close" at bounding box center [1538, 30] width 20 height 20
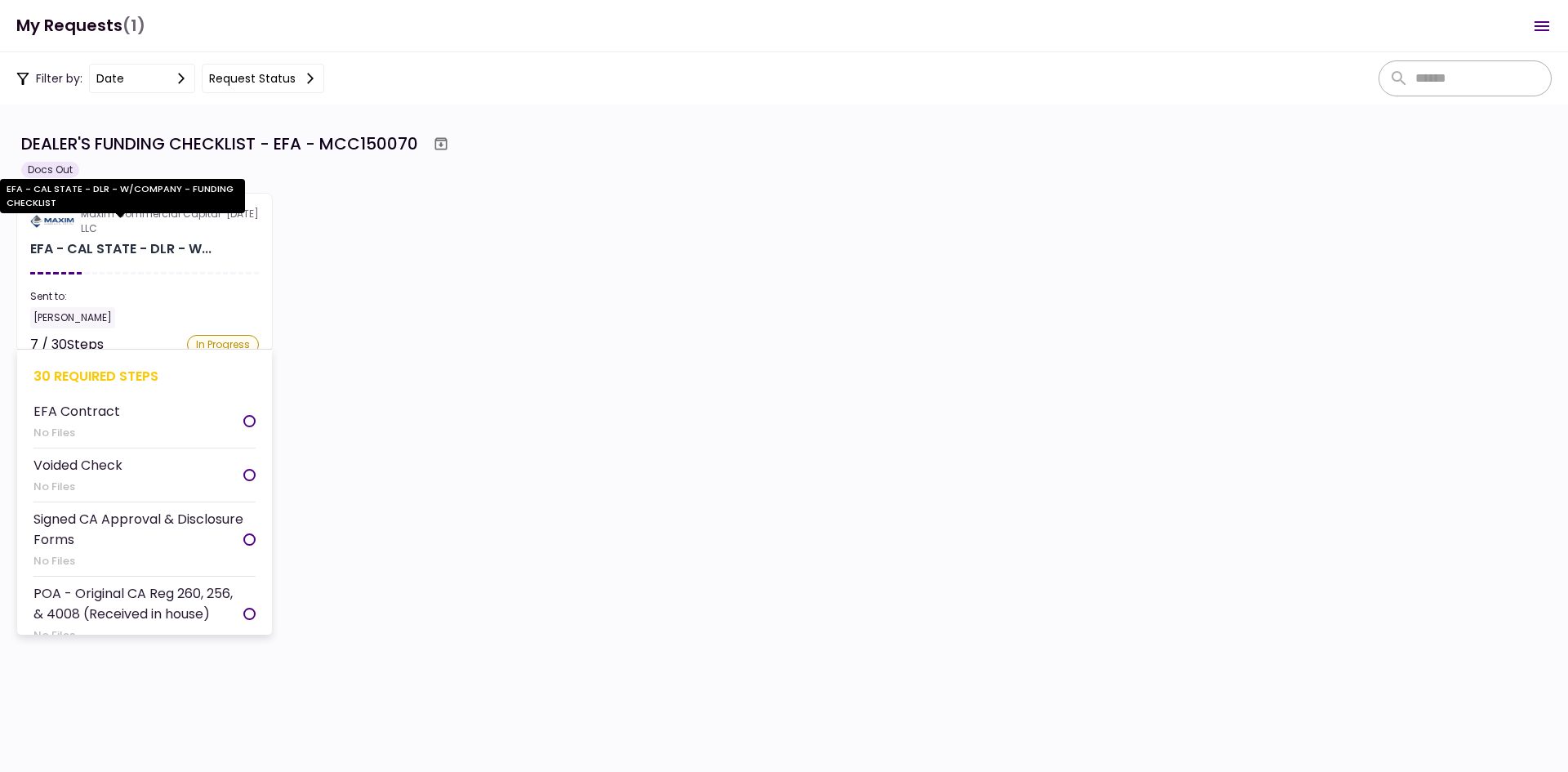
click at [151, 239] on div "EFA - CAL STATE - DLR - W..." at bounding box center [120, 249] width 181 height 20
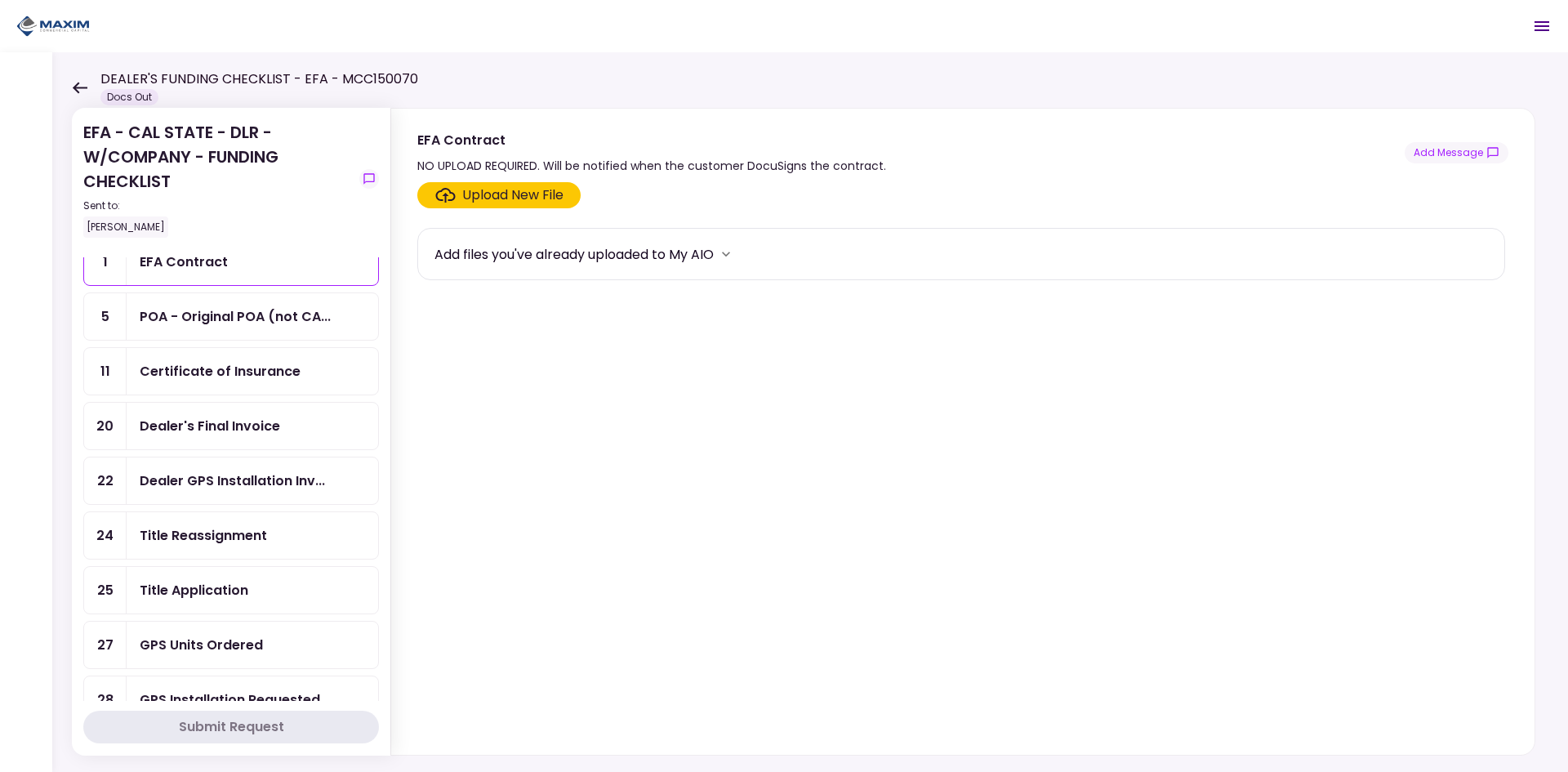
scroll to position [82, 0]
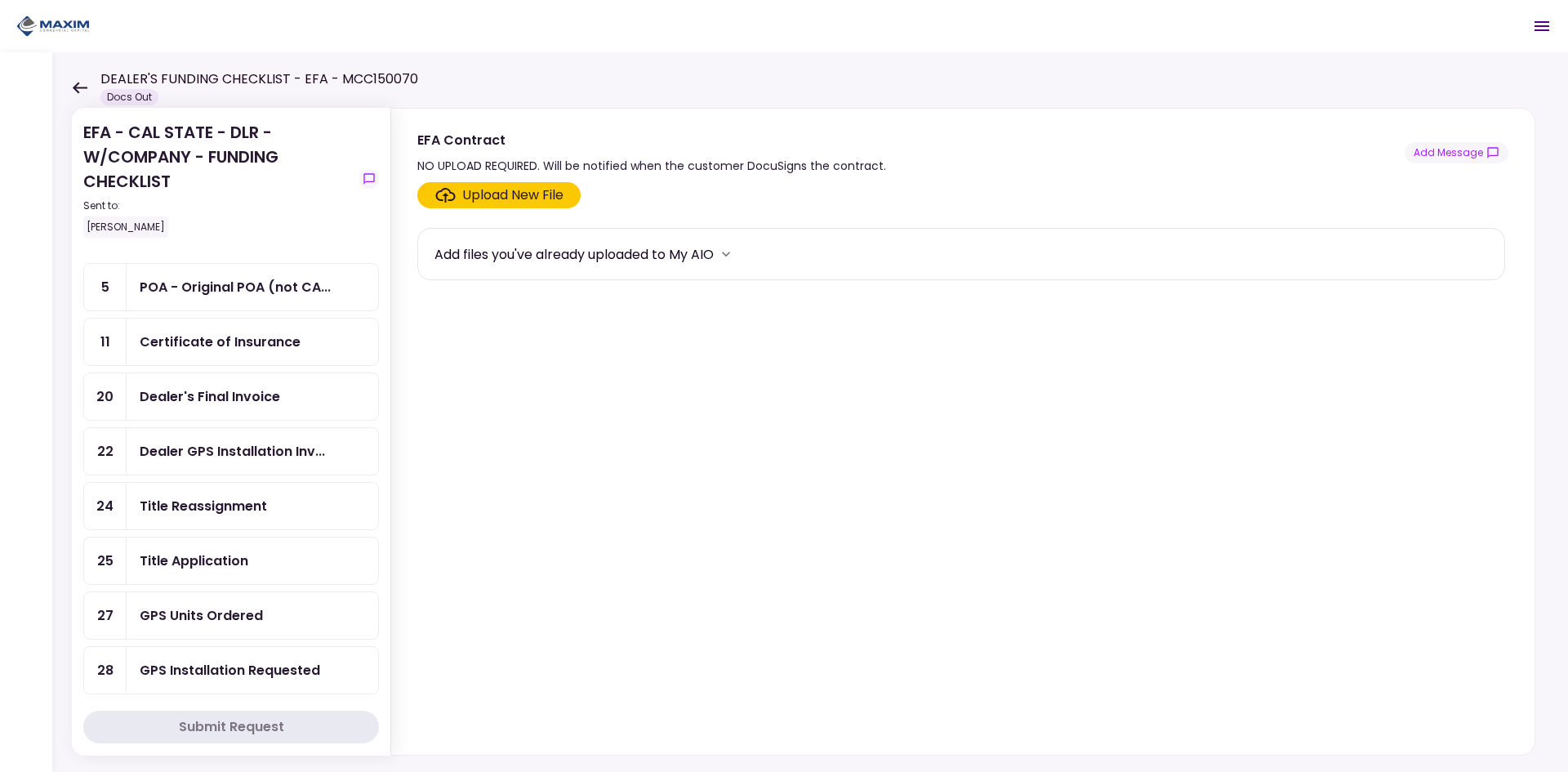
click at [260, 277] on div "POA - Original POA (not CA..." at bounding box center [235, 286] width 191 height 21
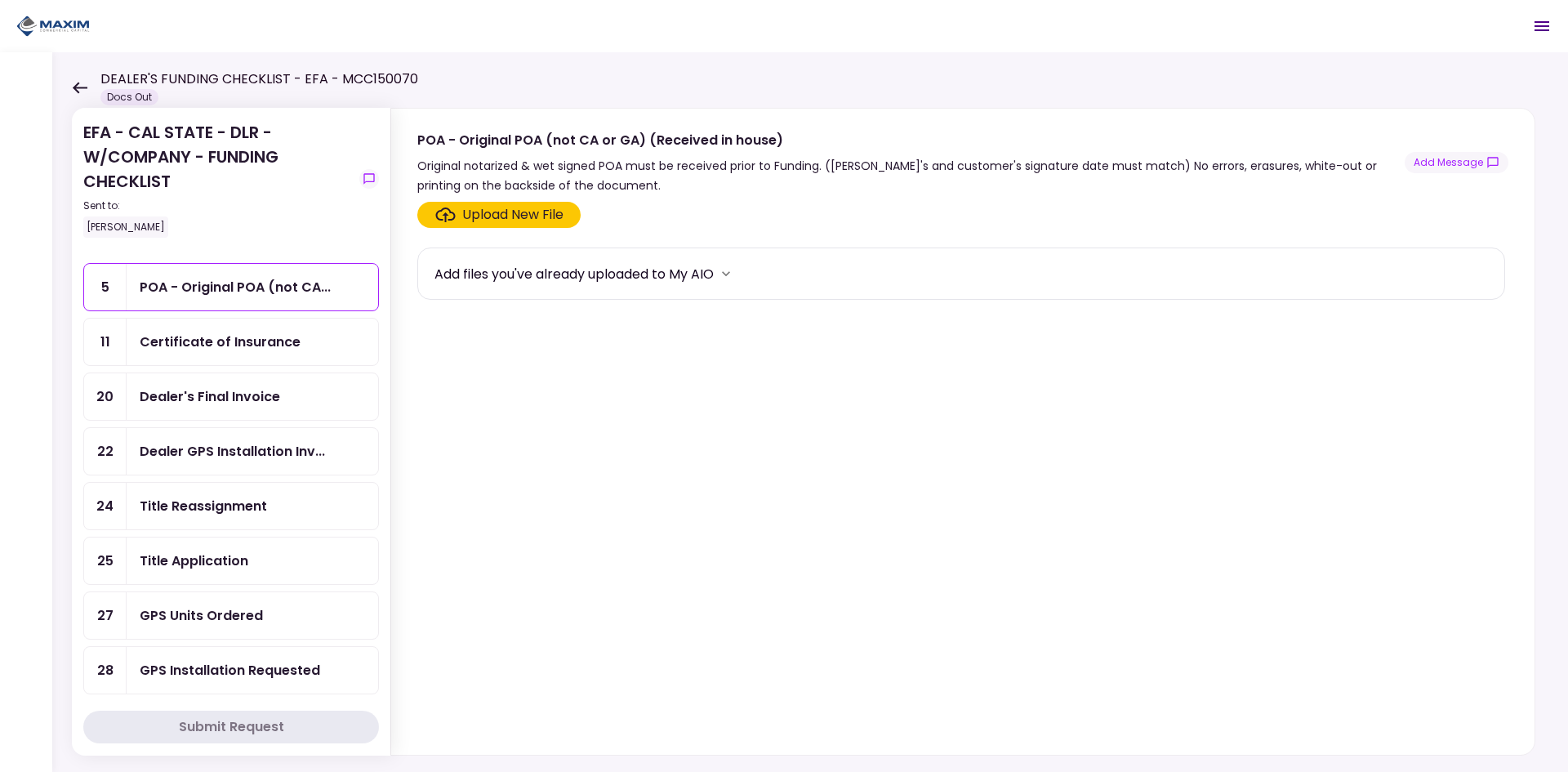
click at [754, 276] on div "Add files you've already uploaded to My AIO" at bounding box center [961, 273] width 1053 height 24
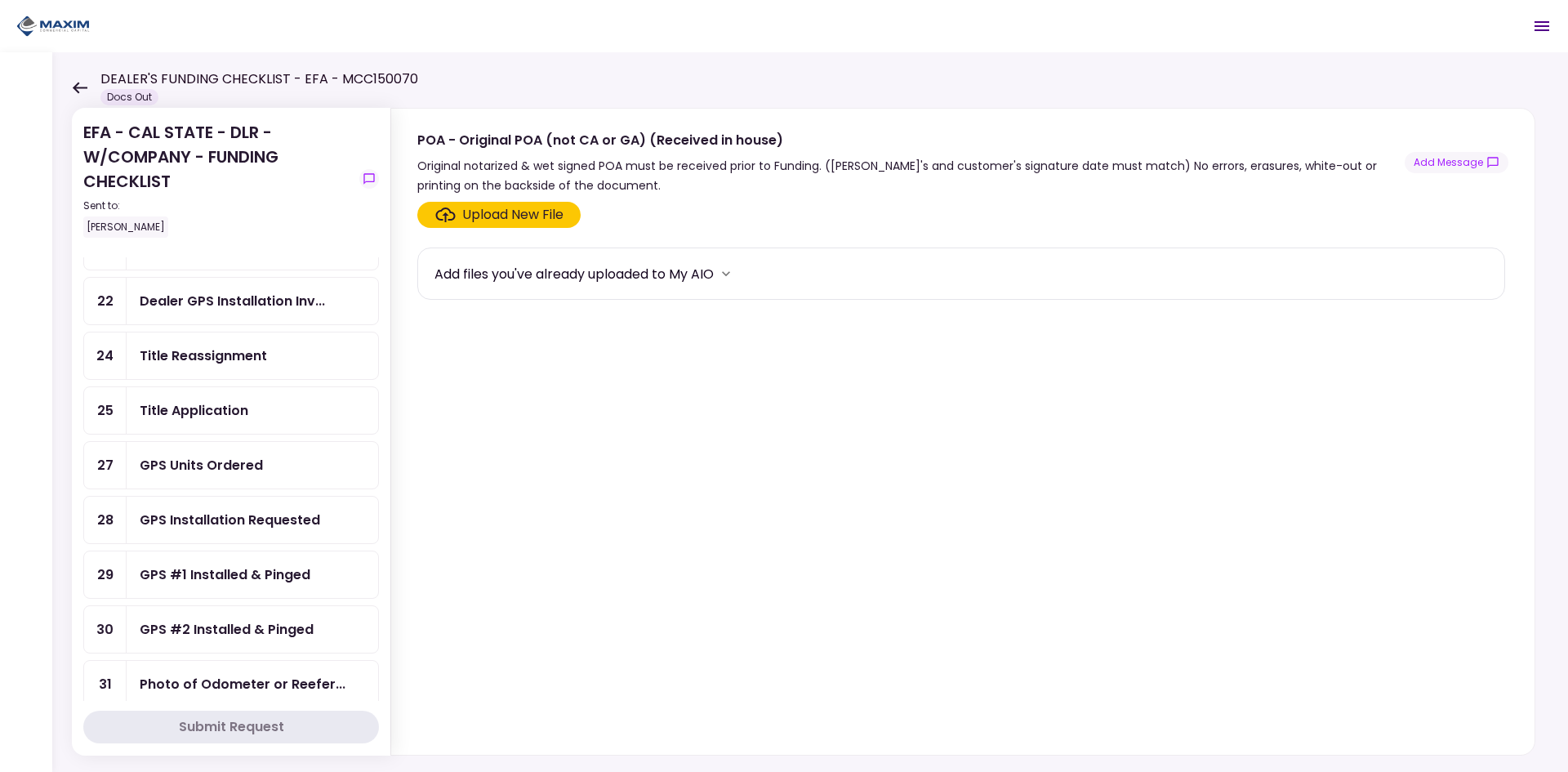
scroll to position [245, 0]
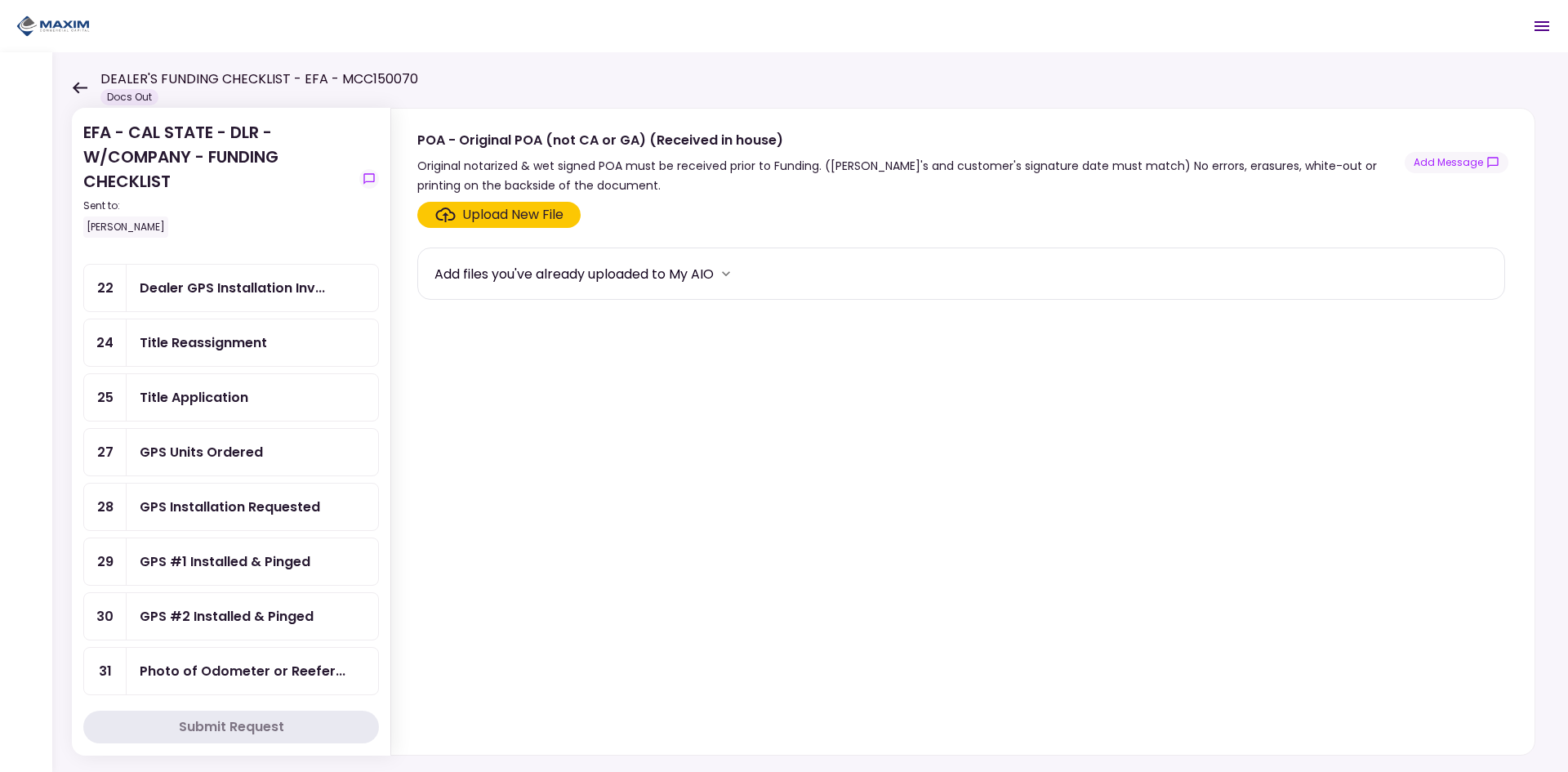
click at [256, 346] on div "Title Reassignment" at bounding box center [203, 343] width 128 height 21
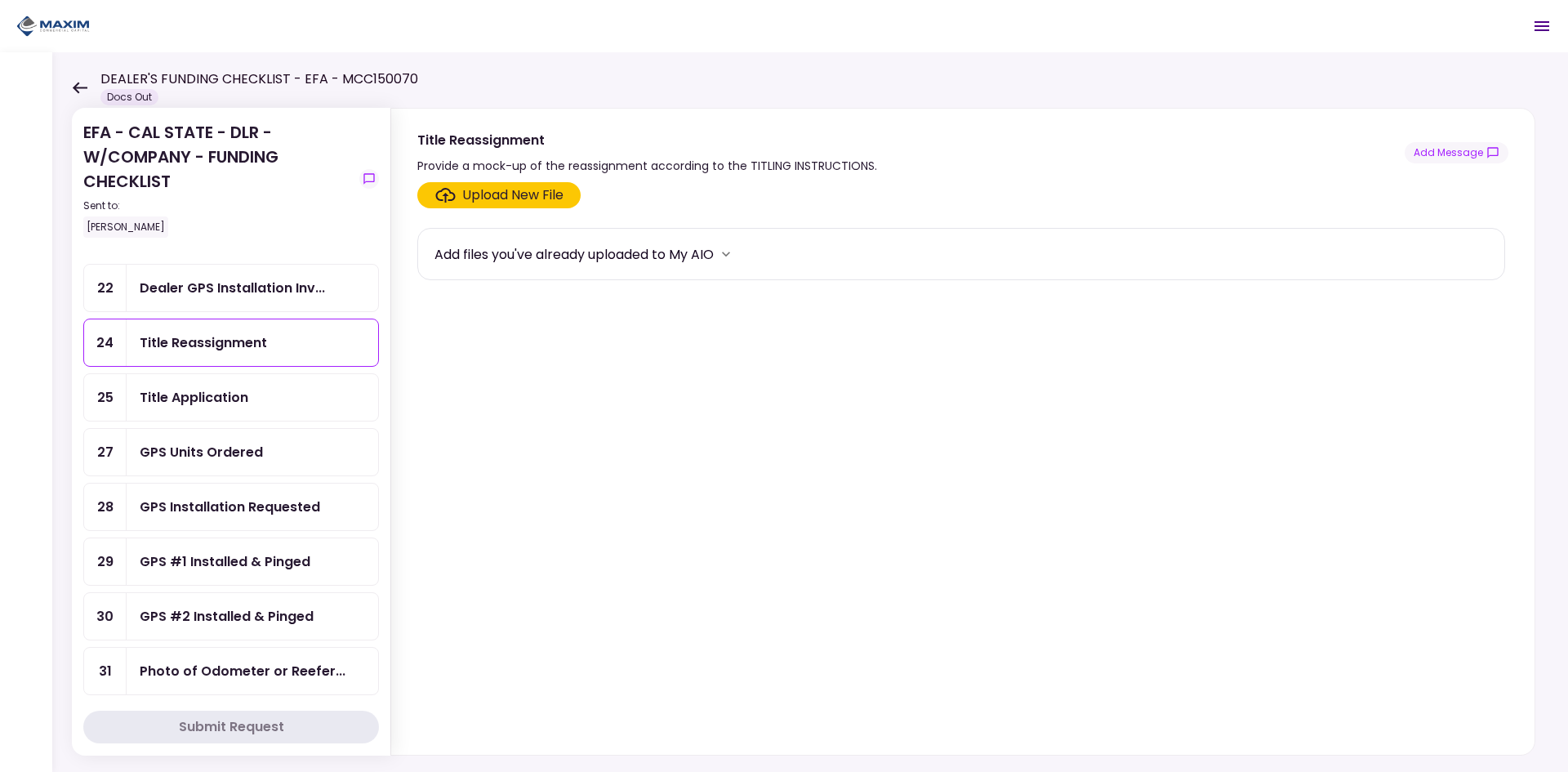
click at [465, 191] on div "Upload New File" at bounding box center [513, 195] width 102 height 20
click at [0, 0] on input "Upload New File" at bounding box center [0, 0] width 0 height 0
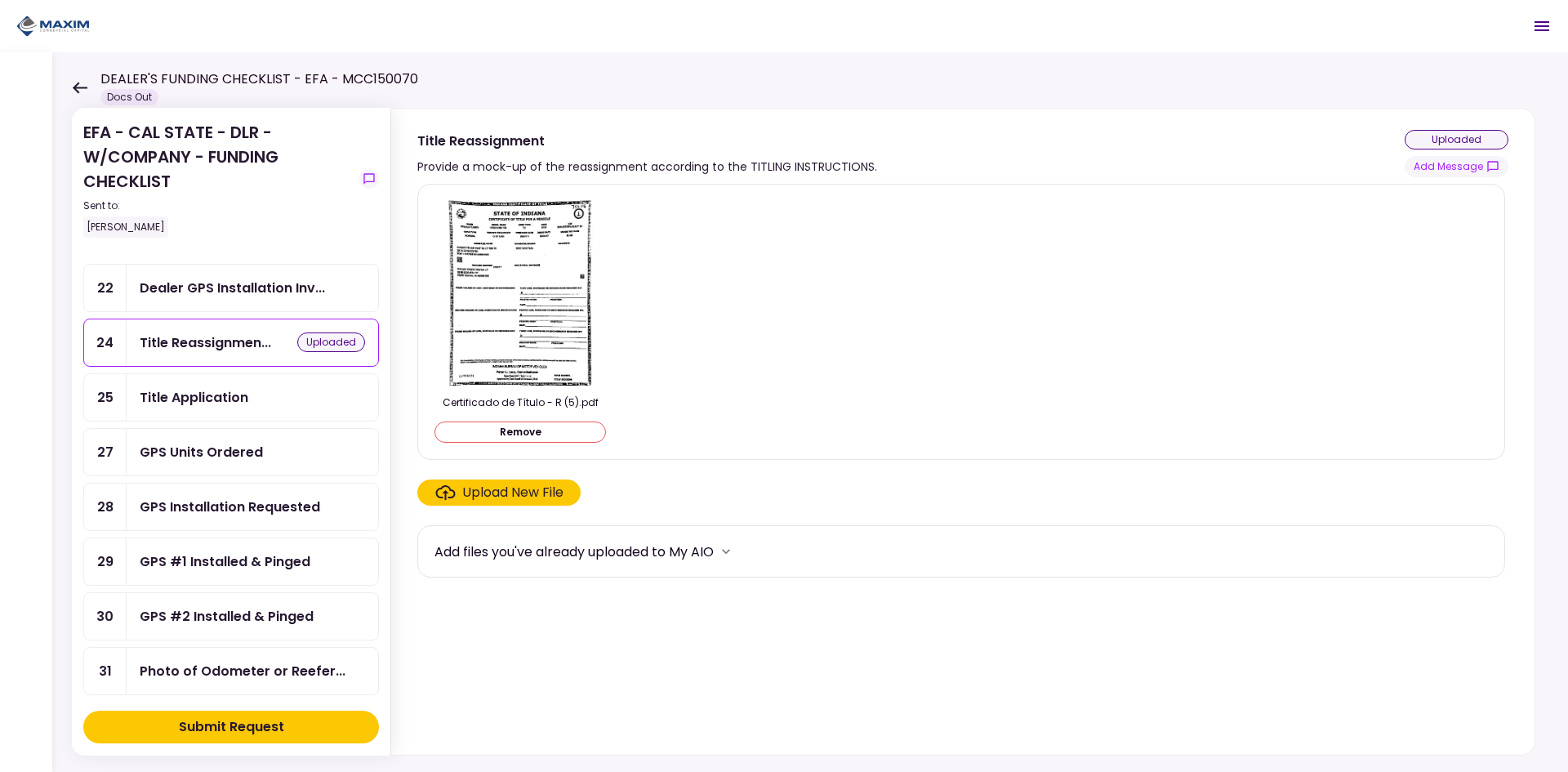
click at [185, 394] on div "Title Application" at bounding box center [194, 397] width 109 height 21
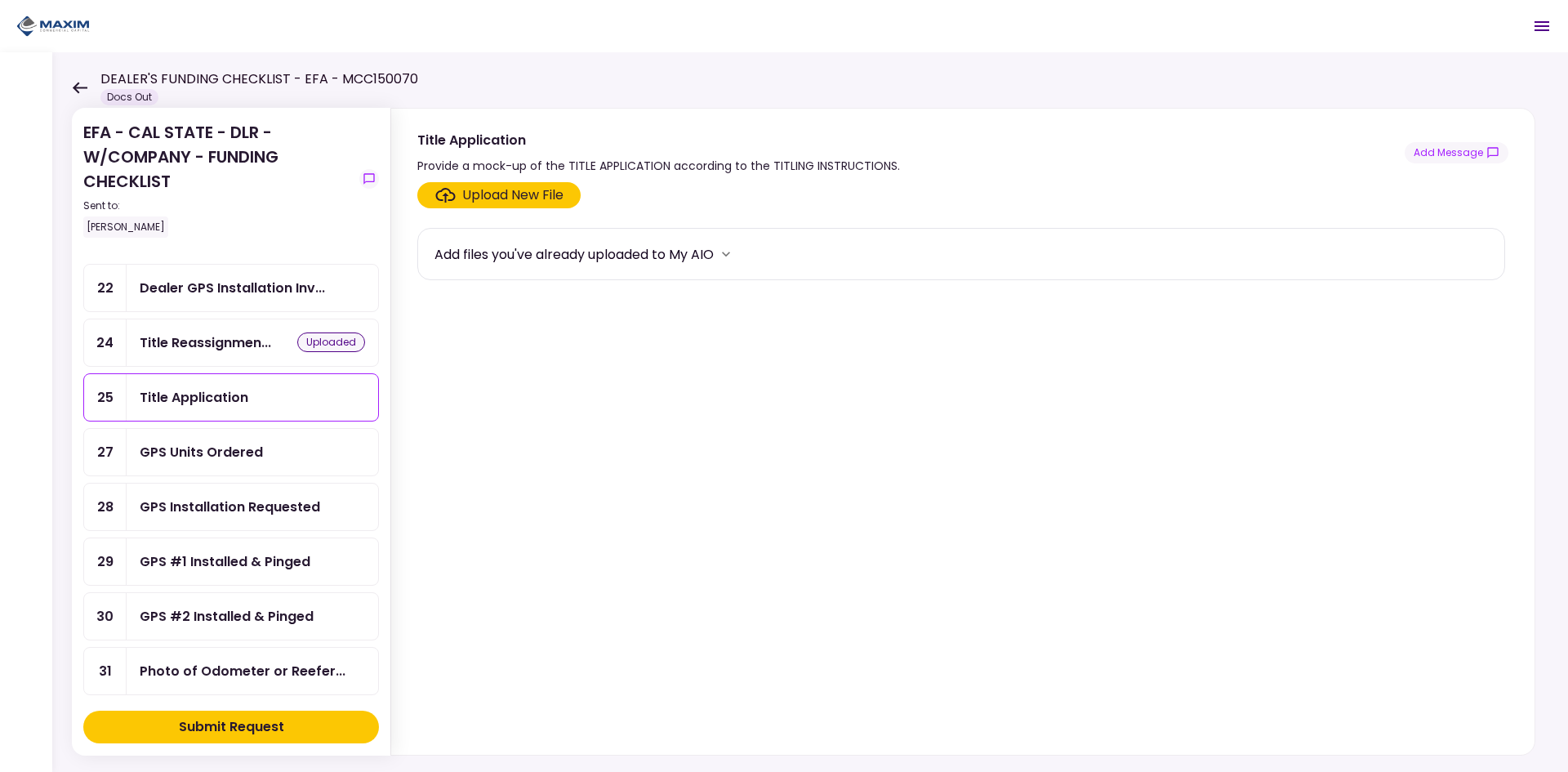
click at [734, 260] on icon "more" at bounding box center [726, 254] width 16 height 16
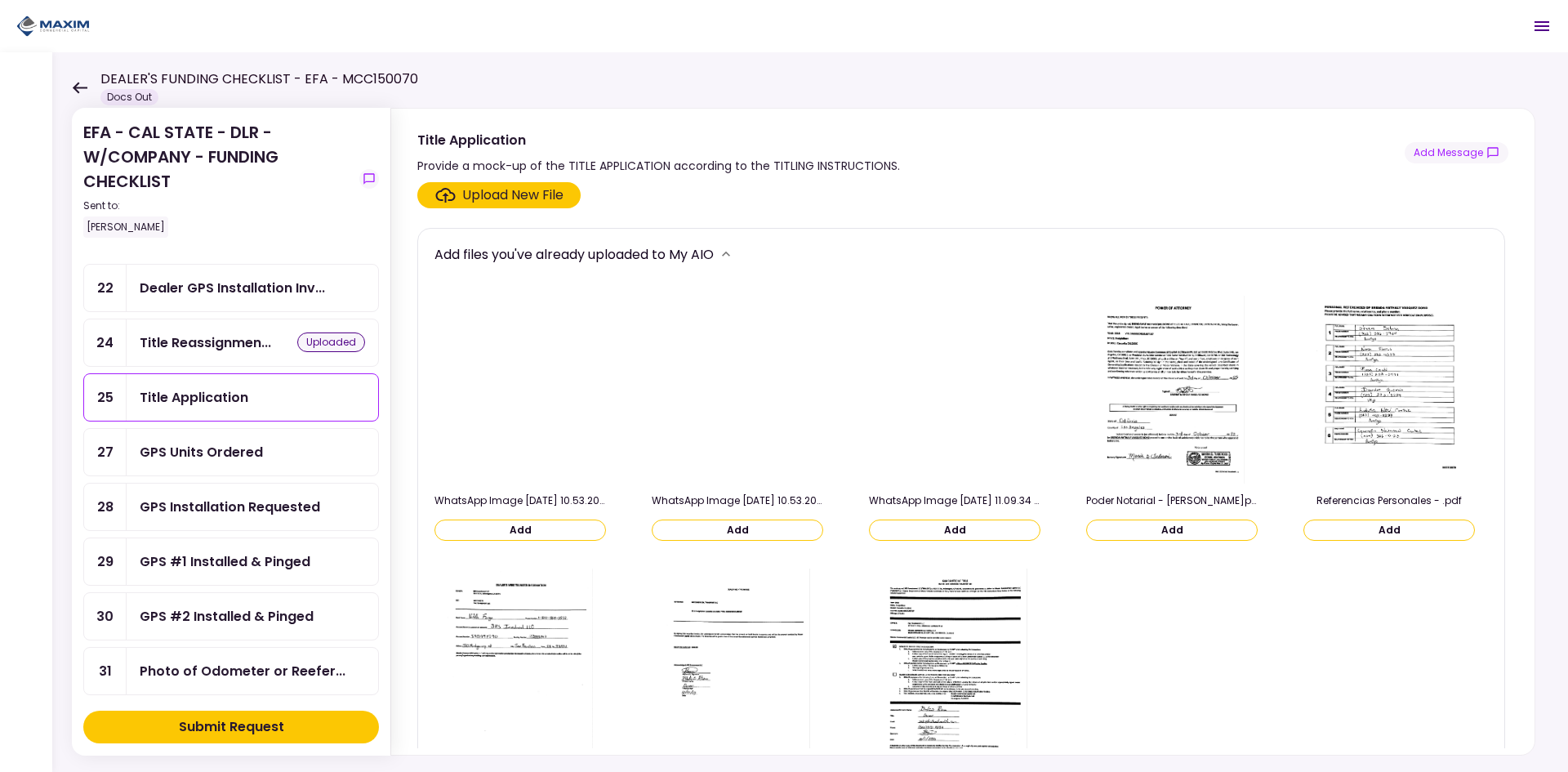
click at [734, 260] on icon "more" at bounding box center [726, 254] width 16 height 16
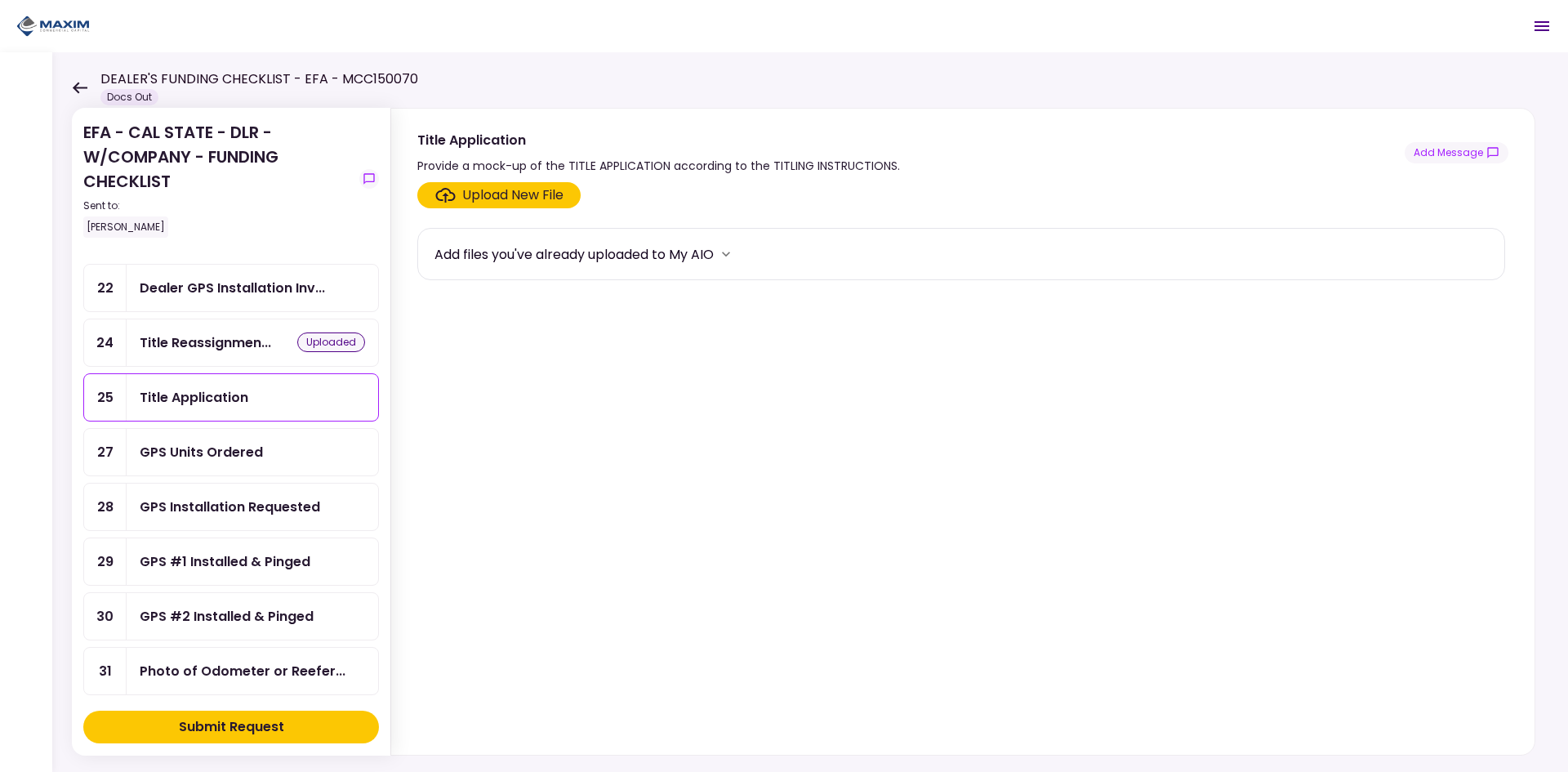
click at [545, 250] on div "Add files you've already uploaded to My AIO" at bounding box center [574, 254] width 279 height 21
click at [527, 193] on div "Upload New File" at bounding box center [513, 195] width 102 height 20
click at [0, 0] on input "Upload New File" at bounding box center [0, 0] width 0 height 0
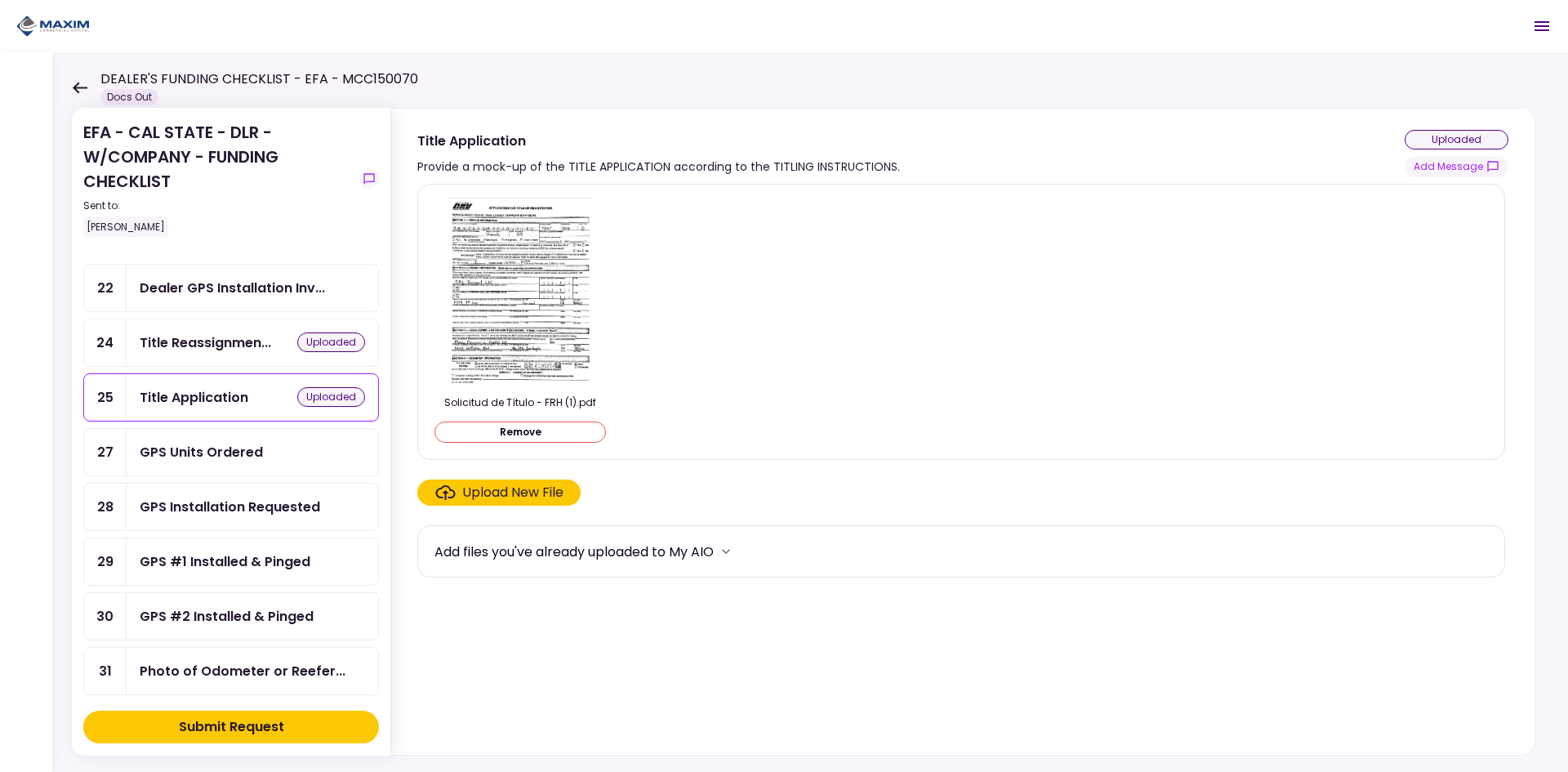
click at [172, 523] on div "GPS Installation Requested" at bounding box center [252, 507] width 252 height 46
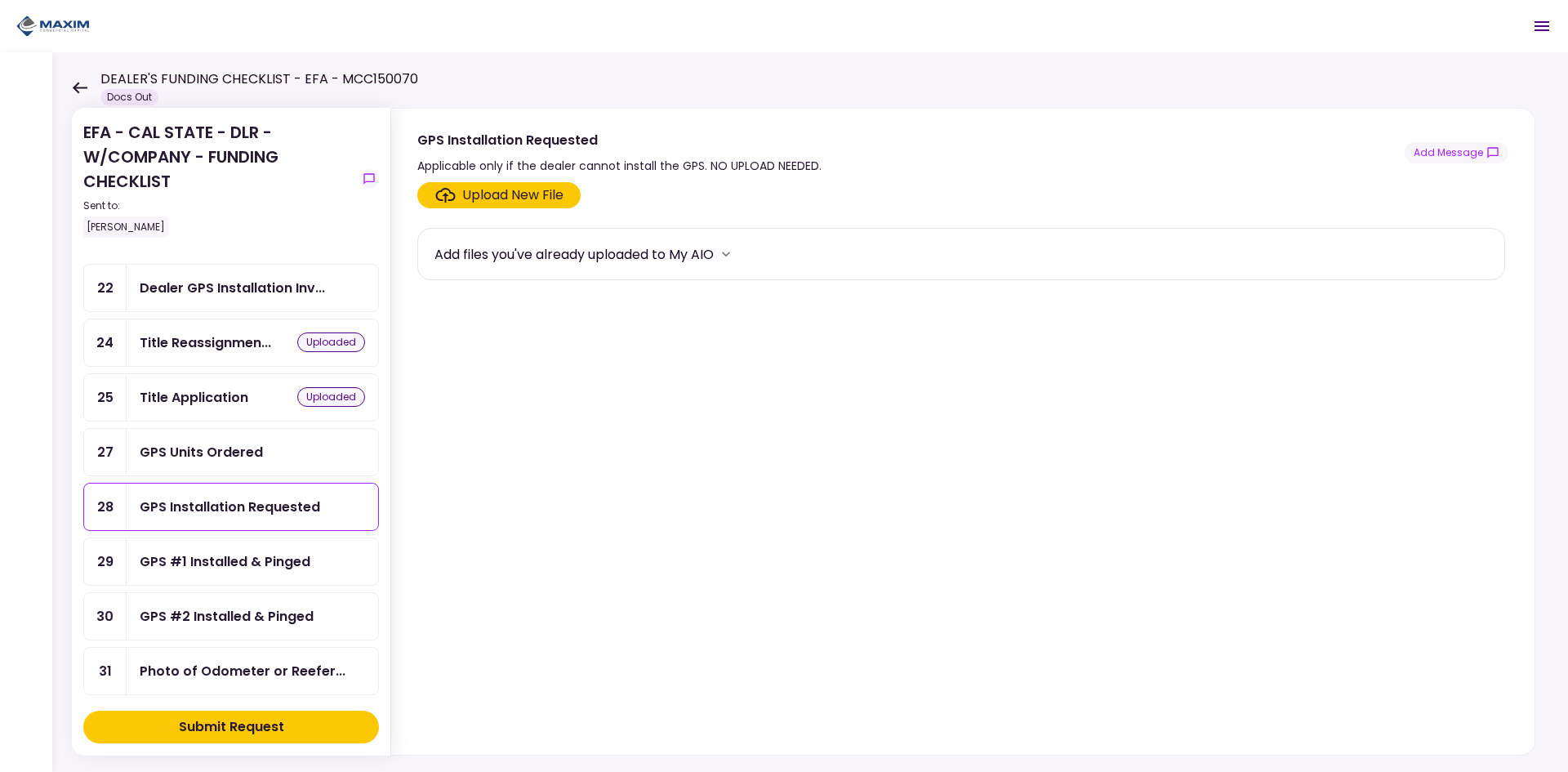
click at [186, 473] on div "GPS Units Ordered" at bounding box center [252, 452] width 252 height 46
click at [1464, 158] on button "Add Message" at bounding box center [1457, 153] width 103 height 21
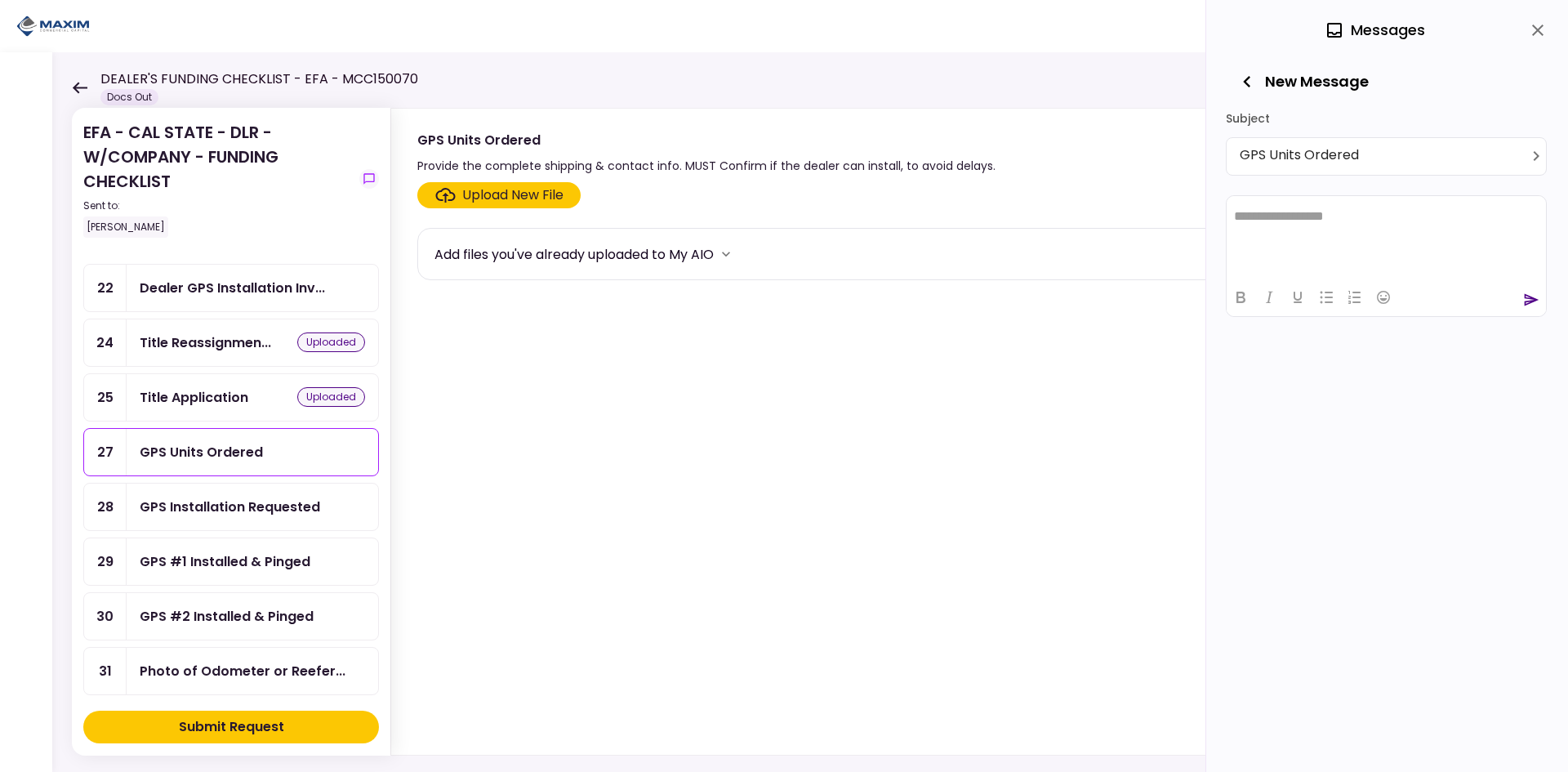
click at [1365, 237] on html "**********" at bounding box center [1386, 216] width 319 height 41
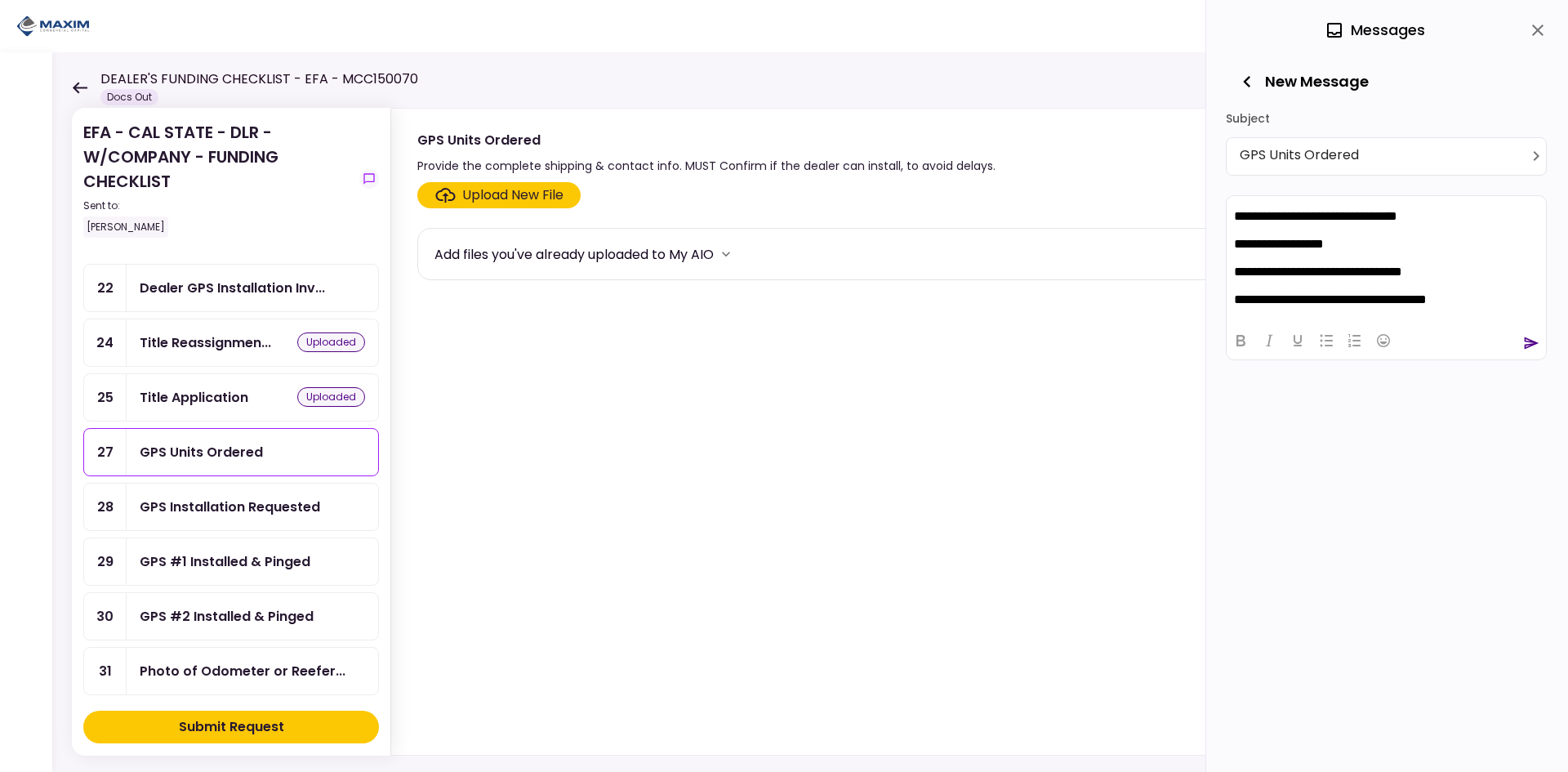
click at [1528, 344] on icon "send" at bounding box center [1531, 343] width 14 height 12
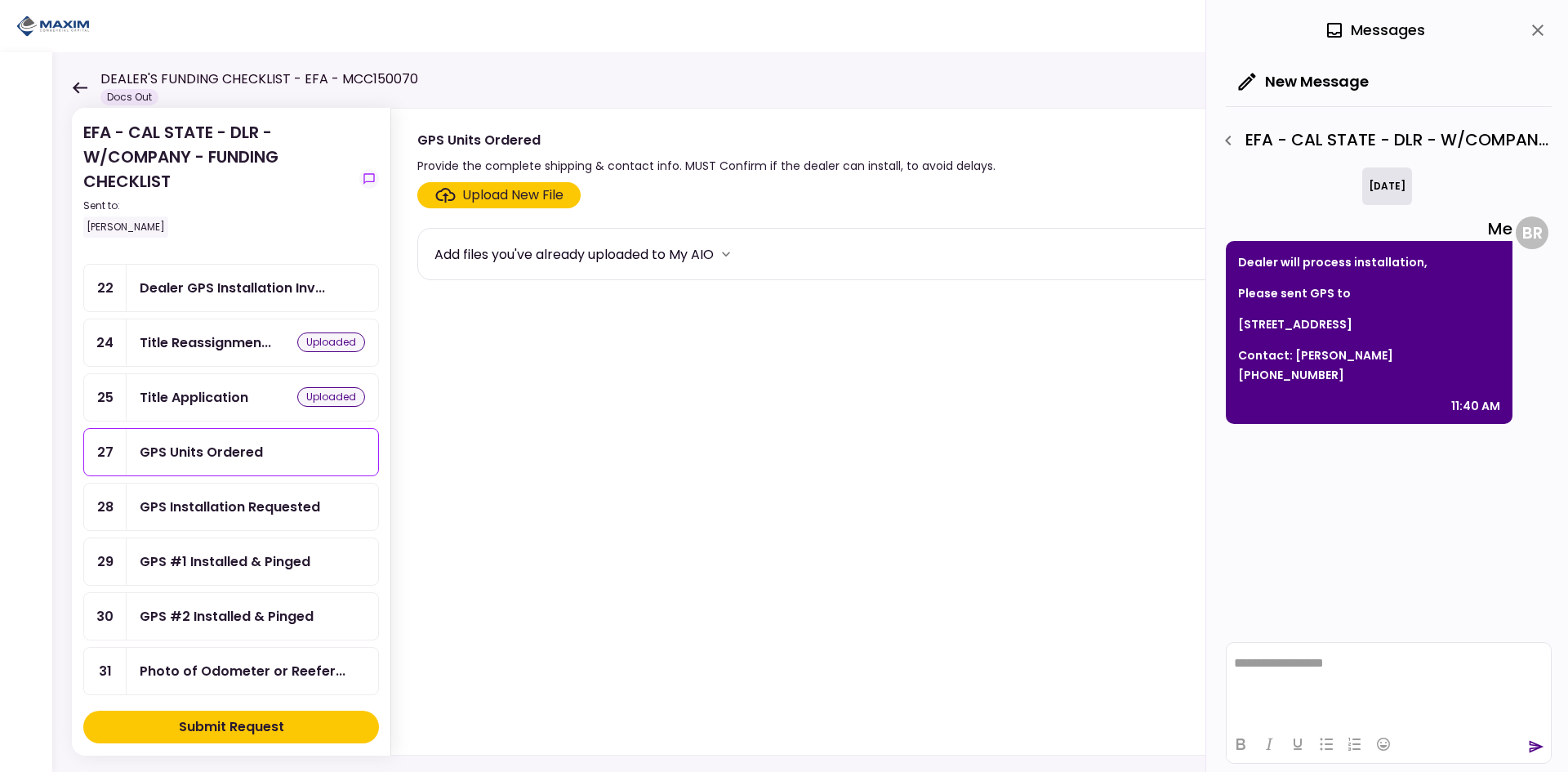
click at [724, 336] on section "Upload New File Add files you've already uploaded to My AIO" at bounding box center [962, 465] width 1091 height 566
click at [235, 563] on div "GPS #1 Installed & Pinged" at bounding box center [225, 561] width 170 height 21
click at [1544, 24] on icon "close" at bounding box center [1538, 30] width 20 height 20
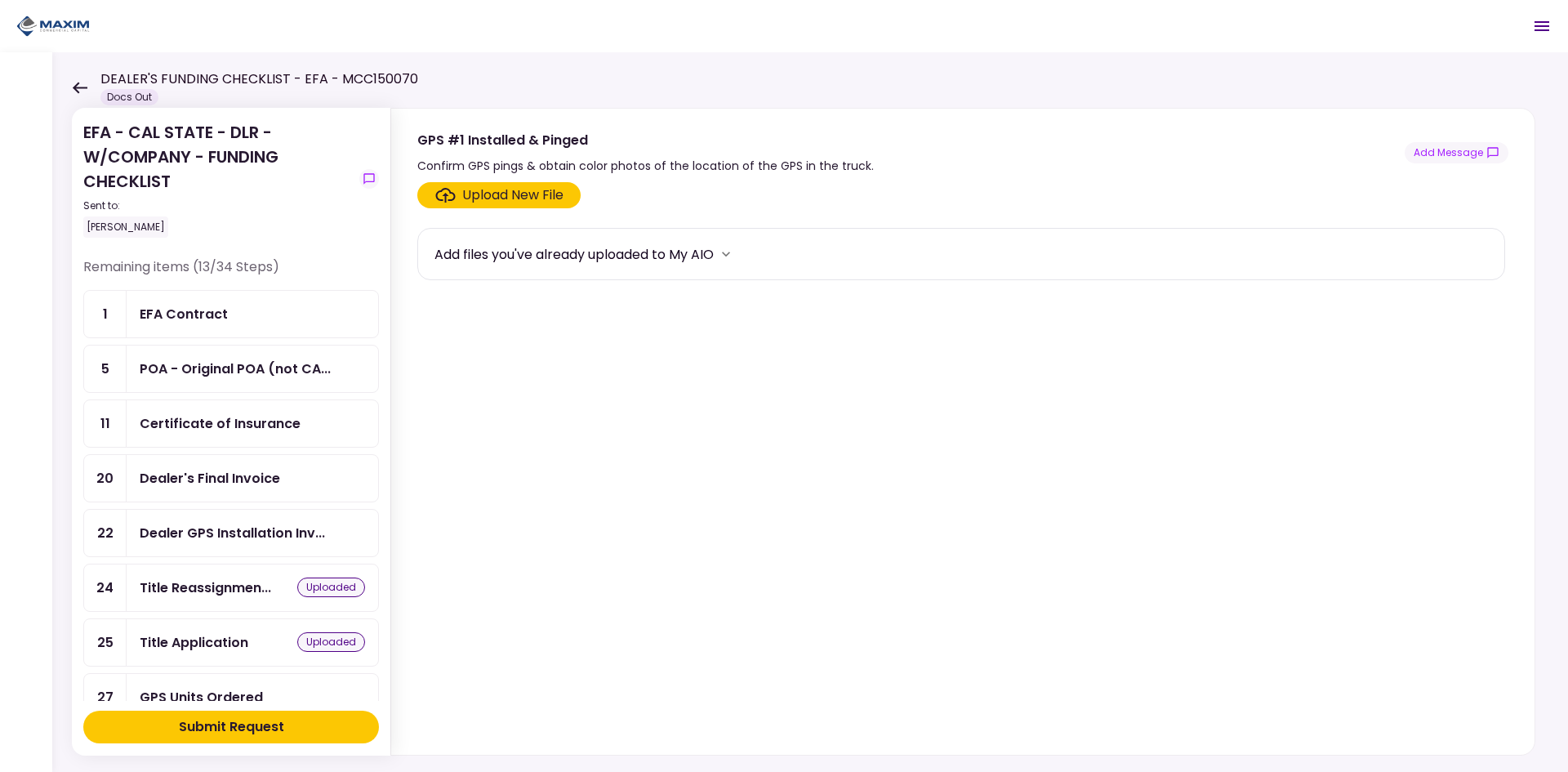
scroll to position [82, 0]
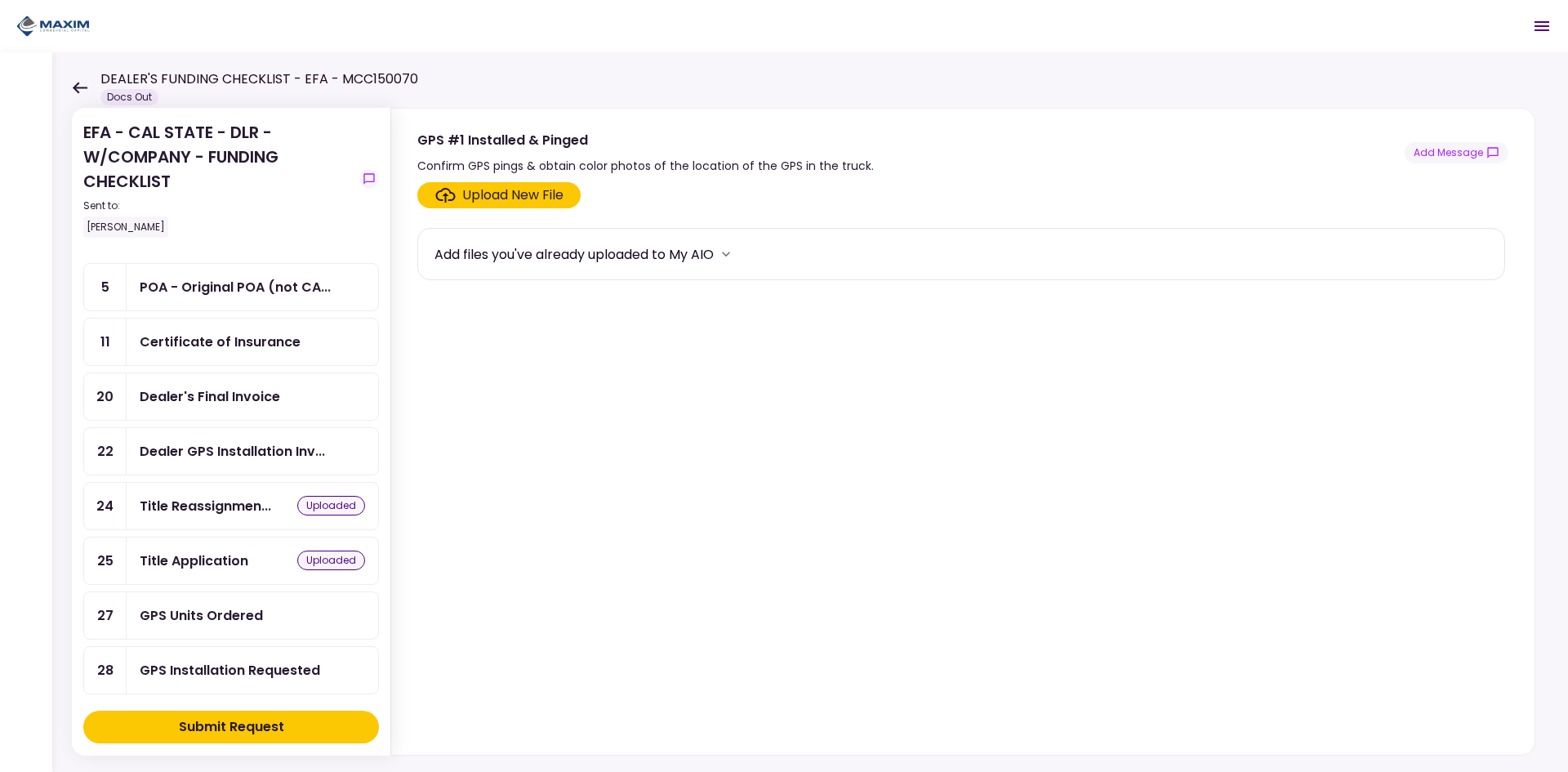
click at [236, 406] on div "Dealer's Final Invoice" at bounding box center [210, 396] width 140 height 21
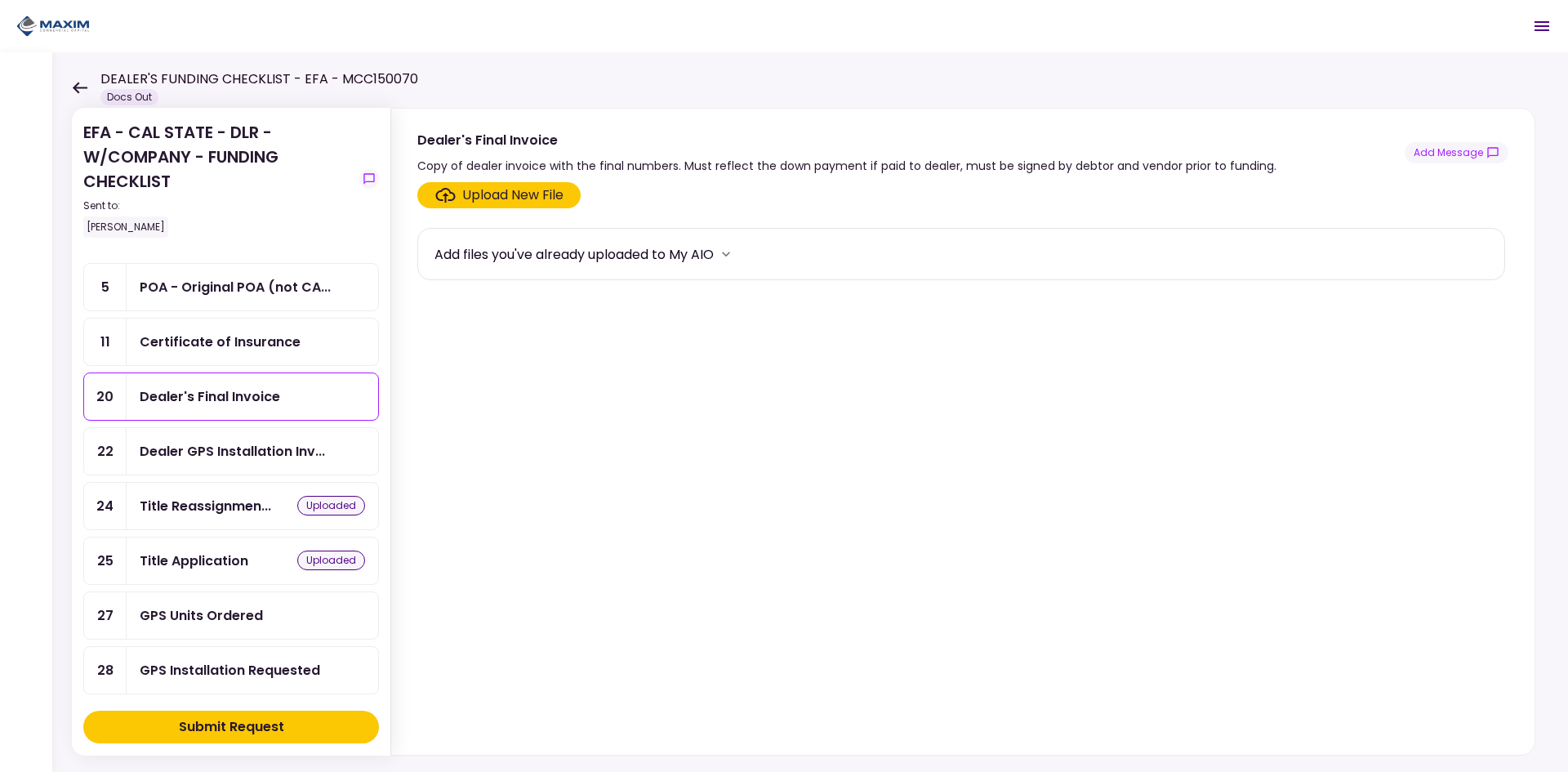
click at [527, 215] on section "Upload New File Add files you've already uploaded to My AIO" at bounding box center [962, 465] width 1091 height 566
click at [531, 202] on div "Upload New File" at bounding box center [513, 195] width 102 height 20
click at [0, 0] on input "Upload New File" at bounding box center [0, 0] width 0 height 0
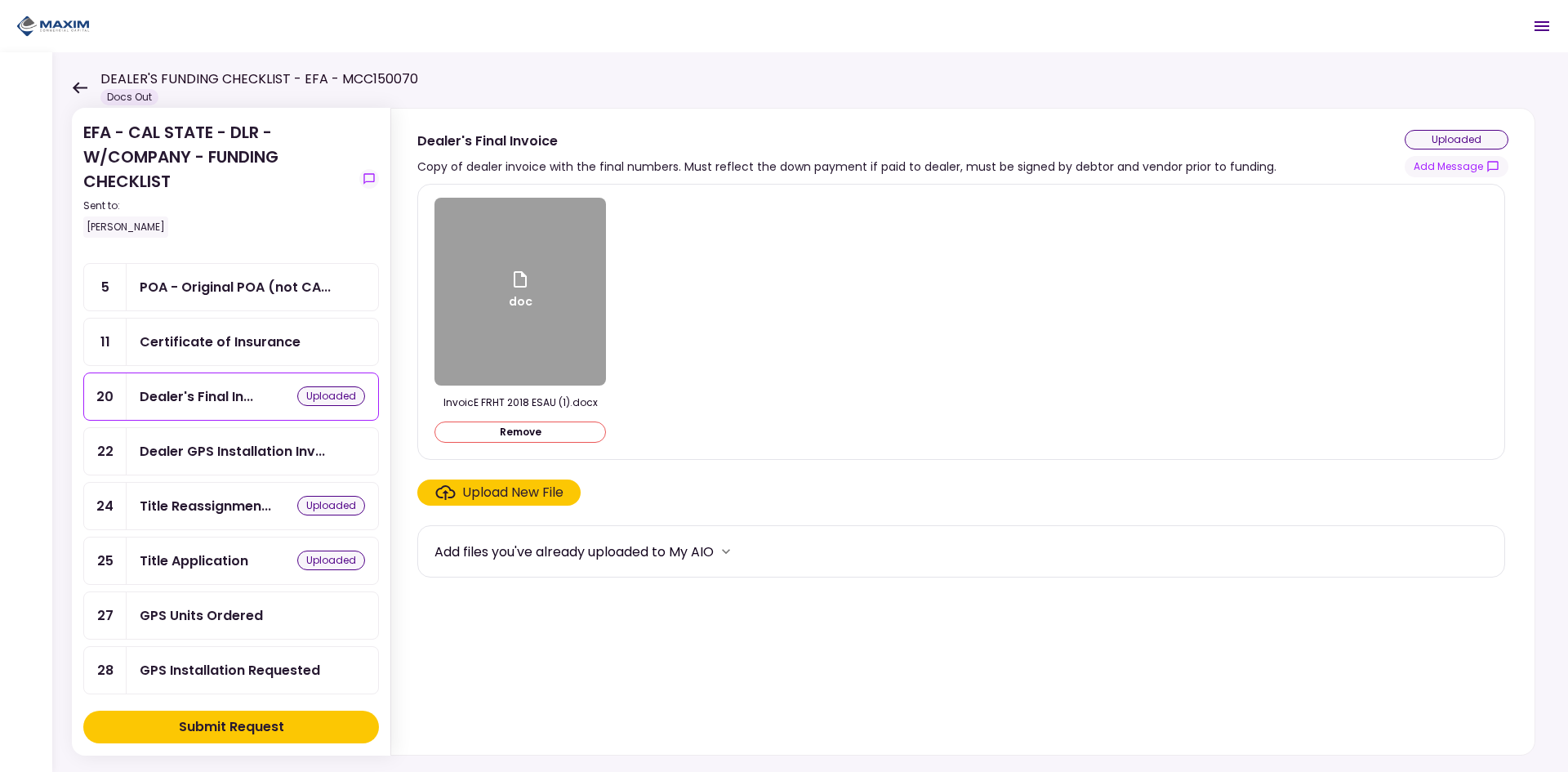
click at [198, 439] on div "Dealer GPS Installation Inv..." at bounding box center [252, 452] width 252 height 46
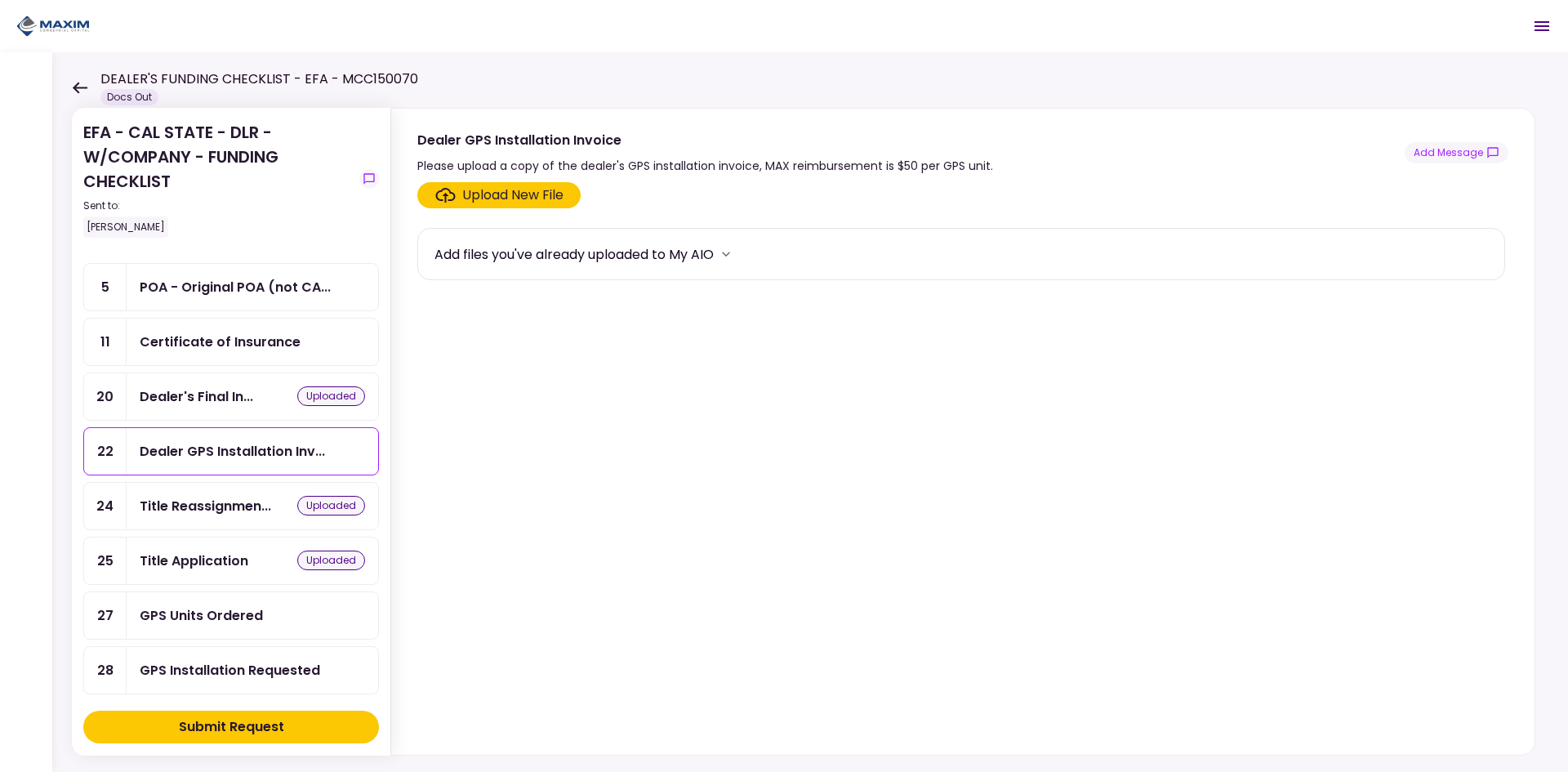
click at [505, 195] on div "Upload New File" at bounding box center [513, 195] width 102 height 20
click at [0, 0] on input "Upload New File" at bounding box center [0, 0] width 0 height 0
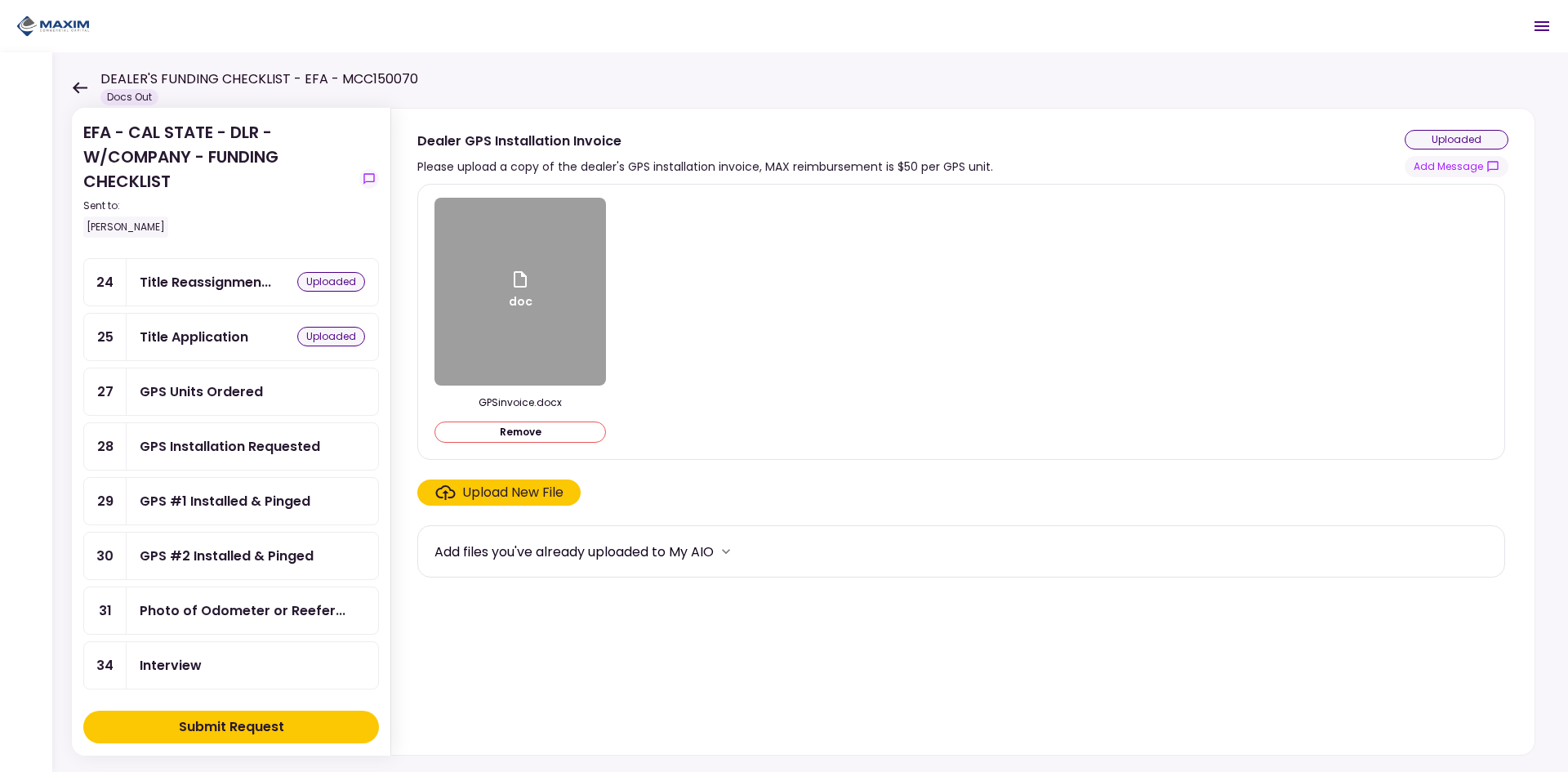
scroll to position [327, 0]
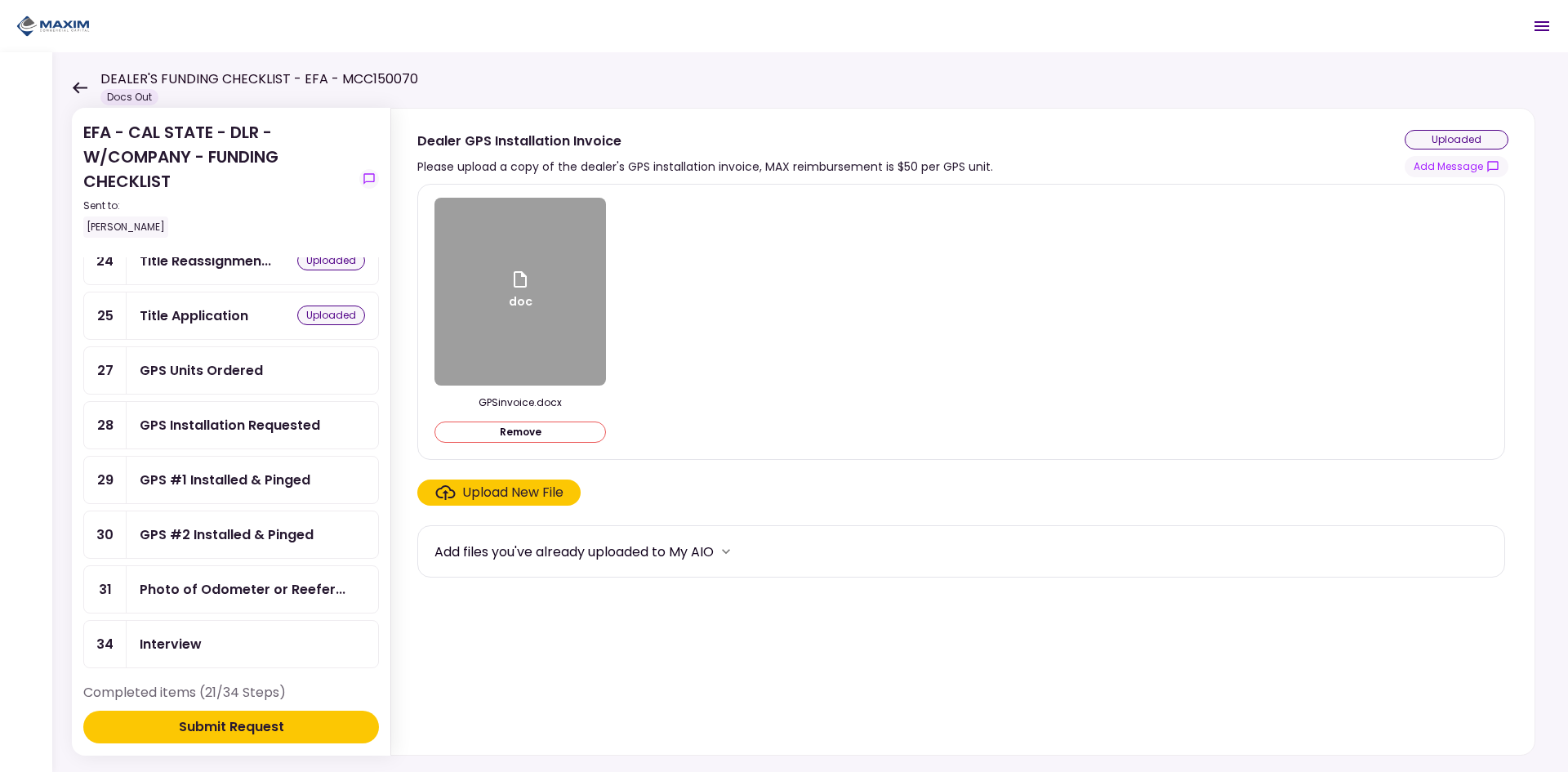
click at [227, 369] on div "GPS Units Ordered" at bounding box center [202, 370] width 123 height 21
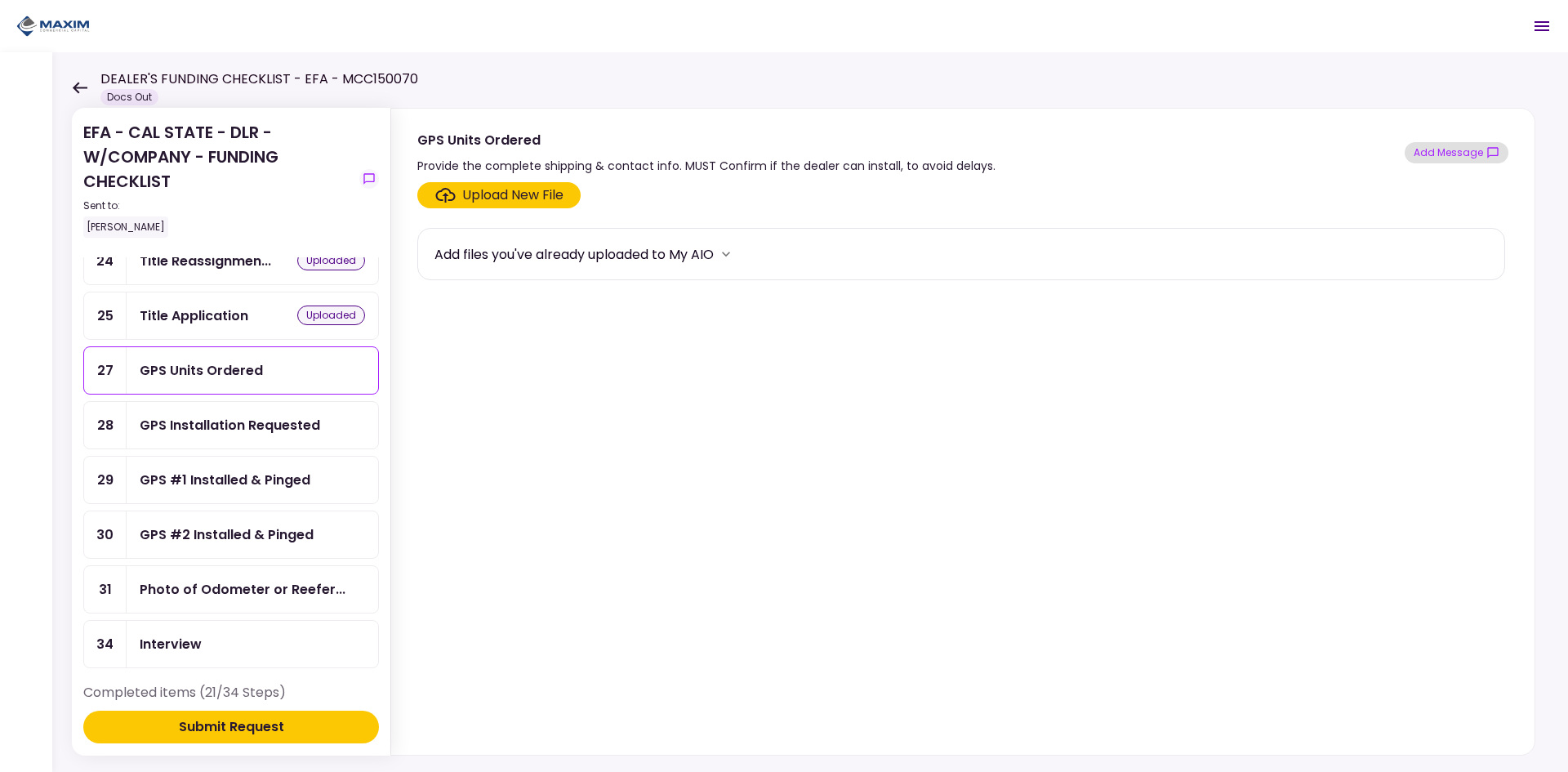
click at [1453, 161] on button "Add Message" at bounding box center [1457, 153] width 103 height 21
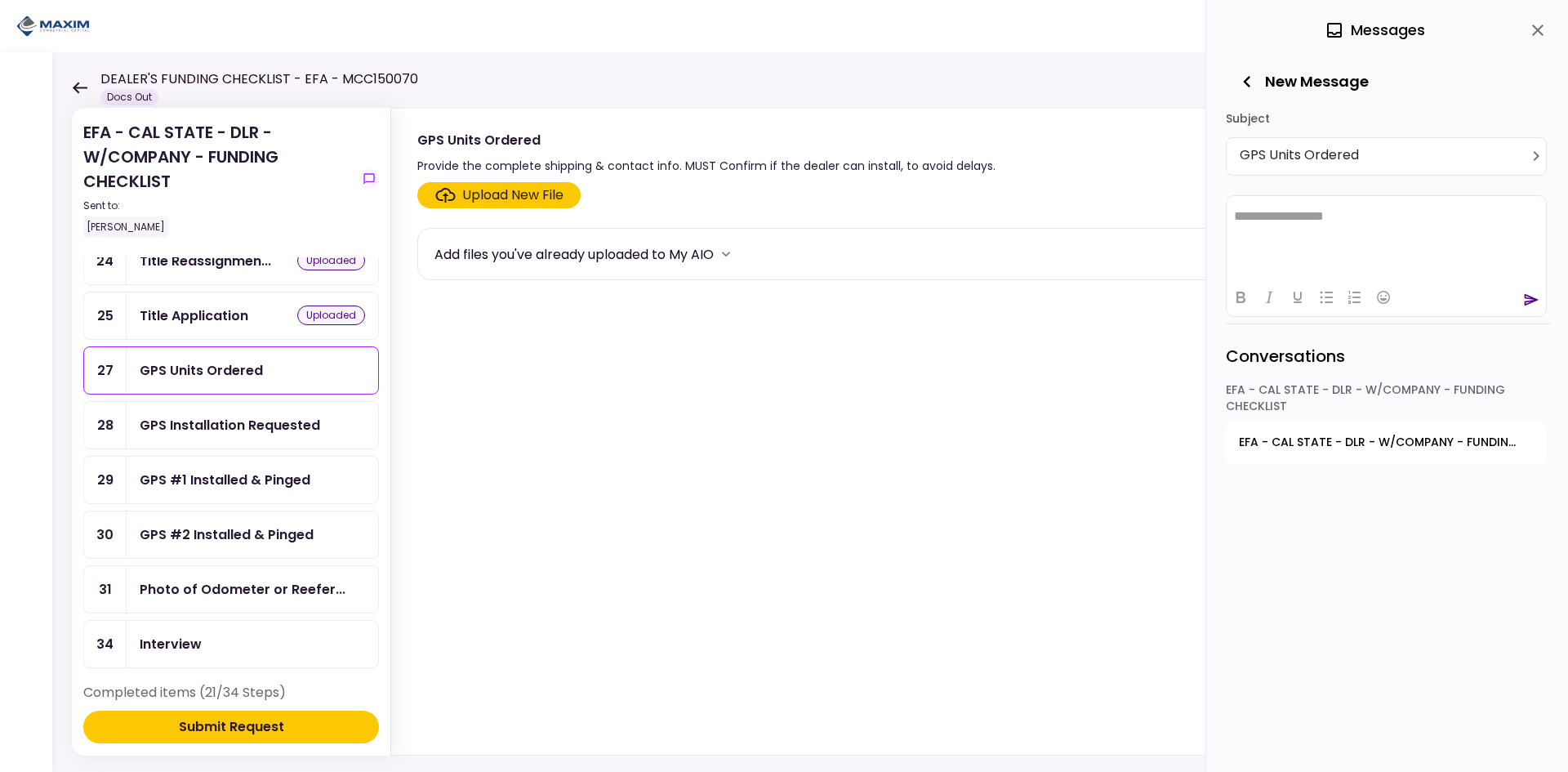
click at [1379, 227] on html "**********" at bounding box center [1386, 216] width 319 height 41
click at [1539, 34] on icon "close" at bounding box center [1538, 30] width 20 height 20
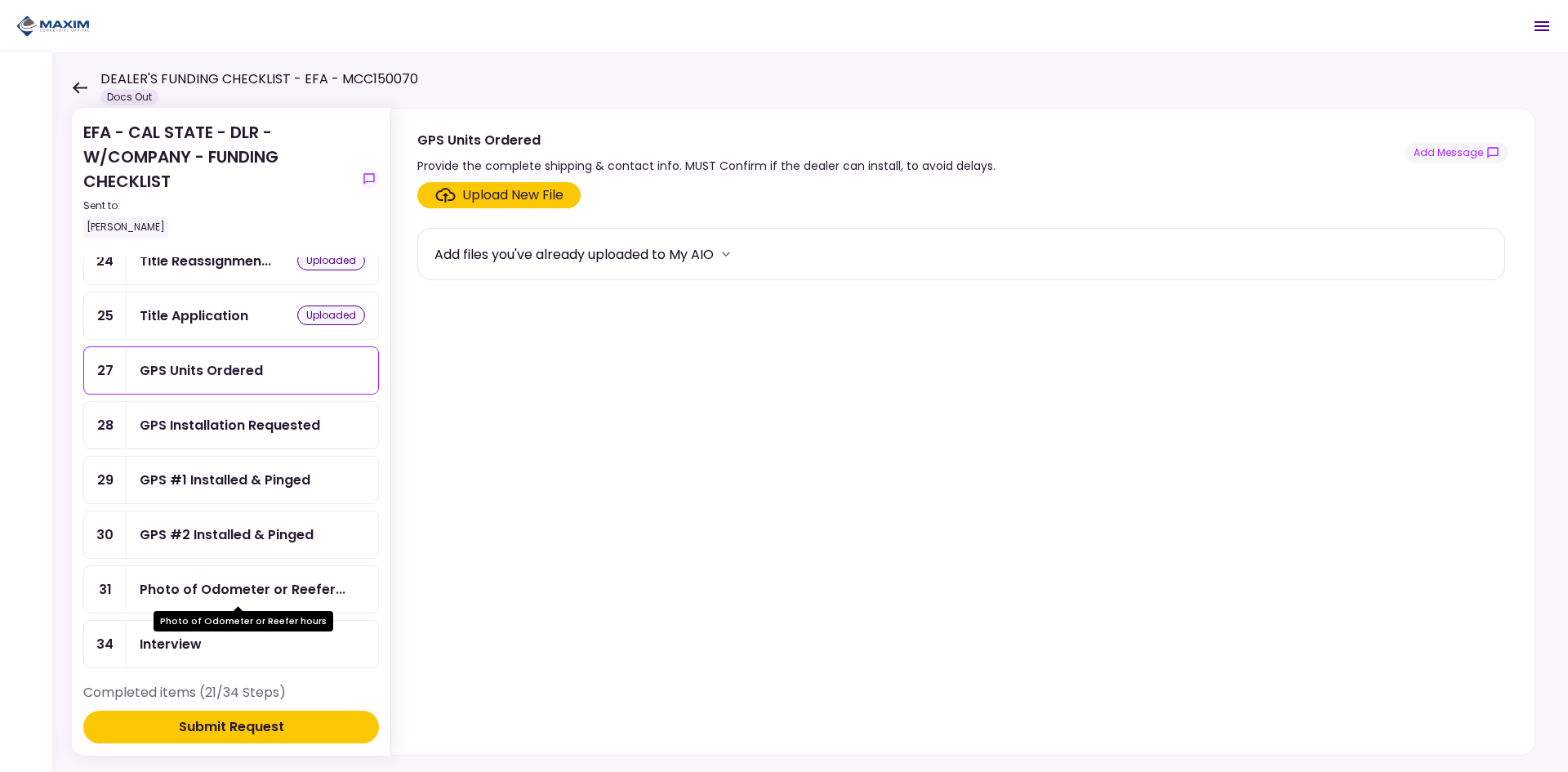
click at [263, 591] on div "Photo of Odometer or Reefer..." at bounding box center [243, 589] width 206 height 21
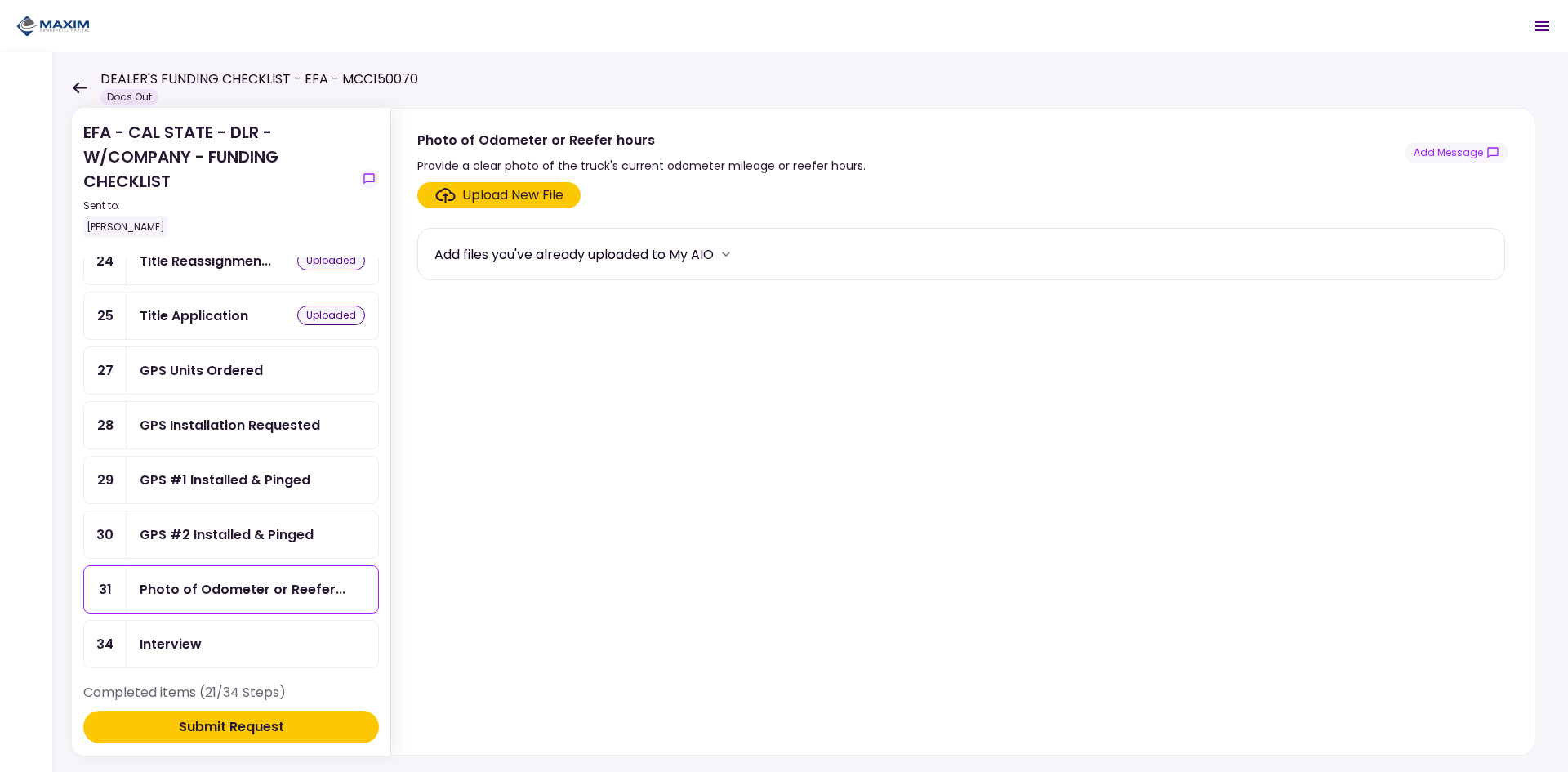
click at [294, 429] on div "GPS Installation Requested" at bounding box center [230, 425] width 180 height 21
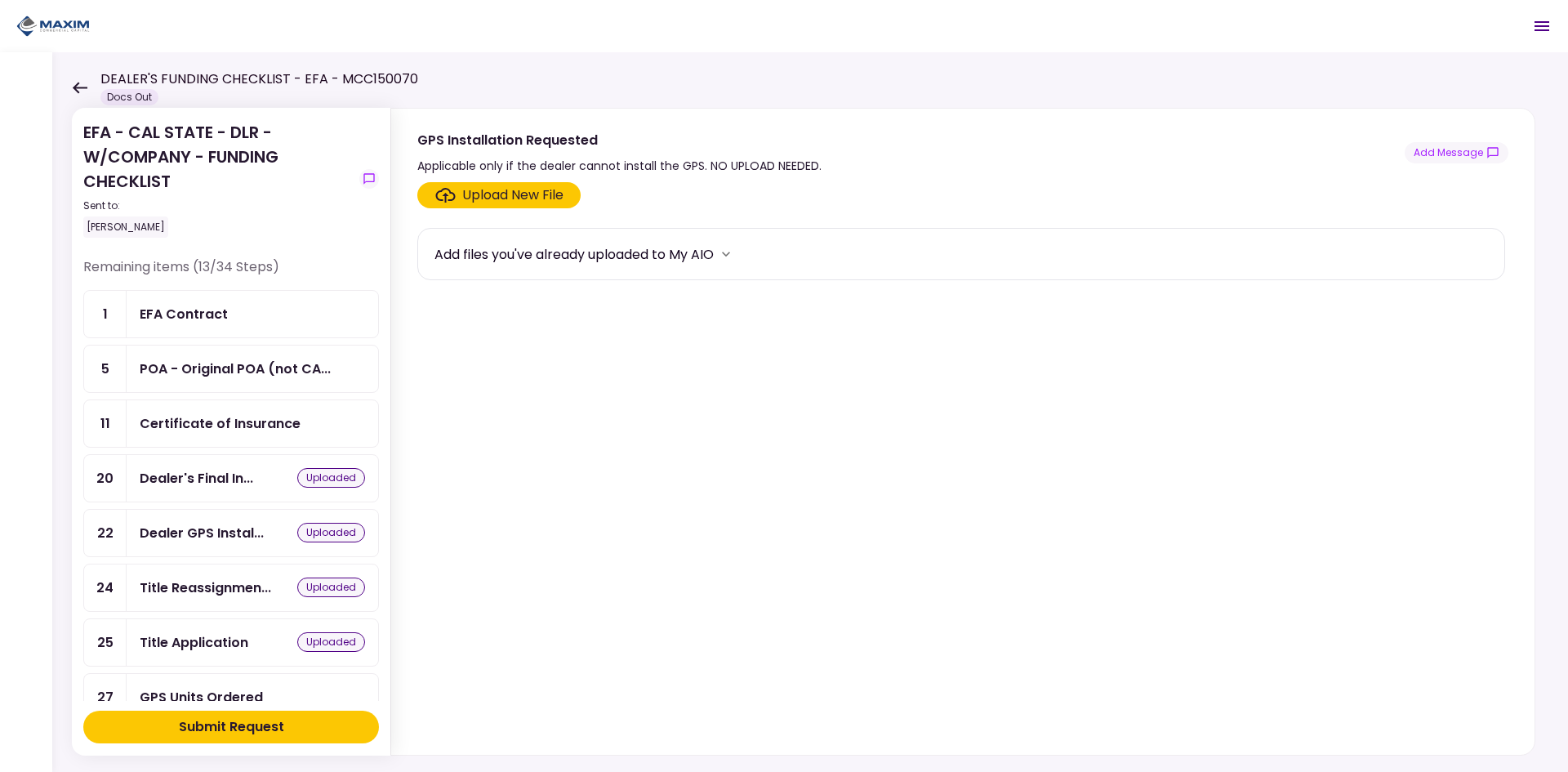
click at [243, 725] on div "Submit Request" at bounding box center [231, 727] width 105 height 20
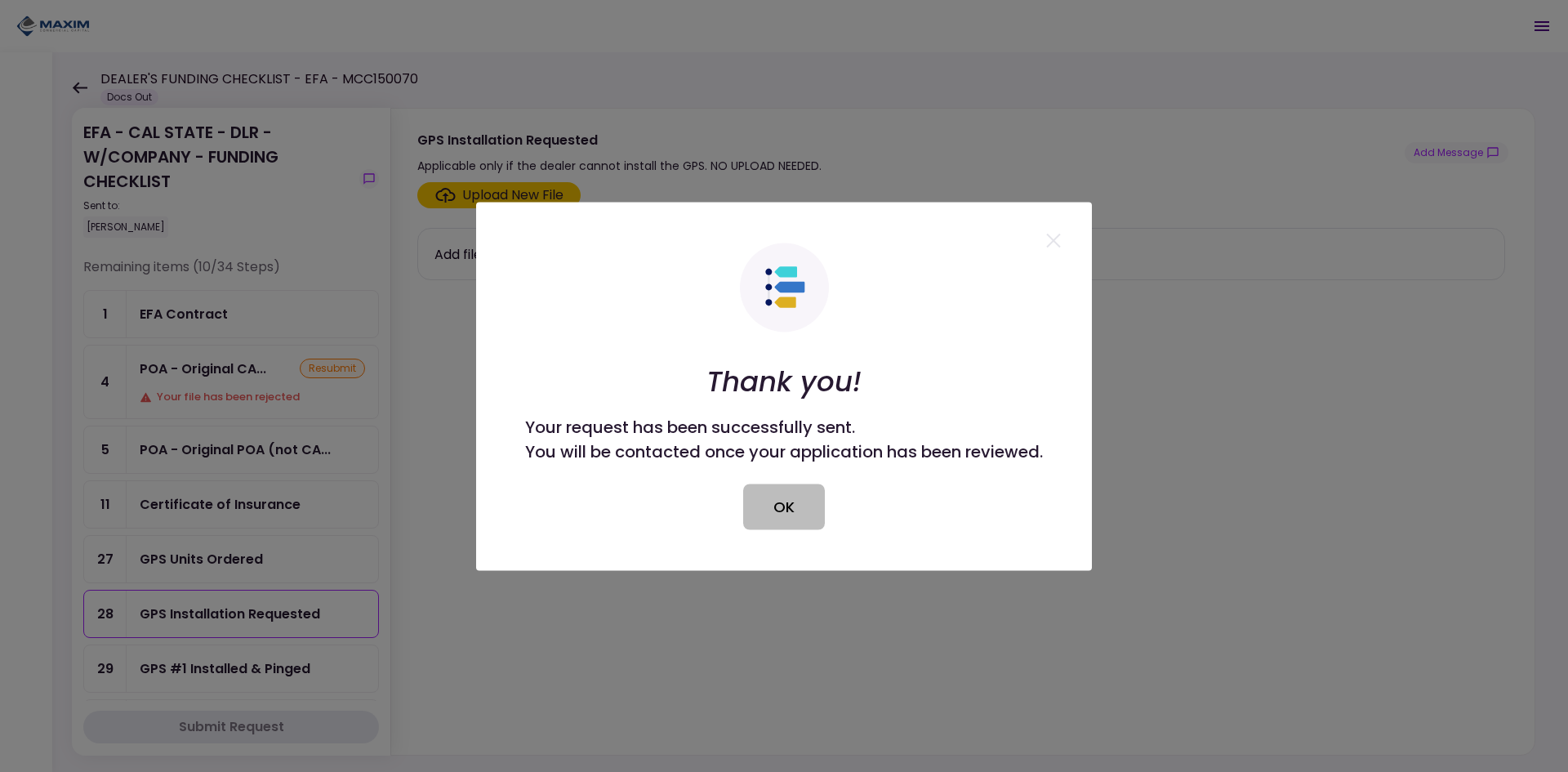
click at [744, 488] on button "OK" at bounding box center [784, 506] width 82 height 46
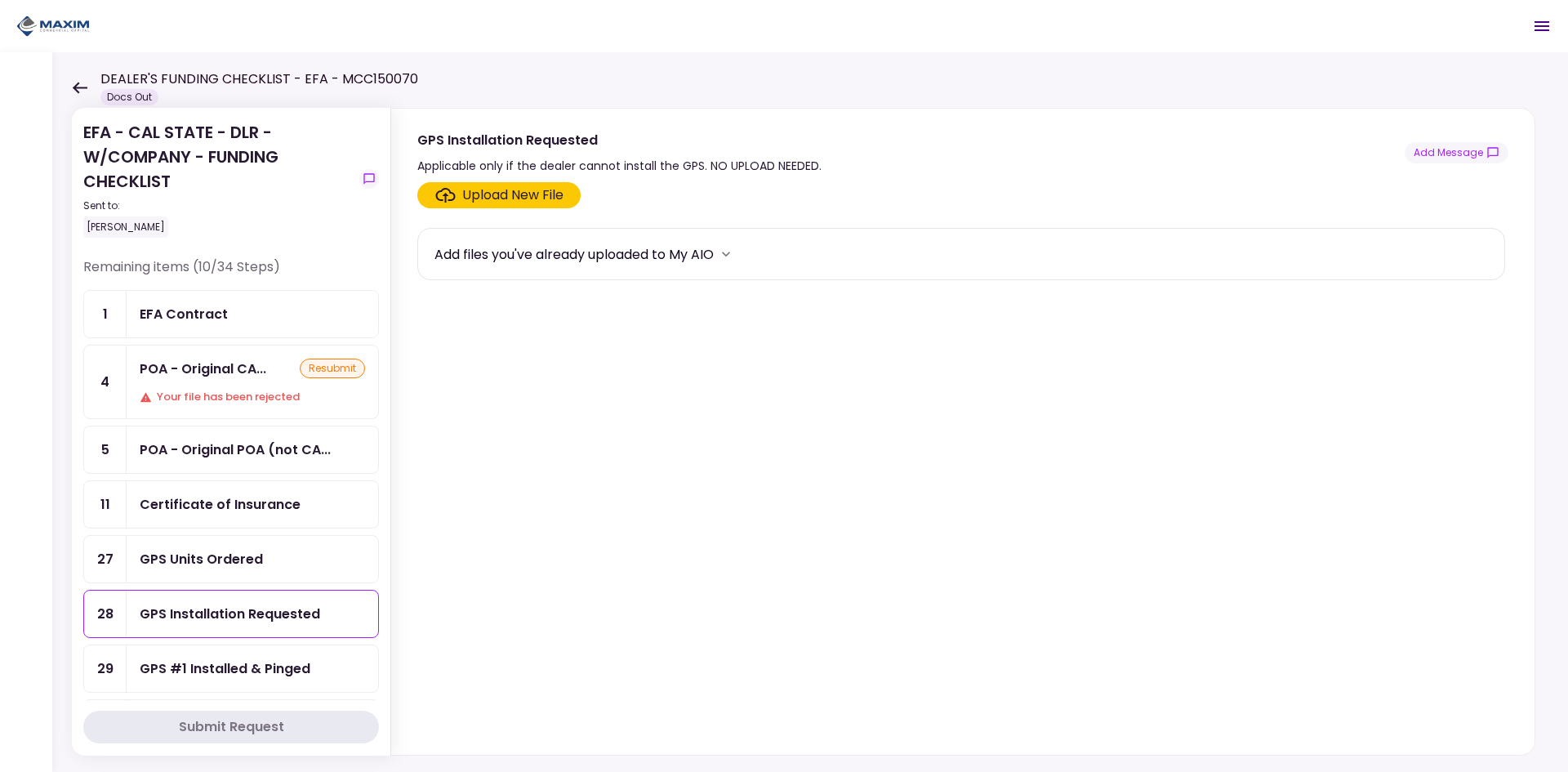
click at [769, 508] on section "Upload New File Add files you've already uploaded to My AIO" at bounding box center [962, 465] width 1091 height 566
click at [204, 382] on div "POA - Original CA Reg 260, 256, & 4008 (Received in house)" at bounding box center [203, 402] width 245 height 46
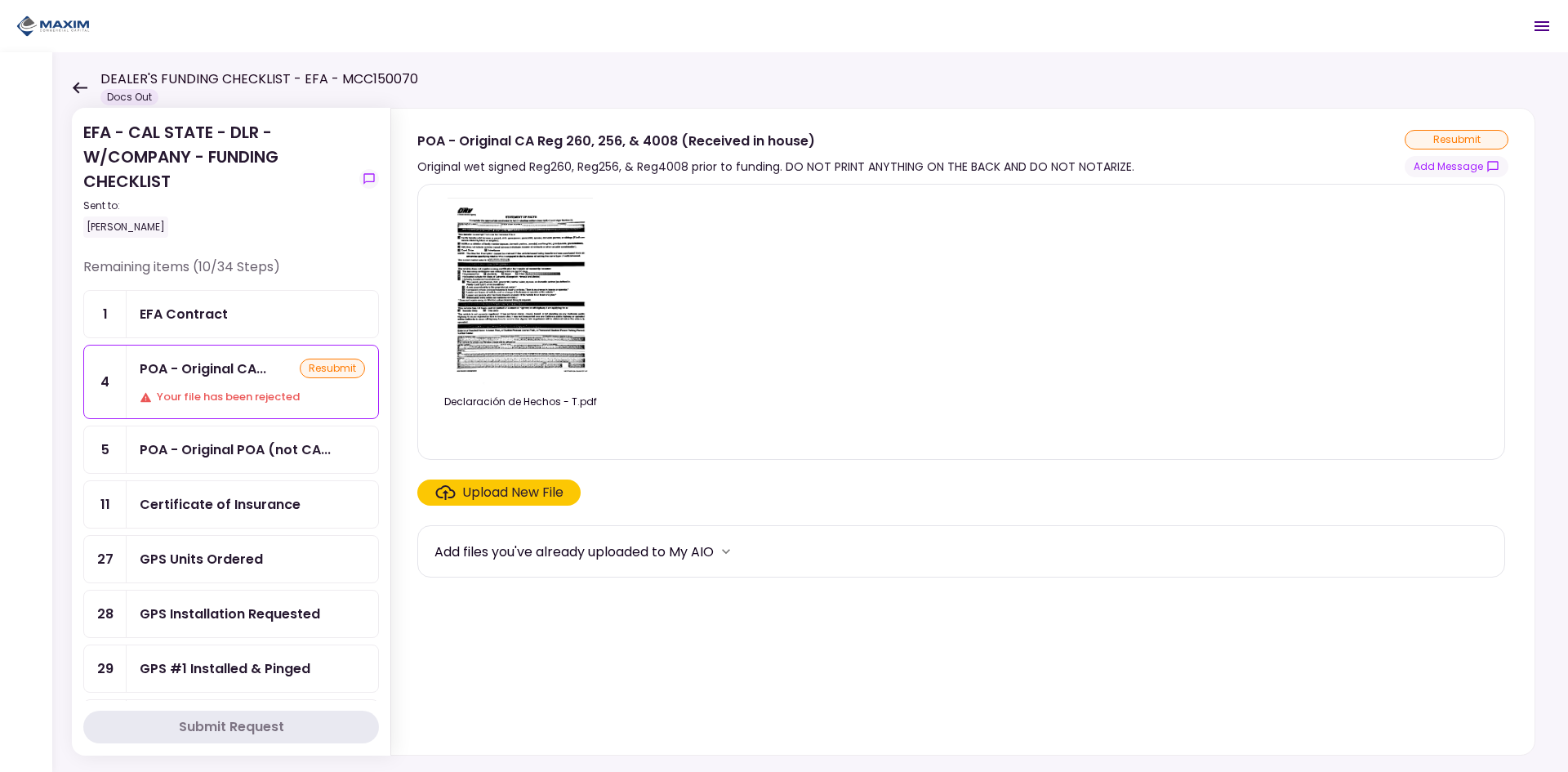
click at [74, 94] on div "DEALER'S FUNDING CHECKLIST - EFA - MCC150070 Docs Out" at bounding box center [245, 87] width 346 height 36
click at [75, 90] on icon at bounding box center [79, 87] width 14 height 12
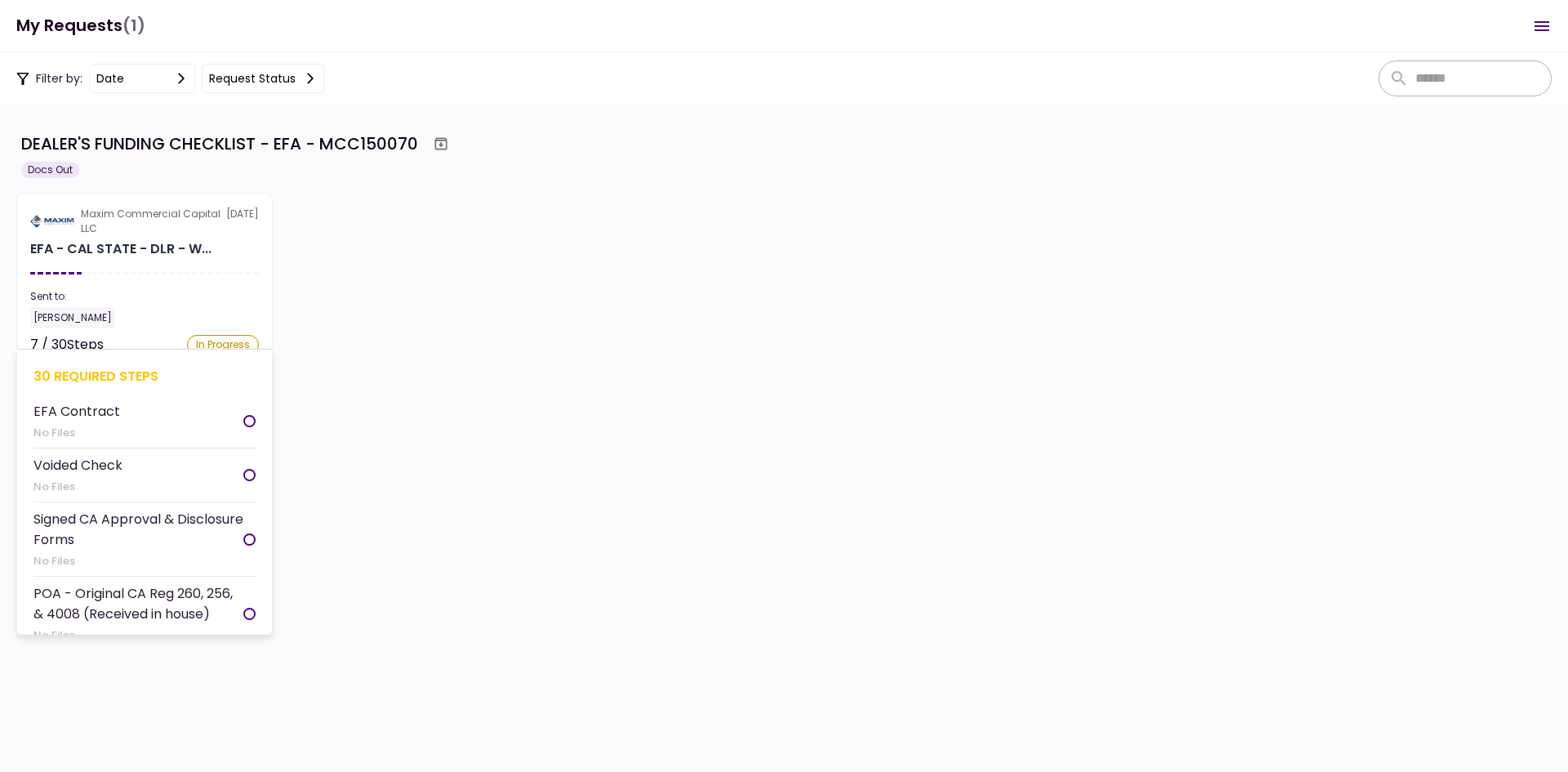
click at [144, 207] on div "Maxim Commercial Capital LLC" at bounding box center [153, 221] width 145 height 29
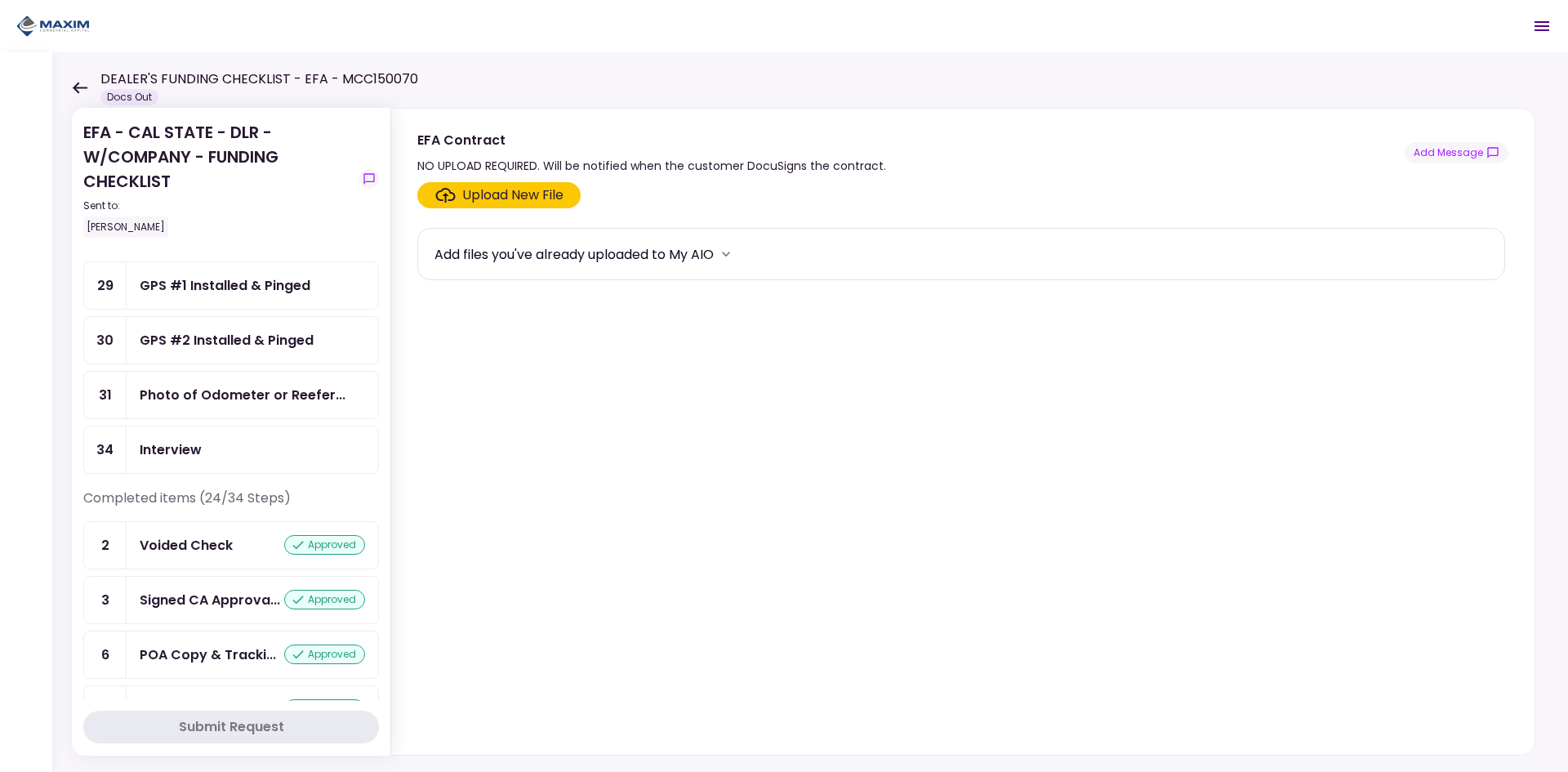
scroll to position [390, 0]
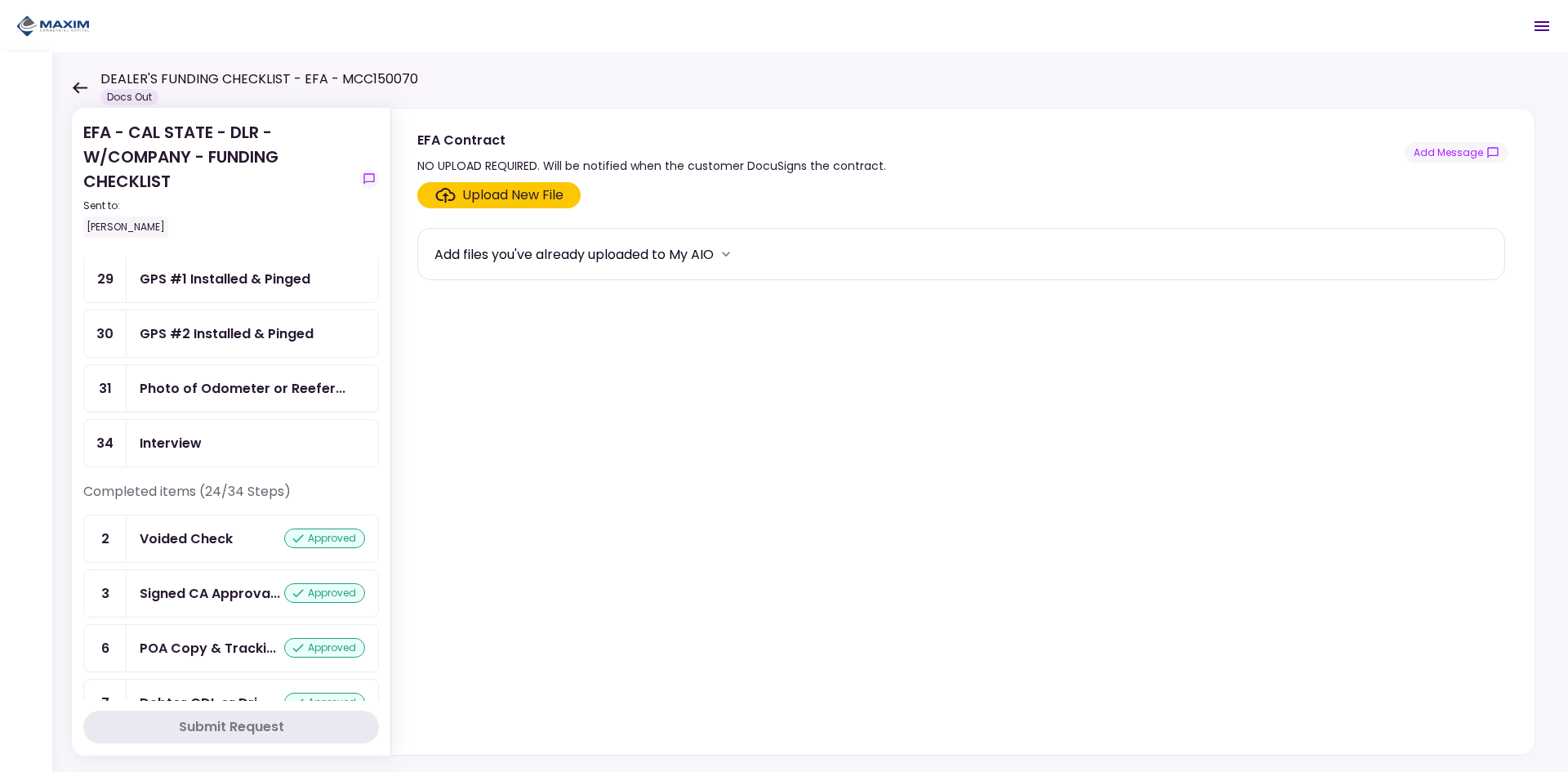
click at [227, 407] on div "Photo of Odometer or Reefer..." at bounding box center [252, 388] width 252 height 46
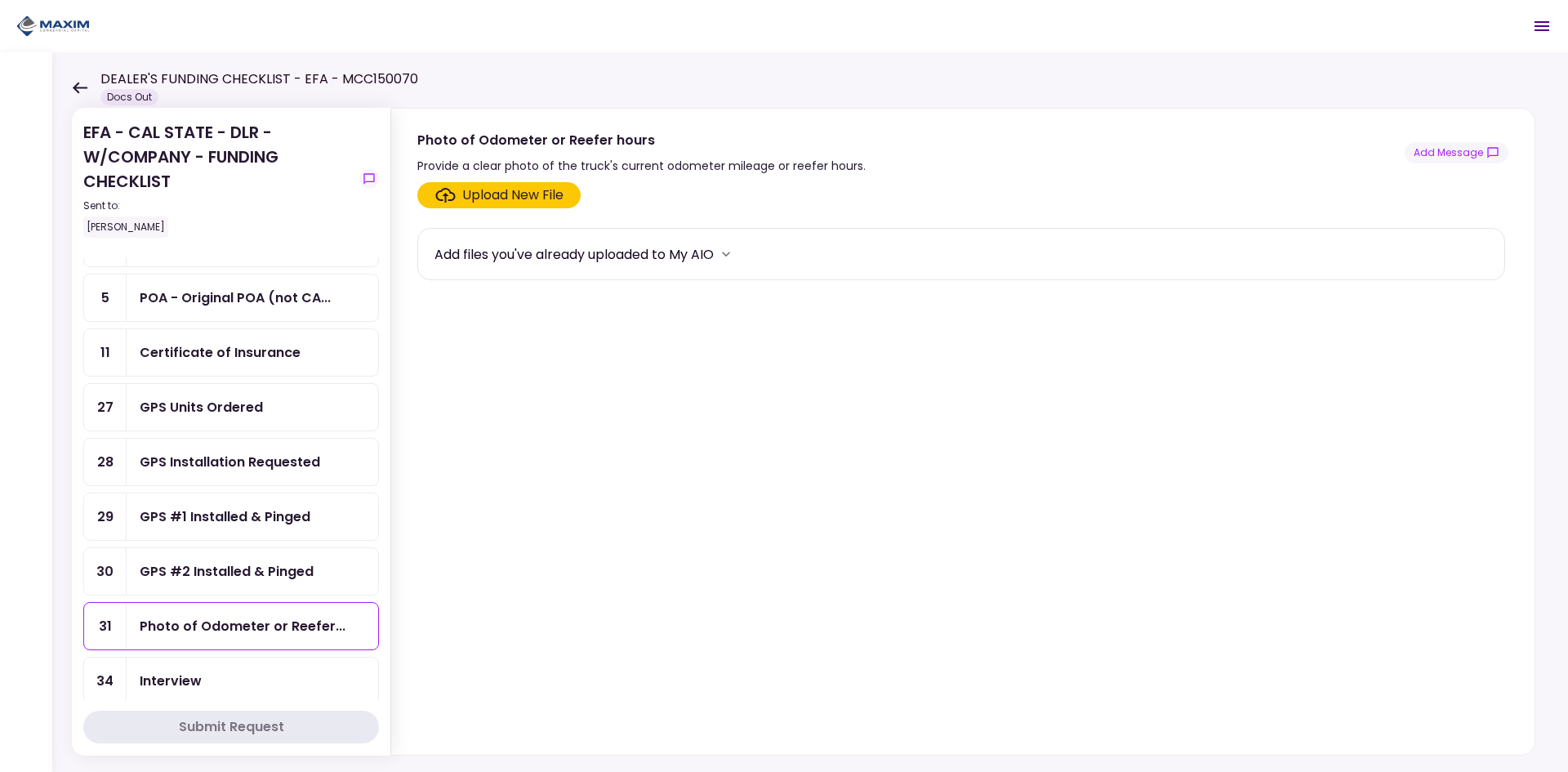
scroll to position [163, 0]
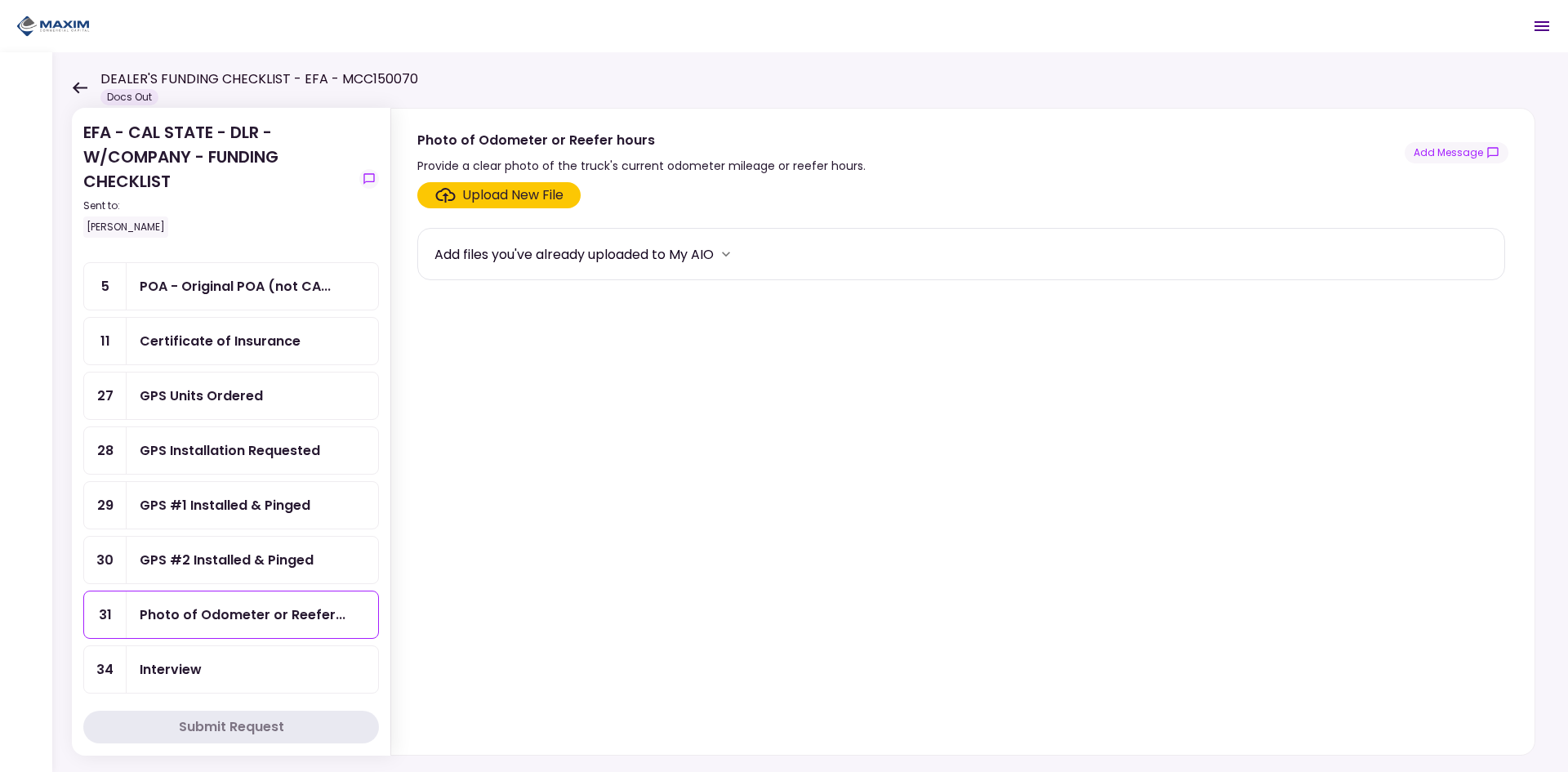
click at [308, 390] on div "GPS Units Ordered" at bounding box center [252, 395] width 226 height 21
click at [236, 397] on div "GPS Units Ordered" at bounding box center [202, 395] width 123 height 21
click at [244, 457] on div "GPS Installation Requested" at bounding box center [230, 450] width 180 height 21
click at [248, 403] on div "GPS Units Ordered" at bounding box center [202, 395] width 123 height 21
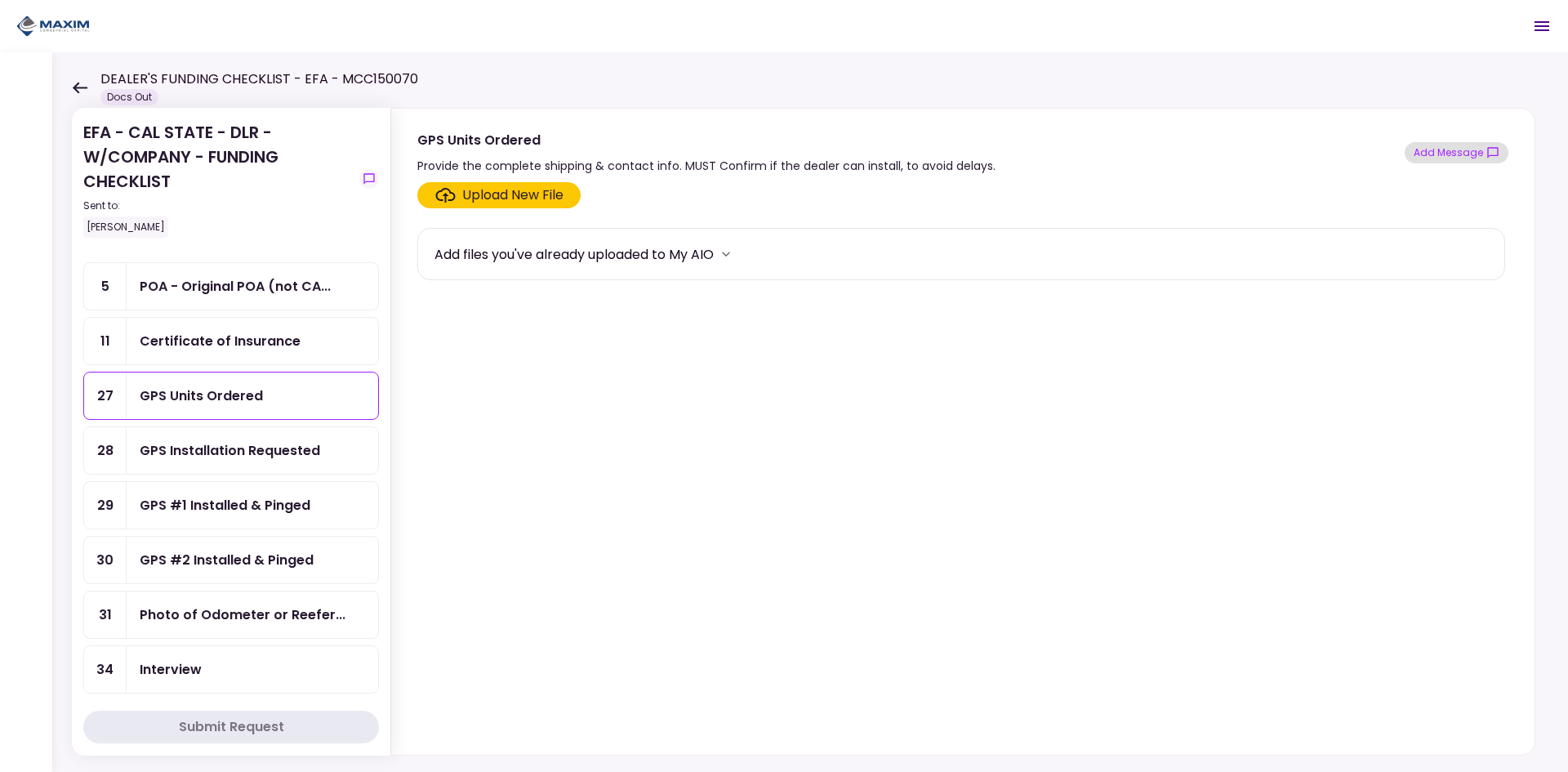
click at [1494, 146] on icon "show-messages" at bounding box center [1492, 153] width 13 height 13
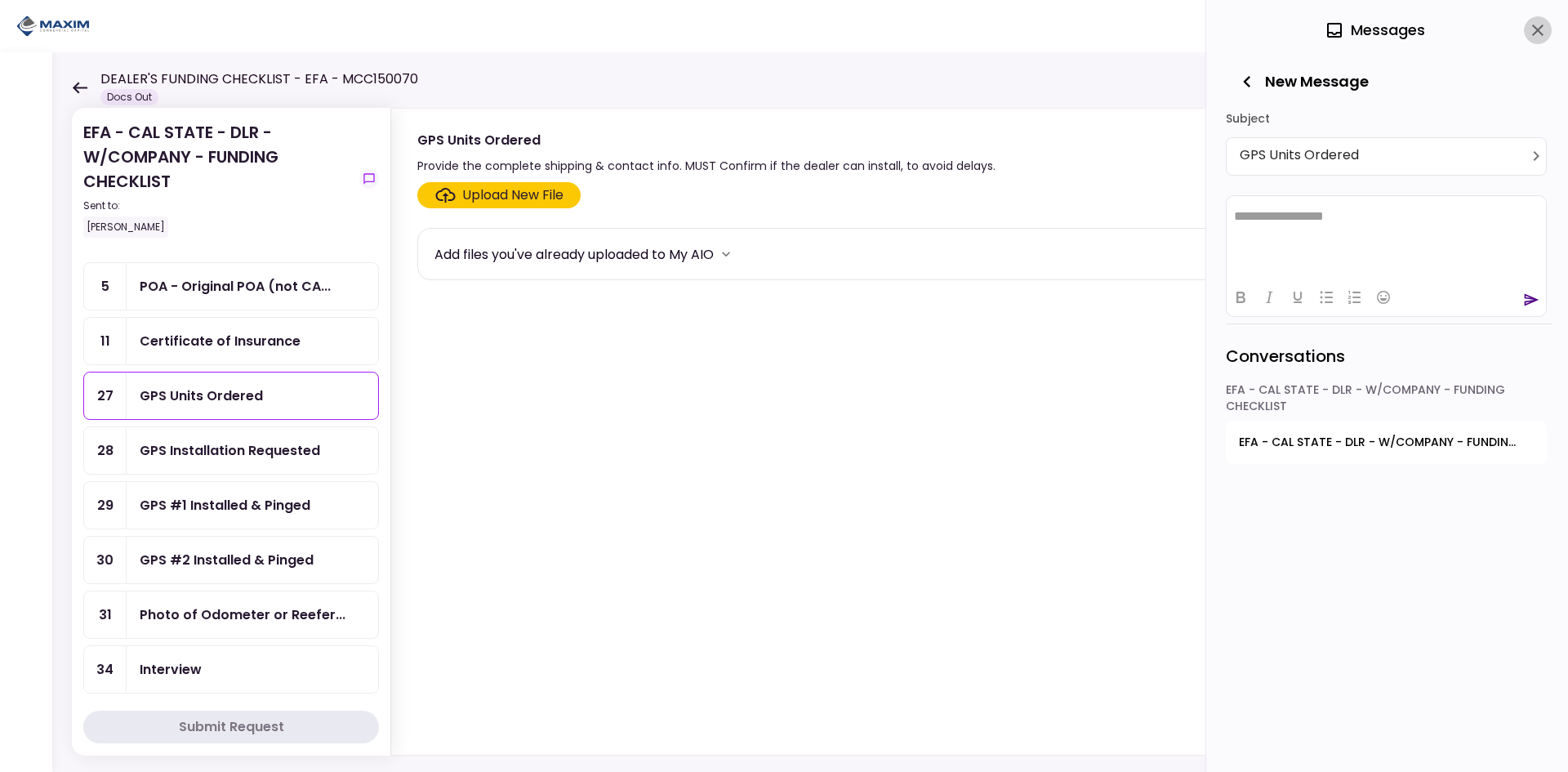
click at [1550, 27] on button "close" at bounding box center [1537, 29] width 28 height 28
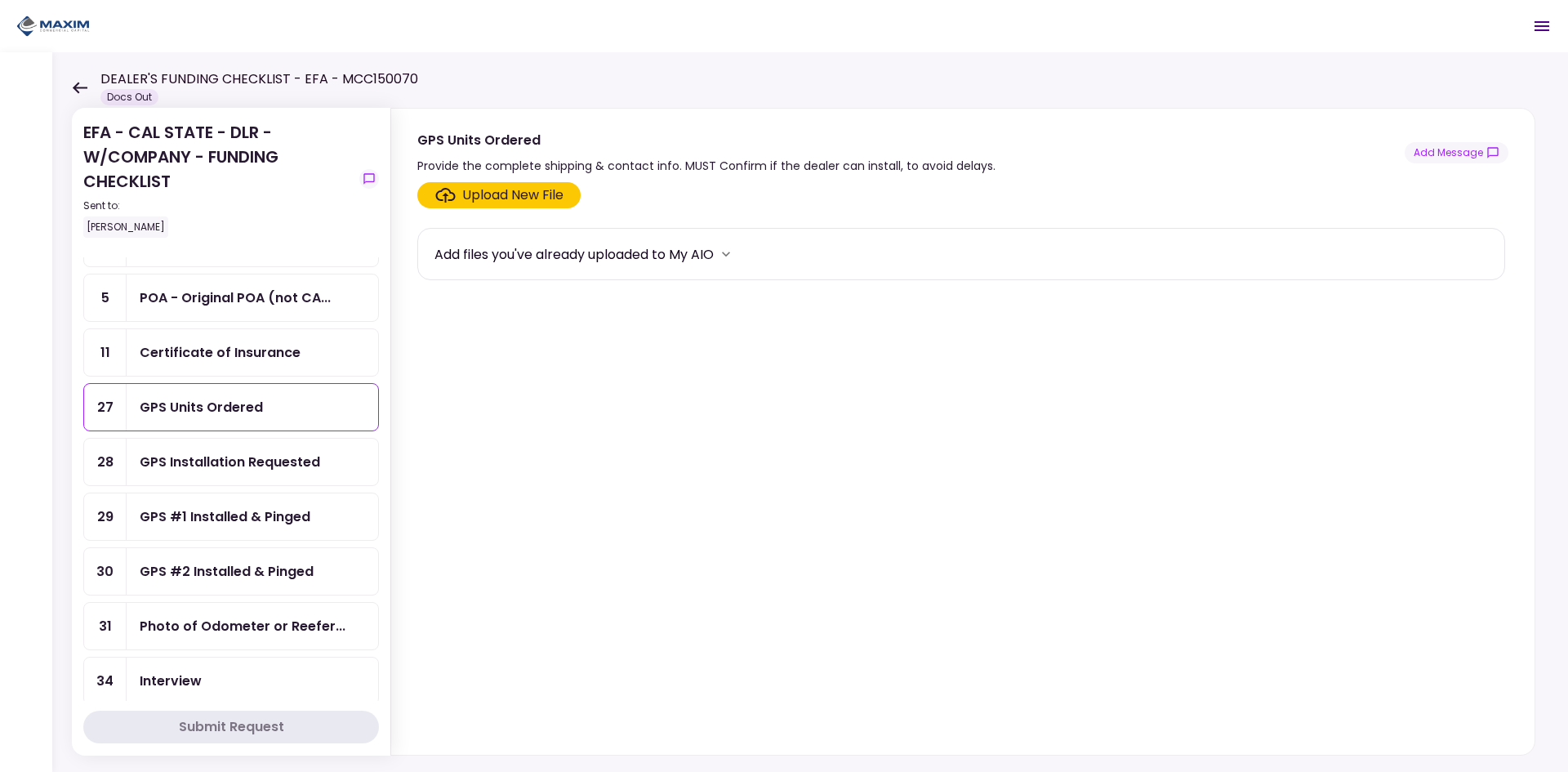
scroll to position [163, 0]
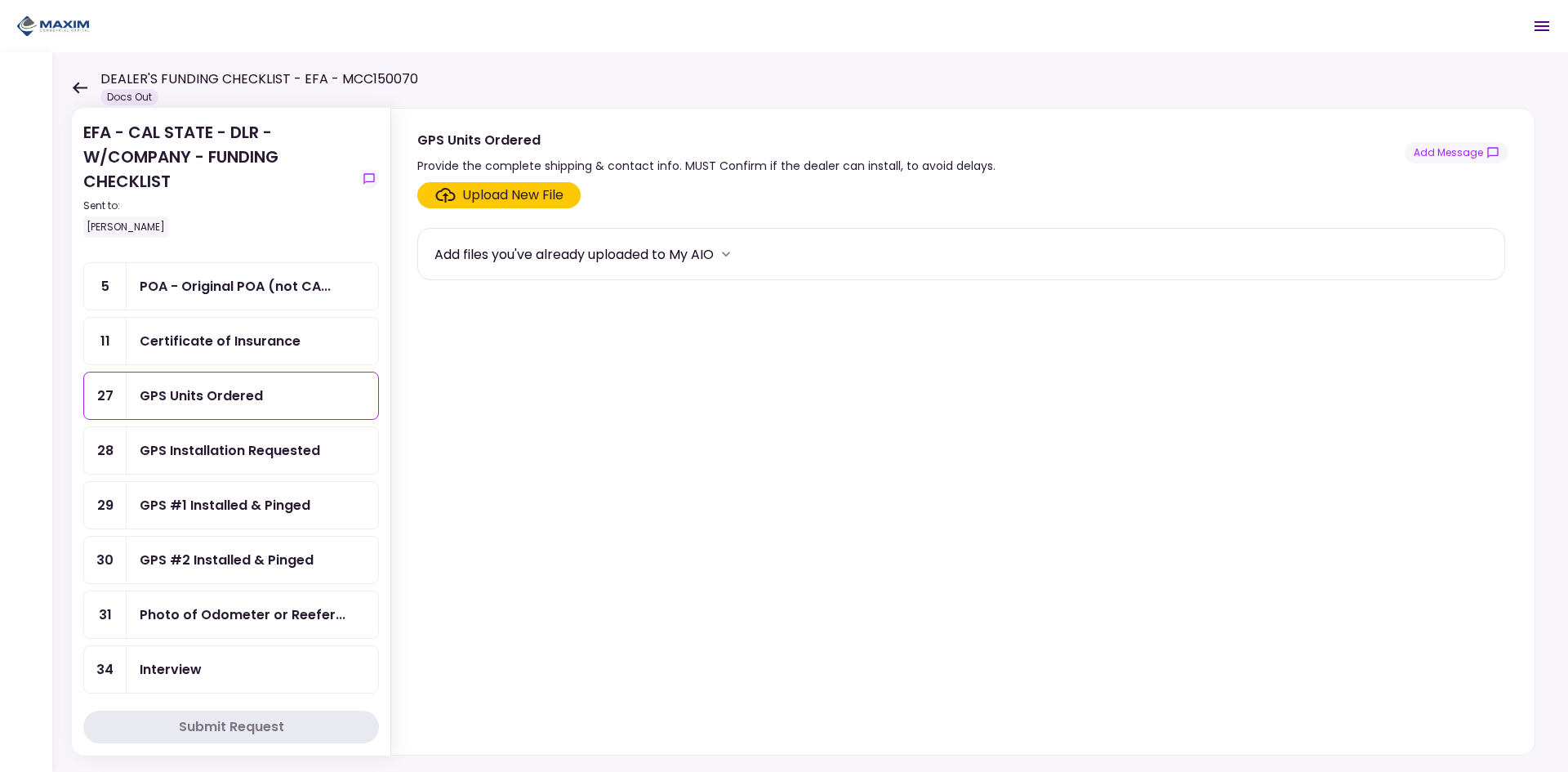
click at [342, 455] on div "GPS Installation Requested" at bounding box center [252, 450] width 226 height 21
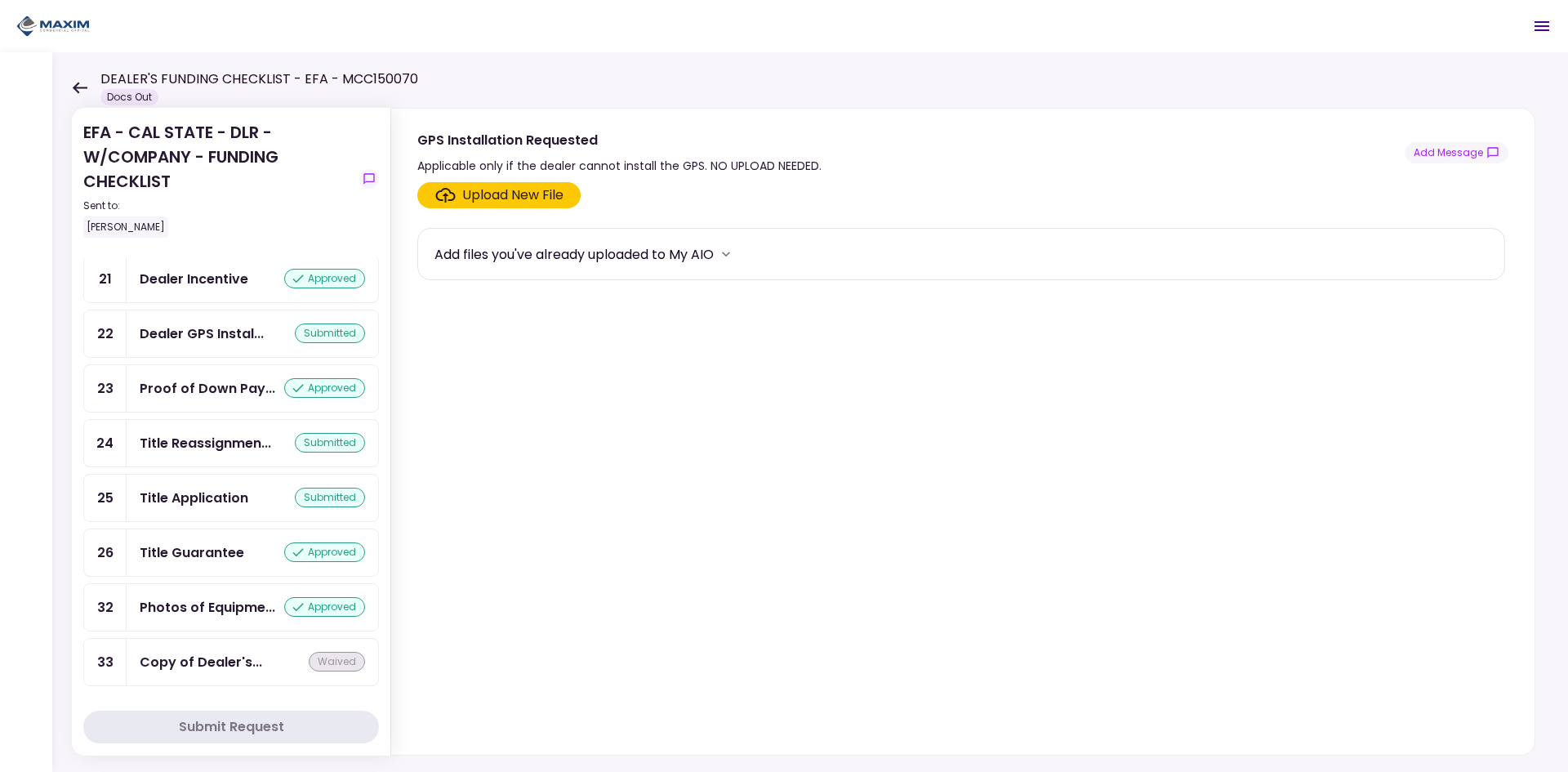
scroll to position [1546, 0]
click at [247, 663] on div "Copy of Dealer's..." at bounding box center [201, 662] width 122 height 21
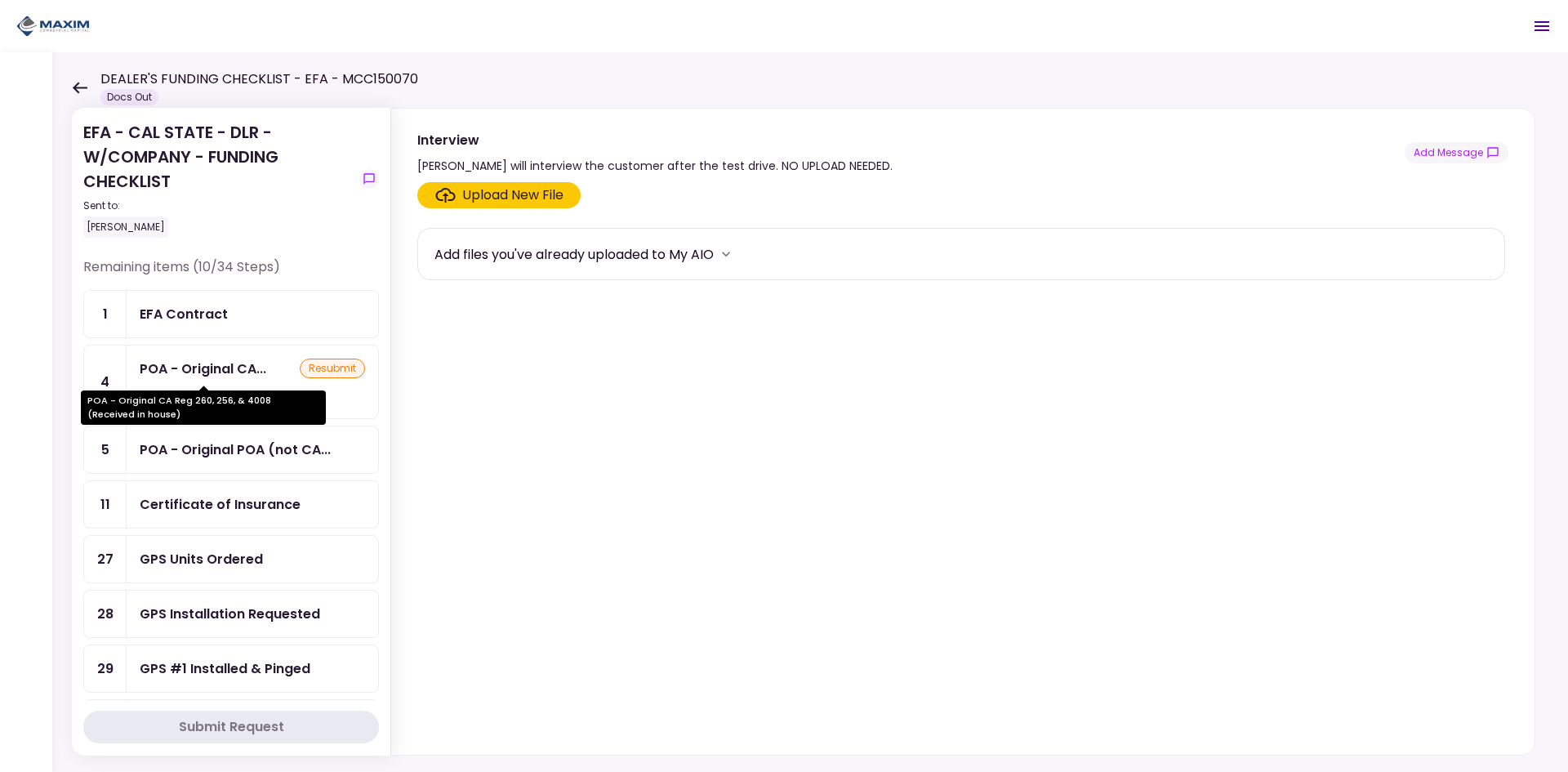
click at [244, 378] on div "POA - Original CA..." at bounding box center [203, 369] width 127 height 21
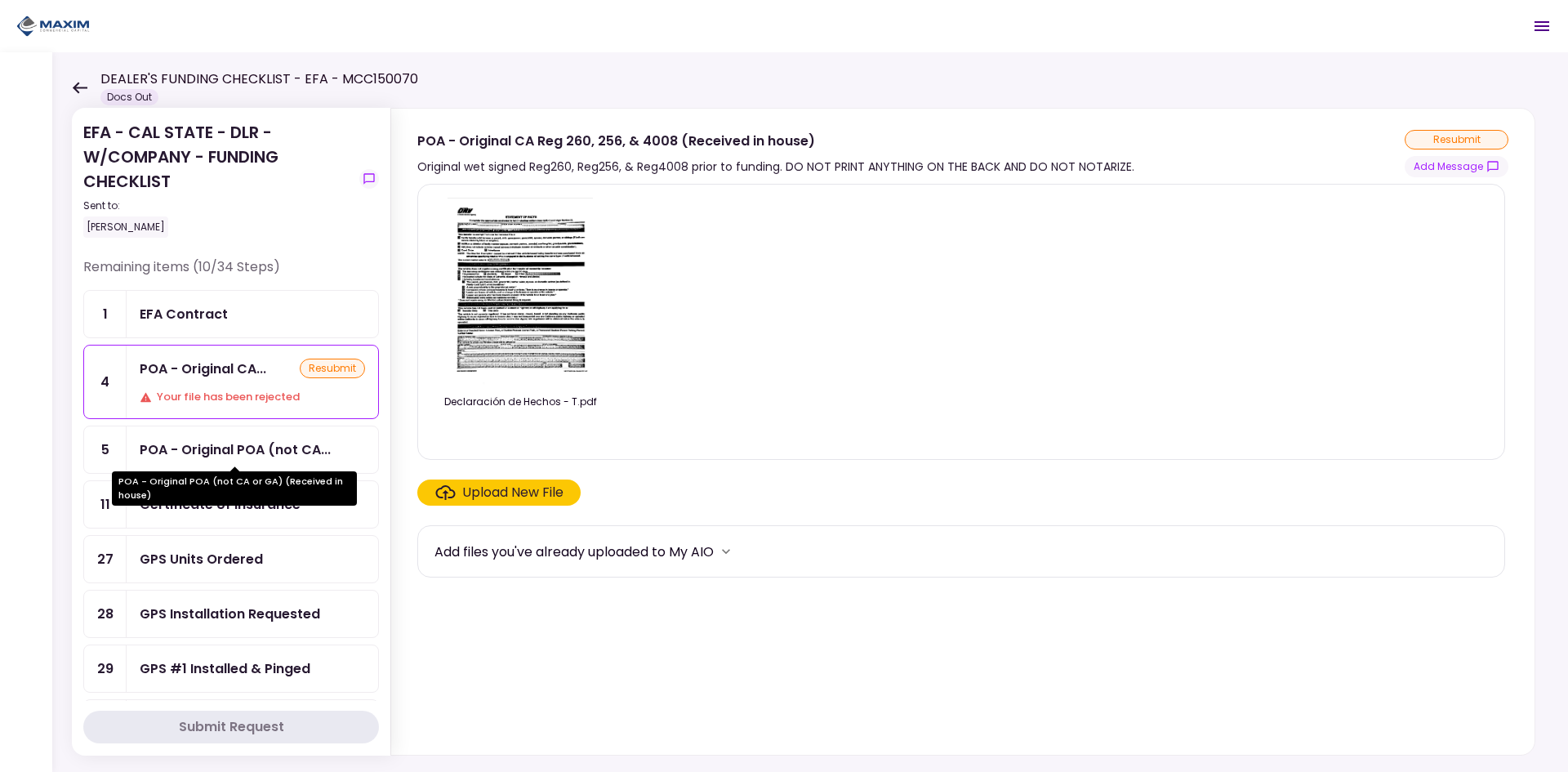
click at [219, 442] on div "POA - Original POA (not CA..." at bounding box center [235, 449] width 191 height 21
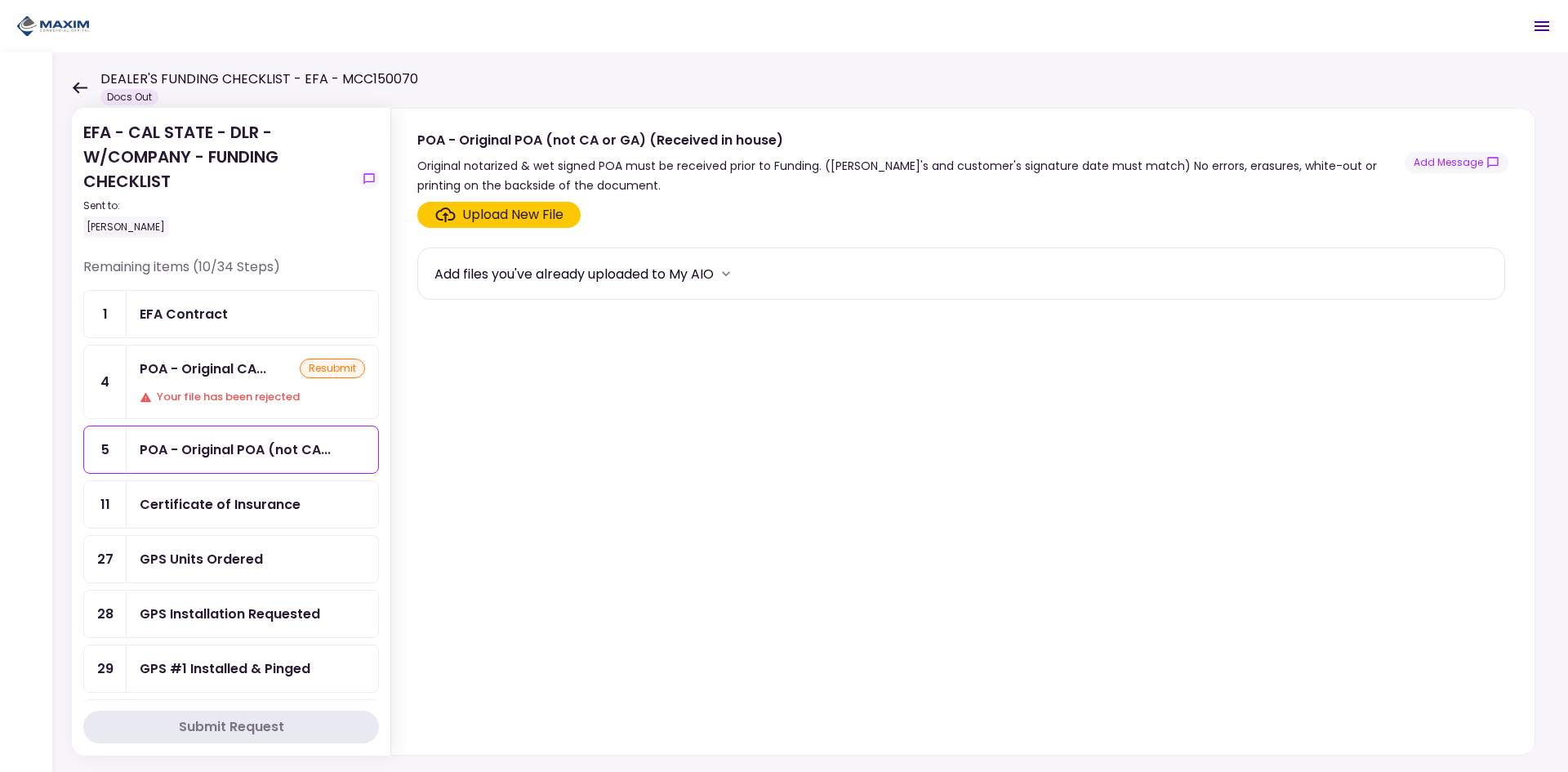
click at [264, 505] on div "Certificate of Insurance" at bounding box center [220, 504] width 161 height 21
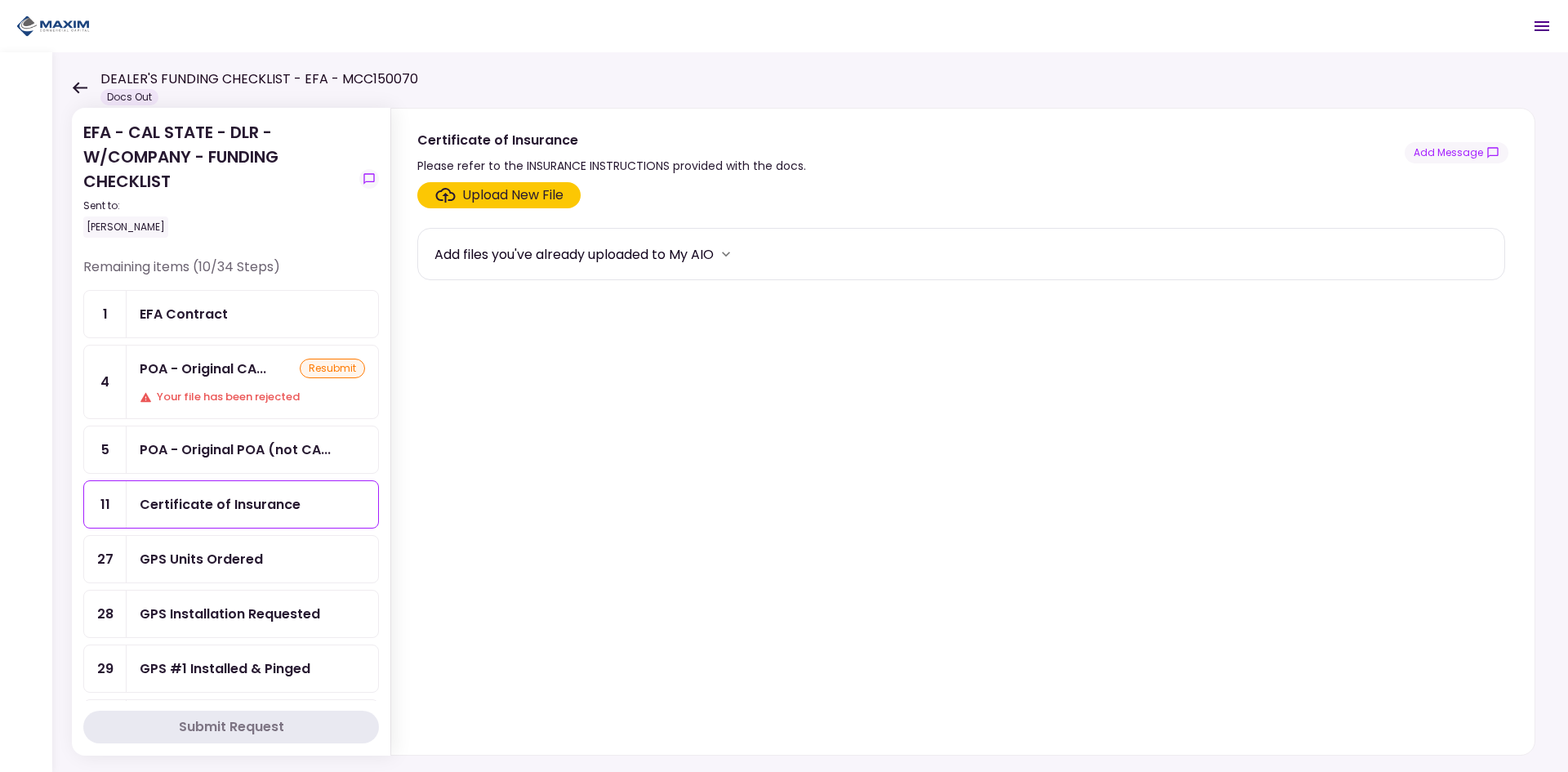
click at [72, 85] on icon at bounding box center [79, 88] width 15 height 12
